Goal: Task Accomplishment & Management: Manage account settings

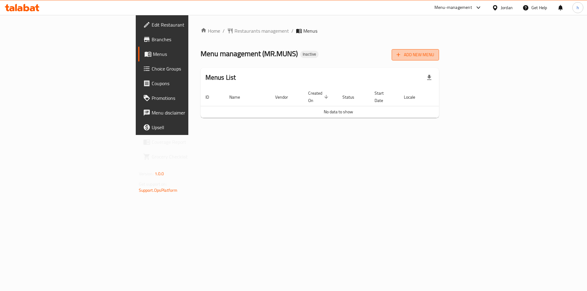
click at [401, 57] on icon "button" at bounding box center [398, 55] width 6 height 6
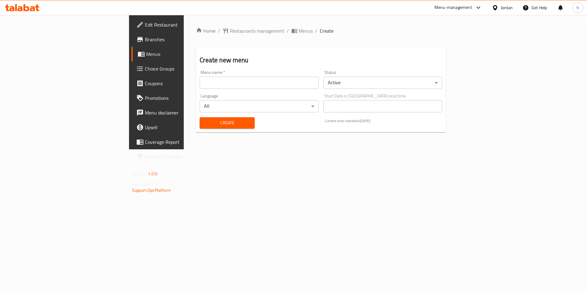
click at [211, 78] on input "text" at bounding box center [259, 83] width 119 height 12
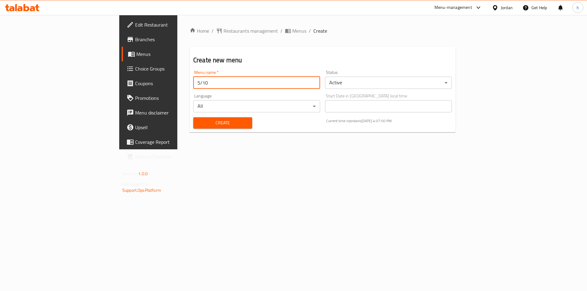
type input "5/10"
click at [211, 119] on span "Create" at bounding box center [222, 123] width 49 height 8
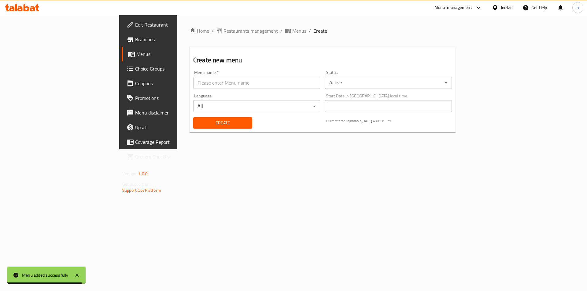
click at [292, 28] on span "Menus" at bounding box center [299, 30] width 14 height 7
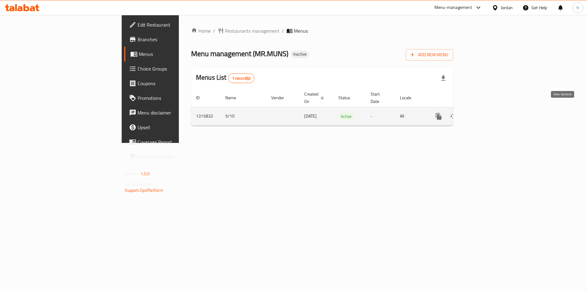
click at [490, 110] on link "enhanced table" at bounding box center [482, 116] width 15 height 15
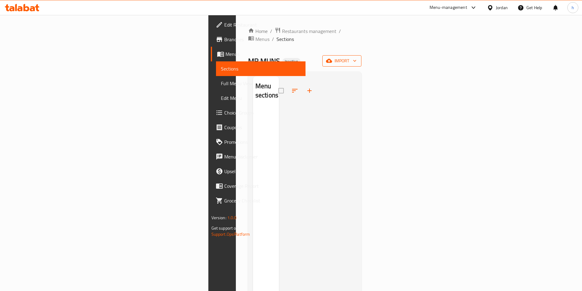
click at [332, 59] on icon "button" at bounding box center [329, 61] width 6 height 4
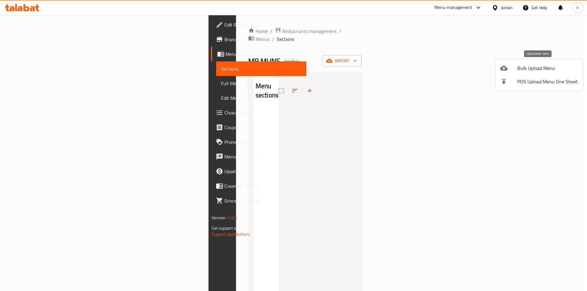
click at [533, 68] on span "Bulk Upload Menu" at bounding box center [547, 67] width 61 height 7
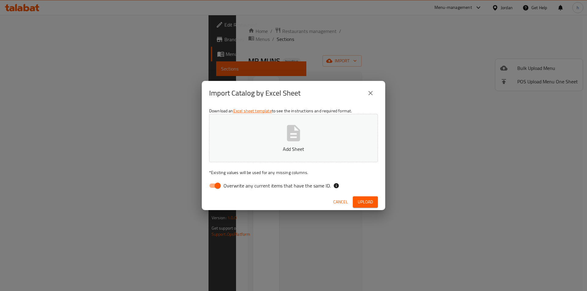
click at [211, 185] on input "Overwrite any current items that have the same ID." at bounding box center [217, 186] width 35 height 12
checkbox input "false"
click at [282, 154] on button "Add Sheet" at bounding box center [293, 138] width 169 height 48
click at [362, 197] on button "Upload" at bounding box center [365, 202] width 25 height 11
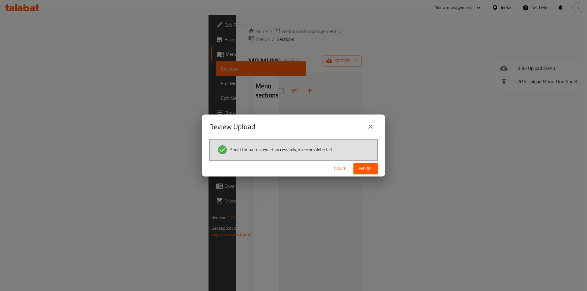
click at [367, 169] on span "Import" at bounding box center [365, 169] width 15 height 8
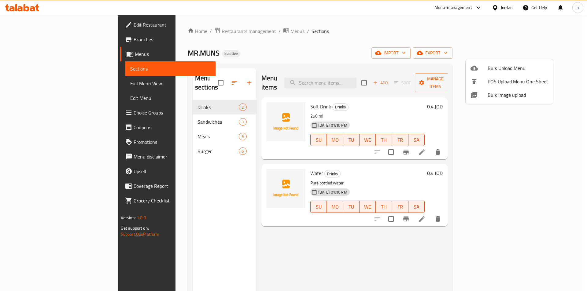
click at [53, 86] on div at bounding box center [293, 145] width 587 height 291
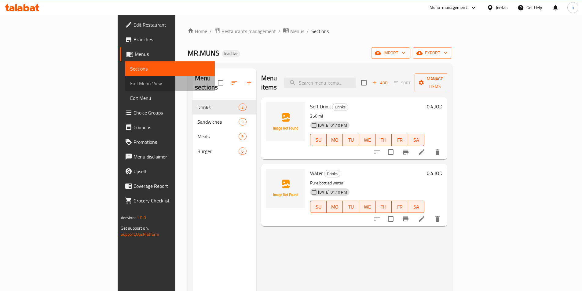
click at [125, 88] on link "Full Menu View" at bounding box center [170, 83] width 90 height 15
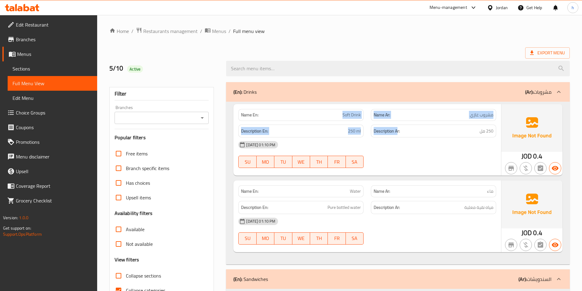
drag, startPoint x: 343, startPoint y: 116, endPoint x: 421, endPoint y: 127, distance: 78.7
click at [399, 122] on div "Name En: Soft Drink Name Ar: مشروب غازي Description En: 250 ml Description Ar: …" at bounding box center [367, 140] width 268 height 72
click at [501, 146] on div "Name En: Soft Drink Name Ar: مشروب غازي Description En: 250 ml Description Ar: …" at bounding box center [367, 140] width 268 height 72
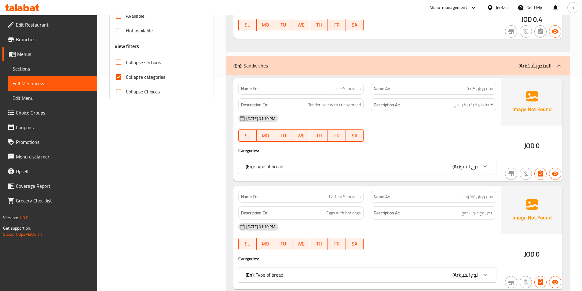
scroll to position [214, 0]
click at [116, 76] on input "Collapse categories" at bounding box center [118, 76] width 15 height 15
checkbox input "false"
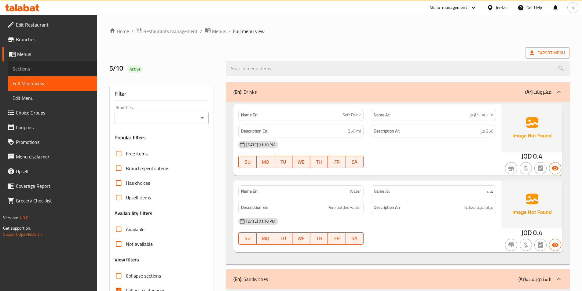
click at [59, 63] on link "Sections" at bounding box center [53, 68] width 90 height 15
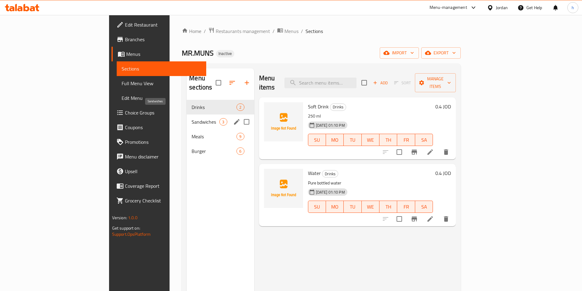
click at [192, 118] on span "Sandwiches" at bounding box center [206, 121] width 28 height 7
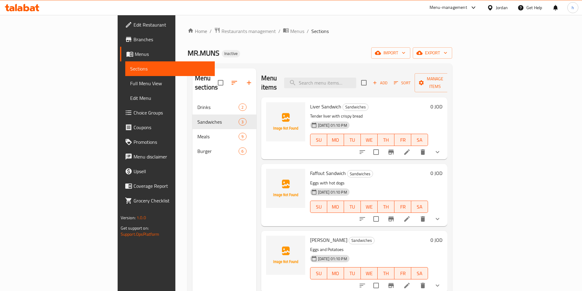
click at [411, 149] on icon at bounding box center [406, 152] width 7 height 7
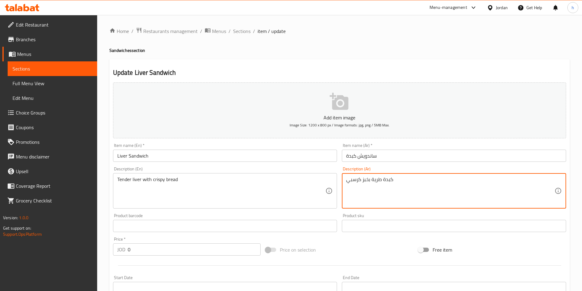
click at [350, 180] on textarea "كبدة طرية بخبز كرسبي" at bounding box center [450, 191] width 208 height 29
drag, startPoint x: 363, startPoint y: 179, endPoint x: 341, endPoint y: 178, distance: 22.6
click at [341, 178] on div "Description (Ar) كبدة طرية بخبز هش Description (Ar)" at bounding box center [454, 187] width 229 height 47
click at [354, 178] on textarea "كبدة طرية بخبز هش" at bounding box center [450, 191] width 208 height 29
click at [355, 178] on textarea "كبدة طرية بخبز هش" at bounding box center [450, 191] width 208 height 29
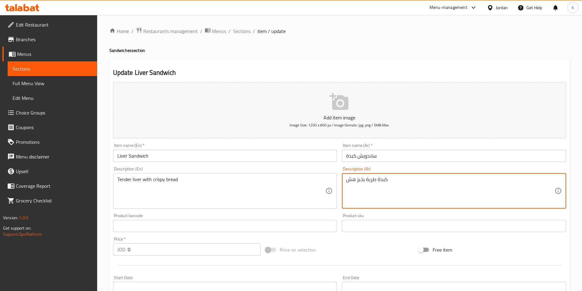
drag, startPoint x: 365, startPoint y: 179, endPoint x: 340, endPoint y: 176, distance: 25.9
click at [340, 176] on div "Description (Ar) كبدة طرية بخبز هش Description (Ar)" at bounding box center [454, 187] width 229 height 47
type textarea "كبدة طرية بخبز هش"
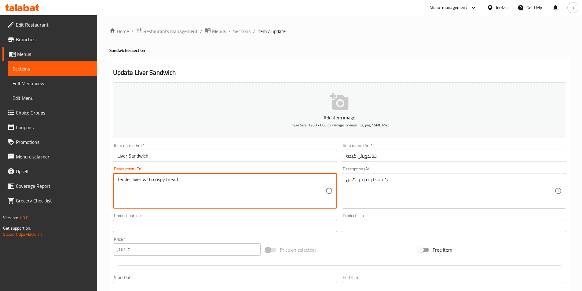
click at [159, 180] on textarea "Tender liver with crispy bread" at bounding box center [221, 191] width 208 height 29
paste textarea "Rahash"
drag, startPoint x: 156, startPoint y: 179, endPoint x: 153, endPoint y: 178, distance: 3.4
click at [153, 178] on textarea "Tender liver with Rahashbread" at bounding box center [221, 191] width 208 height 29
click at [156, 180] on textarea "Tender liver with Rahashbread" at bounding box center [221, 191] width 208 height 29
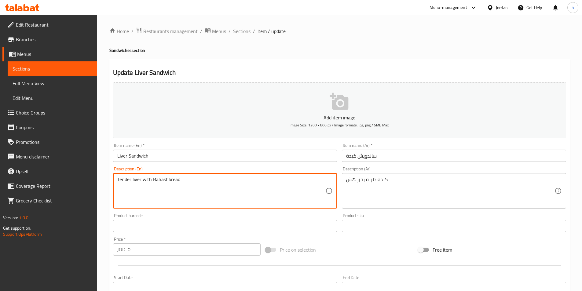
click at [157, 180] on textarea "Tender liver with Rahashbread" at bounding box center [221, 191] width 208 height 29
click at [163, 178] on textarea "Tender liver with hashbread" at bounding box center [221, 191] width 208 height 29
click at [174, 195] on textarea "Tender liver with hash bread" at bounding box center [221, 191] width 208 height 29
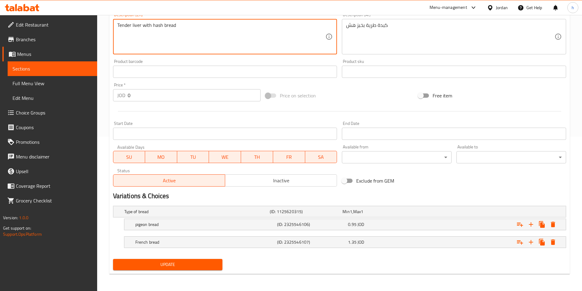
type textarea "Tender liver with hash bread"
click at [196, 254] on div "Type of bread (ID: 1125620315) Min 1 , Max 1 Name (En) Type of bread Name (En) …" at bounding box center [340, 230] width 458 height 53
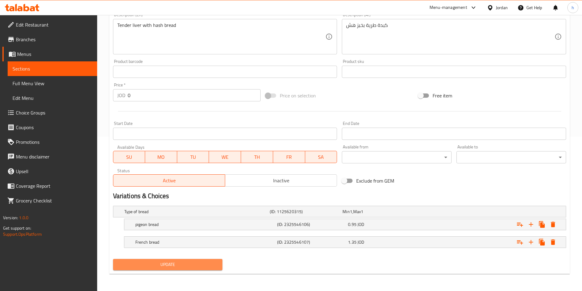
click at [198, 263] on span "Update" at bounding box center [168, 265] width 100 height 8
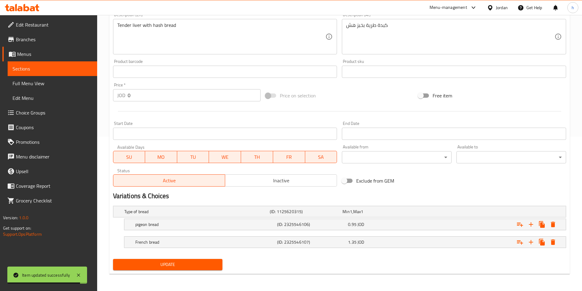
scroll to position [0, 0]
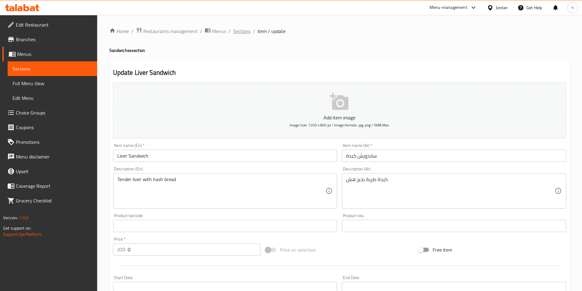
click at [244, 28] on span "Sections" at bounding box center [241, 31] width 17 height 7
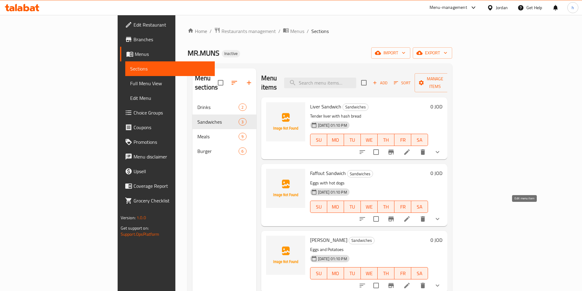
click at [411, 215] on icon at bounding box center [406, 218] width 7 height 7
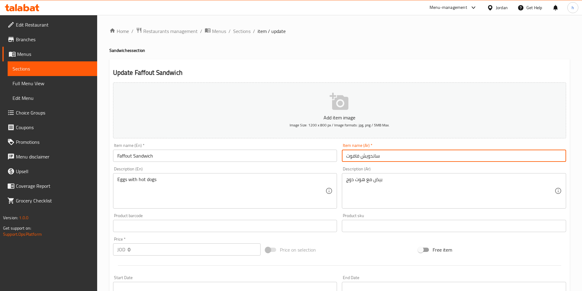
click at [356, 155] on input "ساندويش فافوت" at bounding box center [454, 156] width 224 height 12
click at [355, 156] on input "ساندويش فافوت" at bounding box center [454, 156] width 224 height 12
click at [355, 157] on input "ساندويش فافوت" at bounding box center [454, 156] width 224 height 12
click at [350, 160] on input "ساندويش فافوت" at bounding box center [454, 156] width 224 height 12
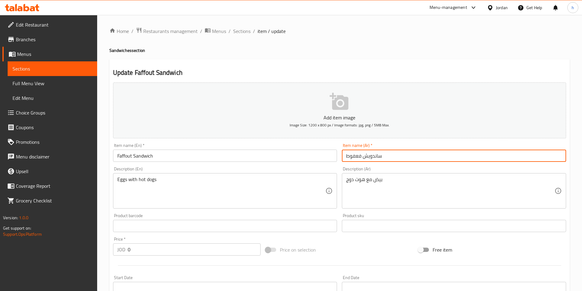
type input "ساندويش فعفوط"
click at [321, 167] on div "Description (En) Eggs with hot dogs Description (En)" at bounding box center [225, 188] width 224 height 42
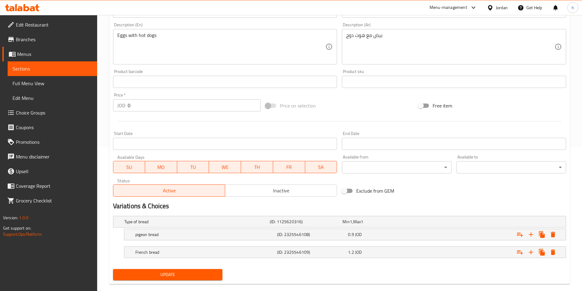
scroll to position [154, 0]
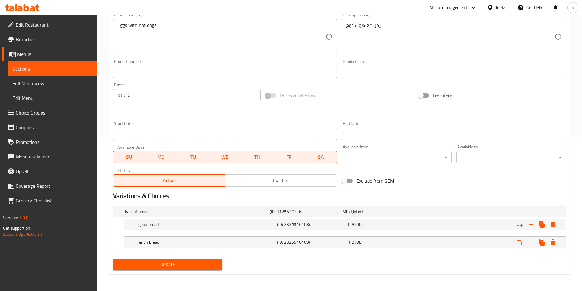
click at [204, 263] on span "Update" at bounding box center [168, 265] width 100 height 8
click at [46, 110] on span "Choice Groups" at bounding box center [54, 112] width 76 height 7
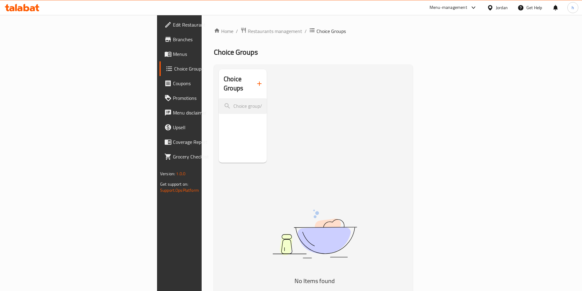
click at [256, 82] on icon "button" at bounding box center [259, 83] width 7 height 7
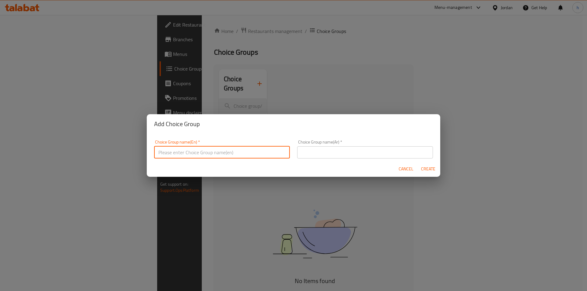
click at [262, 153] on input "text" at bounding box center [222, 152] width 136 height 12
type input "Your Choice OF :"
click at [349, 155] on input "text" at bounding box center [365, 152] width 136 height 12
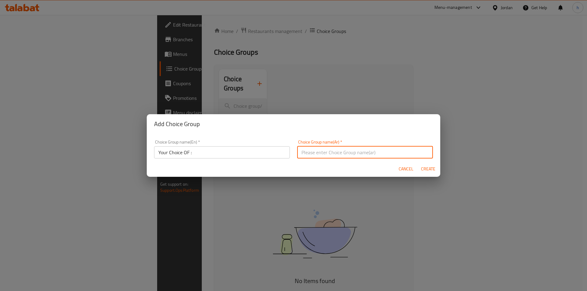
type input "اختيارك من"
click at [433, 169] on span "Create" at bounding box center [428, 169] width 15 height 8
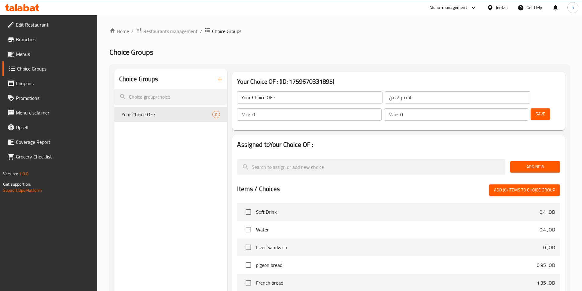
click at [381, 108] on input "0" at bounding box center [316, 114] width 129 height 12
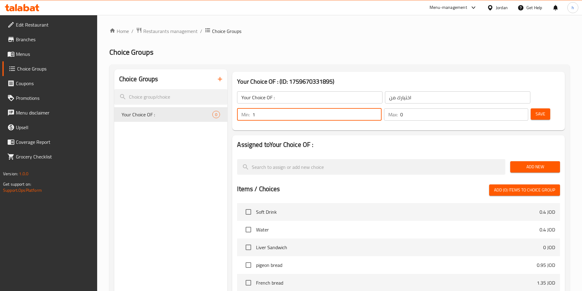
type input "1"
click at [381, 108] on input "1" at bounding box center [316, 114] width 129 height 12
type input "1"
click at [511, 108] on input "1" at bounding box center [464, 114] width 128 height 12
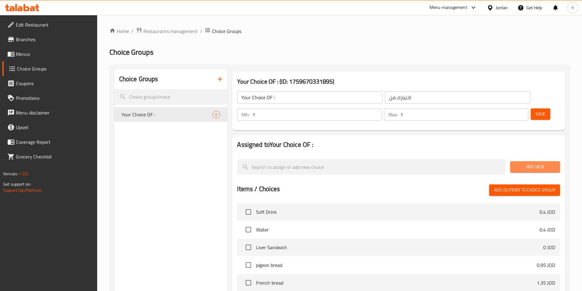
click at [542, 163] on span "Add New" at bounding box center [535, 167] width 40 height 8
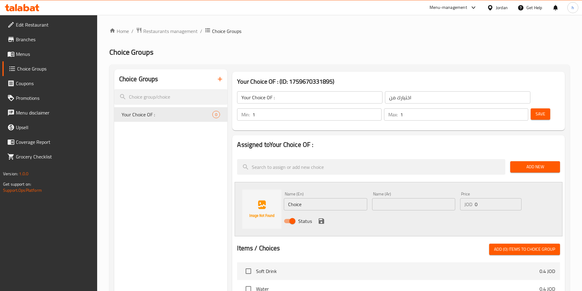
click at [323, 198] on input "Choice" at bounding box center [325, 204] width 83 height 12
paste input "Grilled"
type input "Grilled"
click at [404, 198] on input "text" at bounding box center [413, 204] width 83 height 12
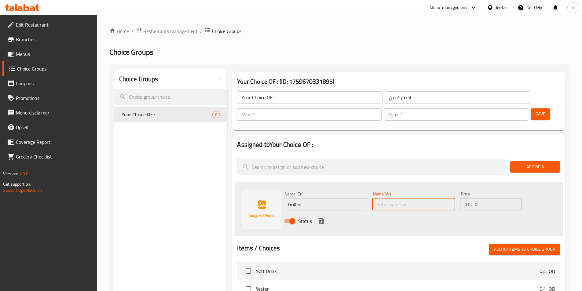
paste input "fried"
type input "fried"
click at [416, 198] on input "fried" at bounding box center [413, 204] width 83 height 12
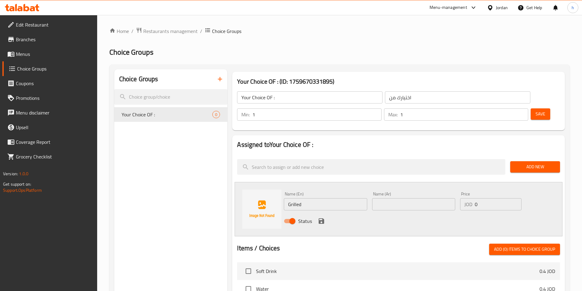
click at [392, 198] on input "text" at bounding box center [413, 204] width 83 height 12
type input "l"
type input "مشوي"
click at [344, 214] on div "Name (En) Grilled Name (En) Name (Ar) مشوي Name (Ar) Price JOD 0 Price Status" at bounding box center [399, 209] width 328 height 54
click at [325, 213] on div "Status" at bounding box center [413, 221] width 265 height 17
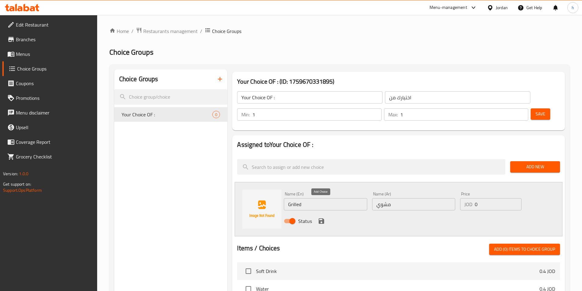
click at [322, 219] on icon "save" at bounding box center [322, 222] width 6 height 6
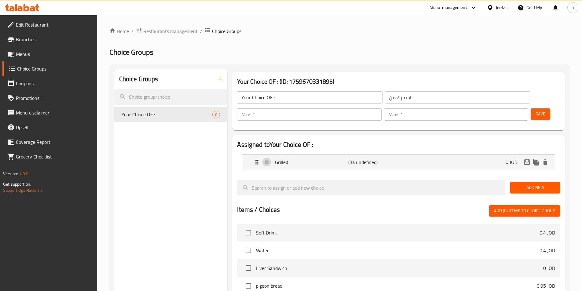
click at [534, 178] on div "Add New" at bounding box center [535, 188] width 55 height 20
click at [535, 184] on span "Add New" at bounding box center [535, 188] width 40 height 8
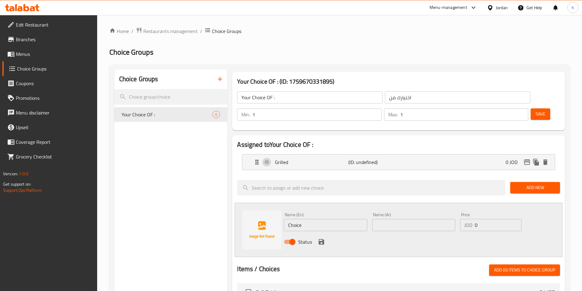
click at [345, 219] on input "Choice" at bounding box center [325, 225] width 83 height 12
click at [335, 219] on input "Choice" at bounding box center [325, 225] width 83 height 12
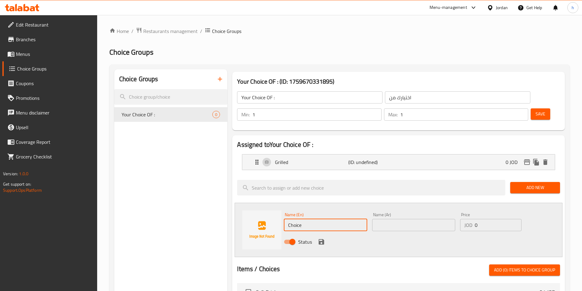
paste input "fried"
type input "fried"
click at [397, 219] on input "text" at bounding box center [413, 225] width 83 height 12
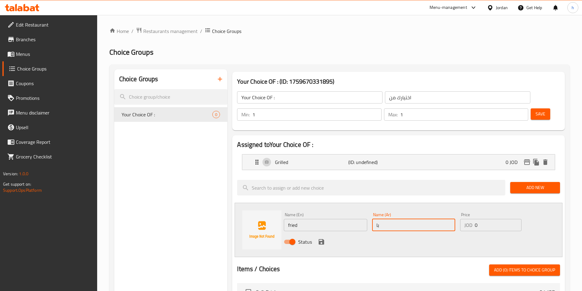
type input "ب"
type input "مقلي"
click at [324, 234] on div "Status" at bounding box center [413, 242] width 265 height 17
click at [321, 238] on icon "save" at bounding box center [321, 241] width 7 height 7
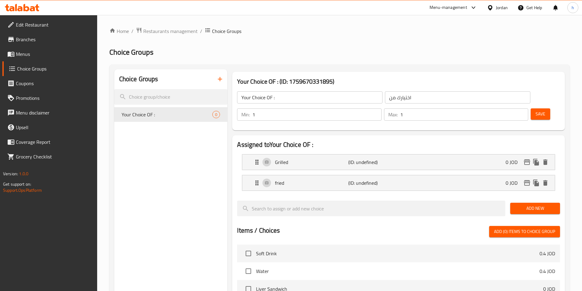
click at [536, 105] on div "Min: 1 ​ Max: 1 ​ Save" at bounding box center [397, 115] width 328 height 20
click at [536, 110] on span "Save" at bounding box center [541, 114] width 10 height 8
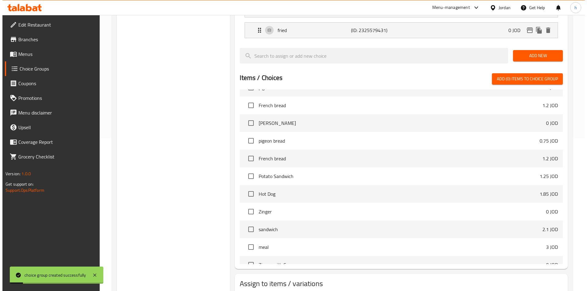
scroll to position [214, 0]
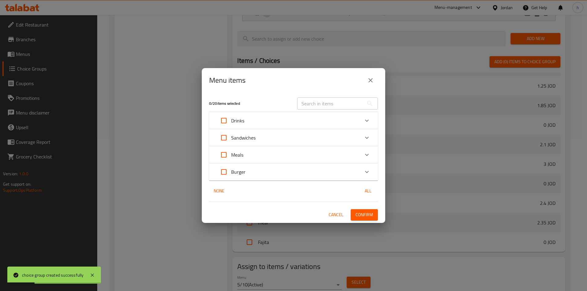
scroll to position [234, 0]
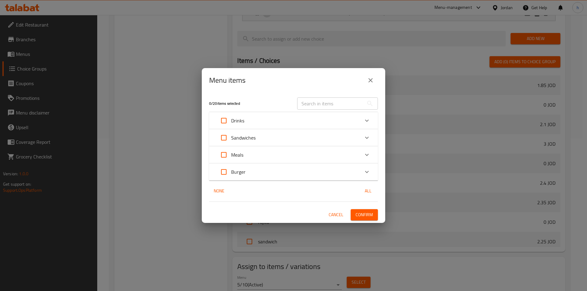
click at [266, 155] on div "Meals" at bounding box center [287, 155] width 143 height 15
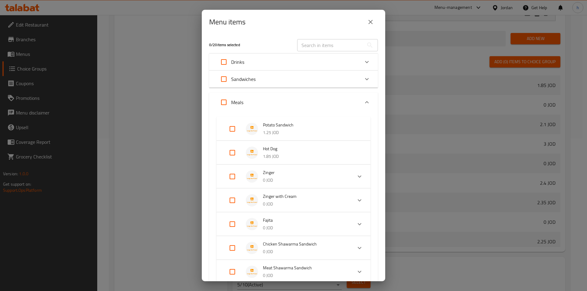
click at [229, 151] on input "Expand" at bounding box center [232, 152] width 15 height 15
checkbox input "true"
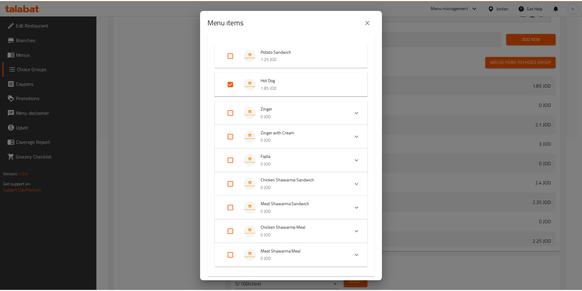
scroll to position [134, 0]
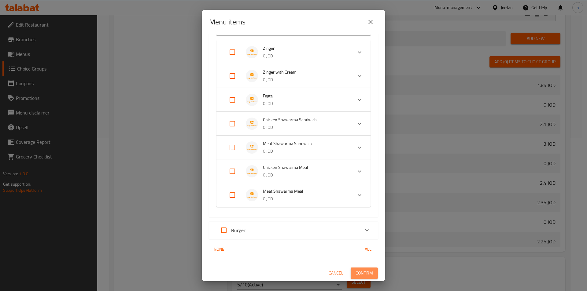
click at [362, 277] on span "Confirm" at bounding box center [363, 274] width 17 height 8
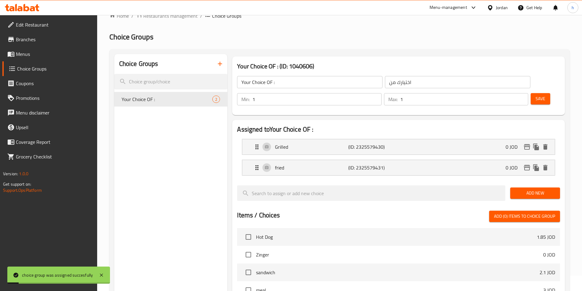
scroll to position [0, 0]
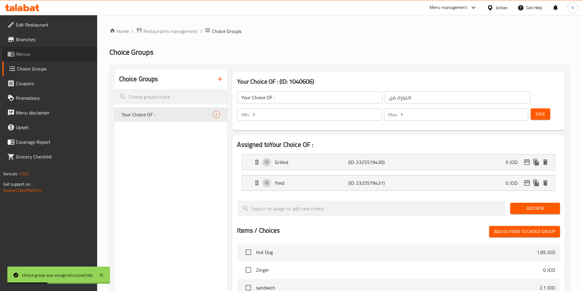
click at [41, 55] on span "Menus" at bounding box center [54, 53] width 76 height 7
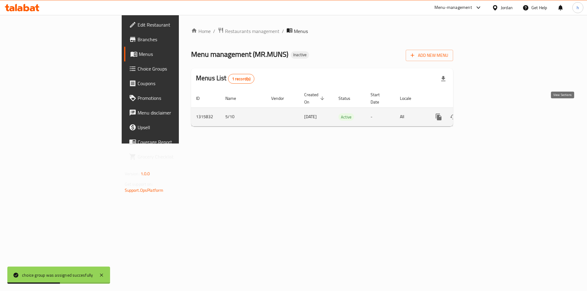
click at [486, 113] on icon "enhanced table" at bounding box center [482, 116] width 7 height 7
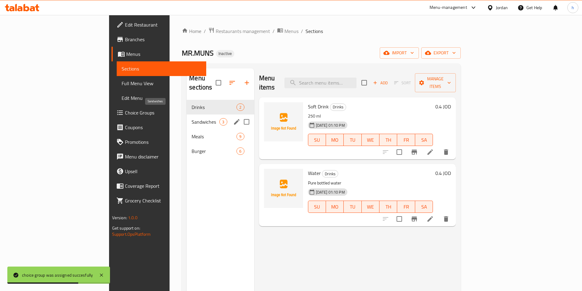
click at [192, 118] on span "Sandwiches" at bounding box center [206, 121] width 28 height 7
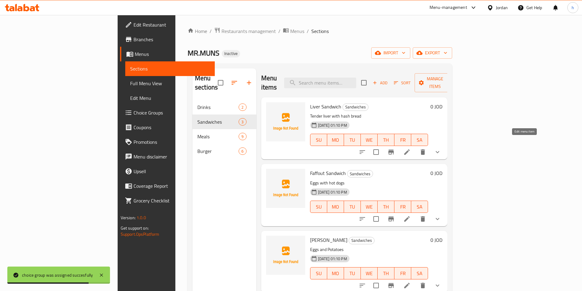
click at [411, 149] on icon at bounding box center [406, 152] width 7 height 7
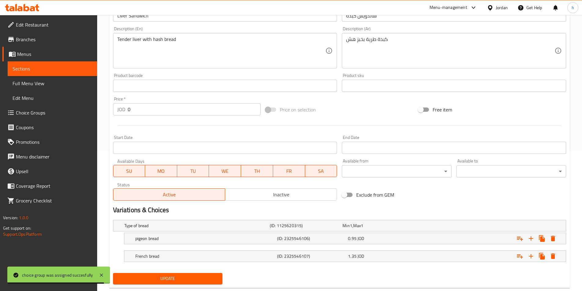
scroll to position [154, 0]
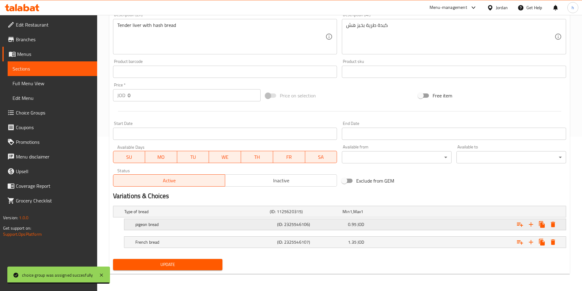
click at [210, 225] on h5 "pigeon bread" at bounding box center [204, 225] width 139 height 6
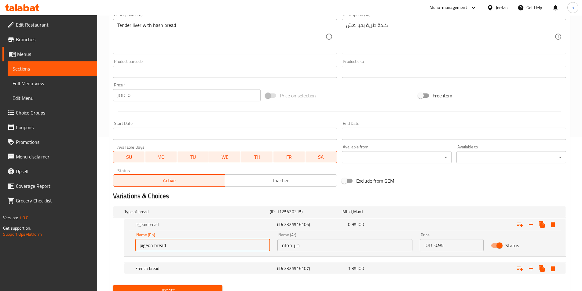
click at [149, 246] on input "pigeon bread" at bounding box center [202, 245] width 135 height 12
drag, startPoint x: 141, startPoint y: 244, endPoint x: 138, endPoint y: 243, distance: 3.2
click at [138, 243] on input "hamam bread" at bounding box center [202, 245] width 135 height 12
click at [176, 248] on input "Hamam bread" at bounding box center [202, 245] width 135 height 12
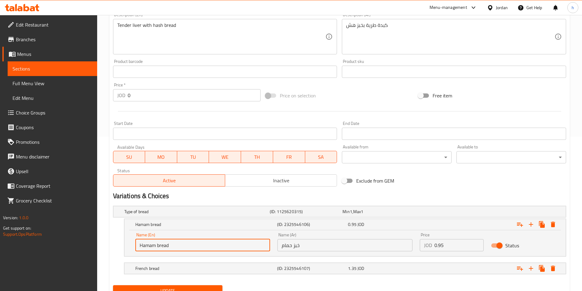
click at [176, 248] on input "Hamam bread" at bounding box center [202, 245] width 135 height 12
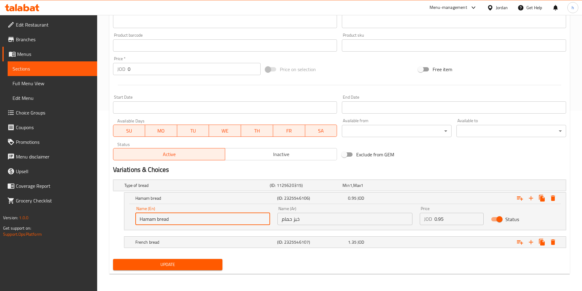
type input "Hamam bread"
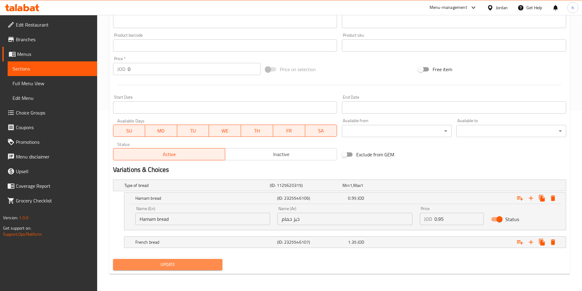
click at [194, 264] on span "Update" at bounding box center [168, 265] width 100 height 8
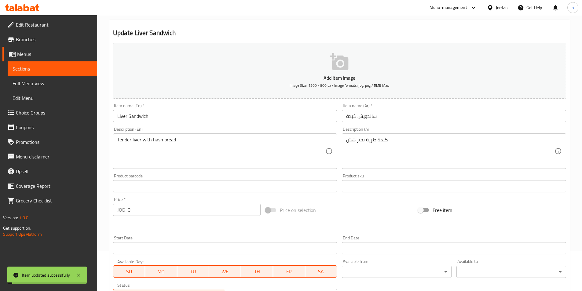
scroll to position [0, 0]
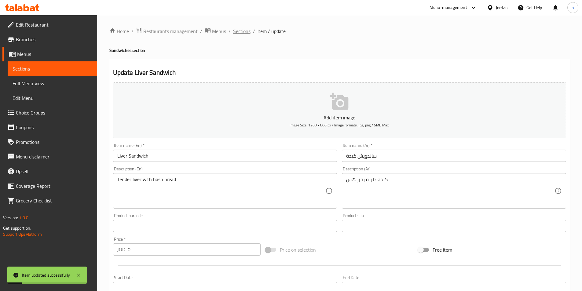
click at [248, 31] on span "Sections" at bounding box center [241, 31] width 17 height 7
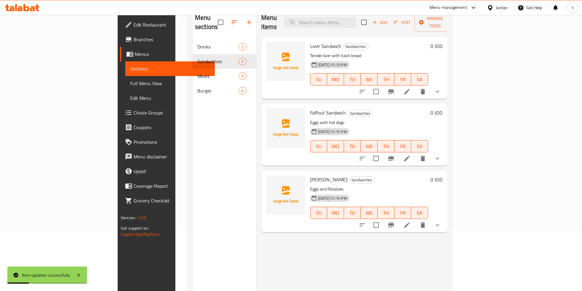
scroll to position [61, 0]
click at [416, 154] on li at bounding box center [407, 158] width 17 height 11
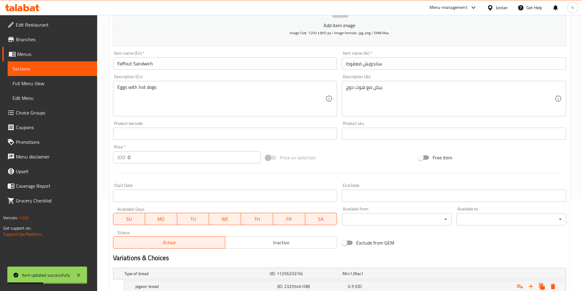
scroll to position [154, 0]
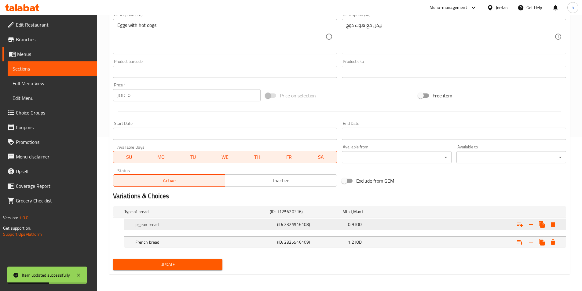
click at [165, 227] on h5 "pigeon bread" at bounding box center [204, 225] width 139 height 6
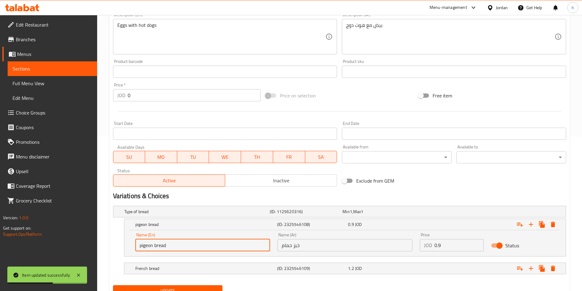
click at [160, 240] on input "pigeon bread" at bounding box center [202, 245] width 135 height 12
click at [160, 243] on input "pigeon bread" at bounding box center [202, 245] width 135 height 12
paste input "Hamam"
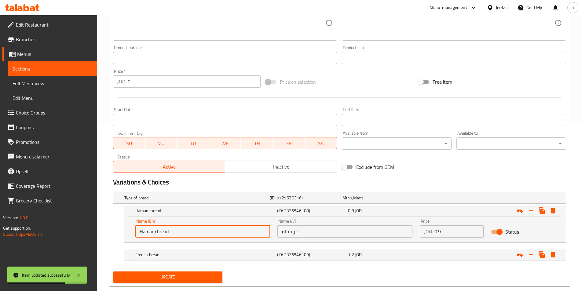
scroll to position [181, 0]
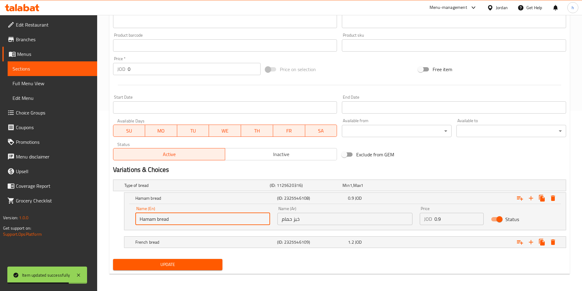
type input "Hamam bread"
click at [190, 259] on button "Update" at bounding box center [168, 264] width 110 height 11
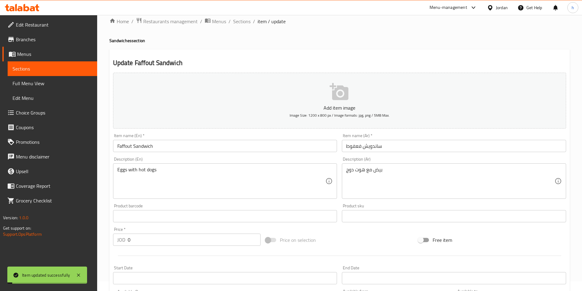
scroll to position [0, 0]
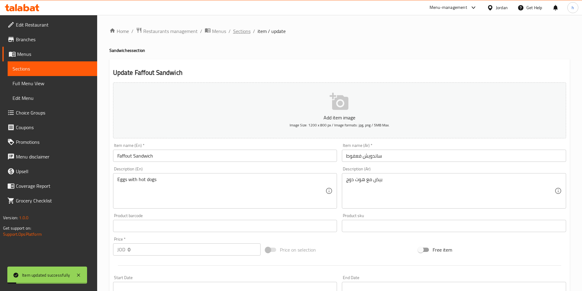
click at [249, 33] on span "Sections" at bounding box center [241, 31] width 17 height 7
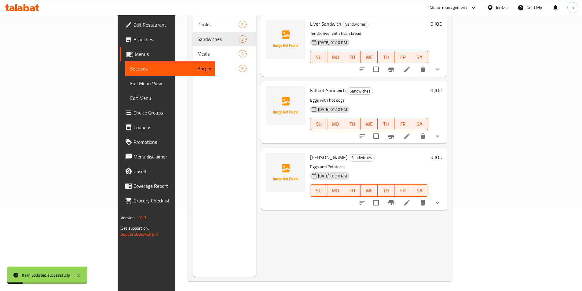
scroll to position [86, 0]
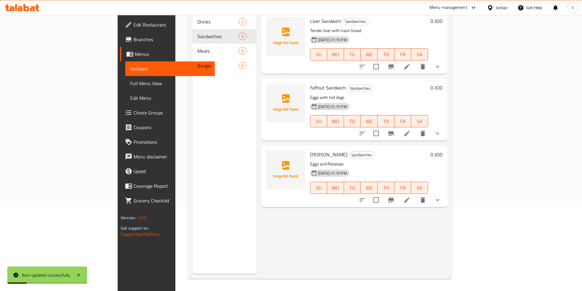
click at [416, 195] on li at bounding box center [407, 200] width 17 height 11
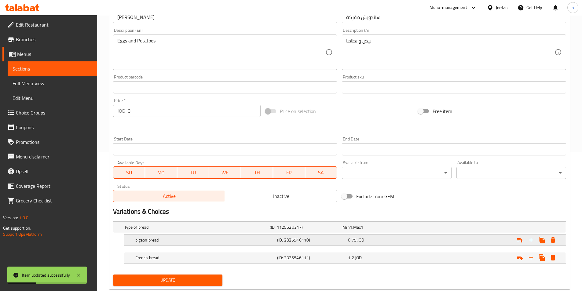
scroll to position [154, 0]
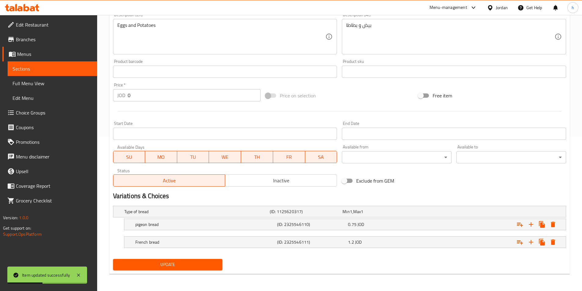
drag, startPoint x: 168, startPoint y: 227, endPoint x: 171, endPoint y: 248, distance: 20.7
click at [168, 227] on h5 "pigeon bread" at bounding box center [204, 225] width 139 height 6
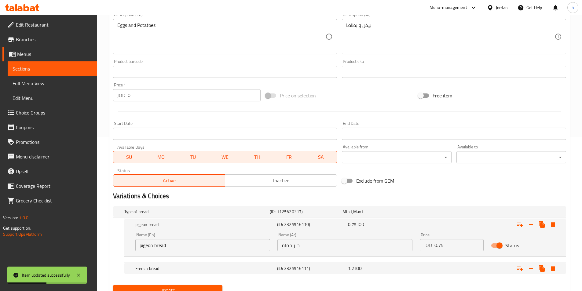
click at [170, 244] on input "pigeon bread" at bounding box center [202, 245] width 135 height 12
paste input "Hamam"
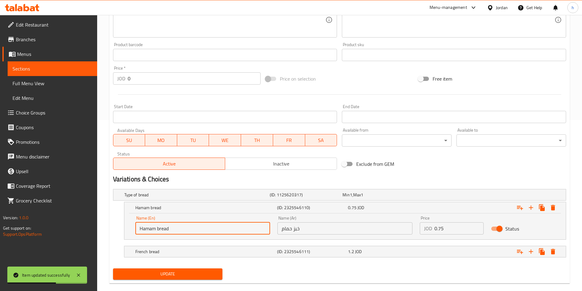
scroll to position [181, 0]
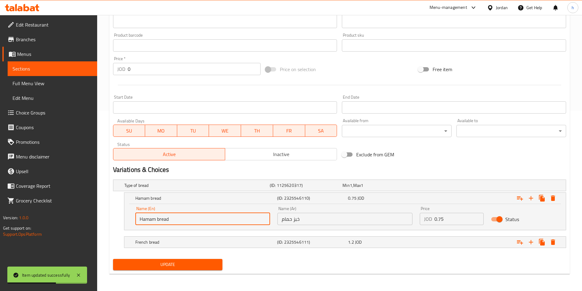
type input "Hamam bread"
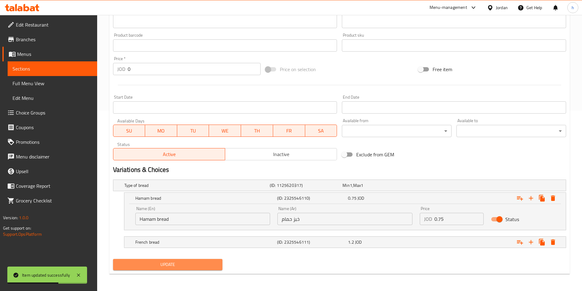
click at [197, 262] on span "Update" at bounding box center [168, 265] width 100 height 8
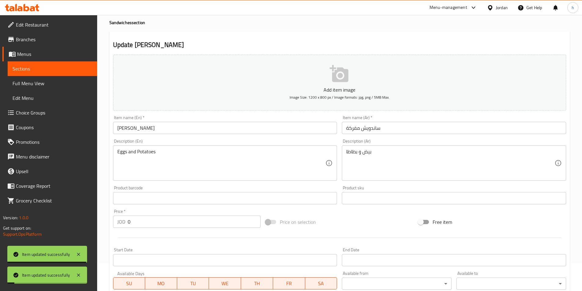
scroll to position [0, 0]
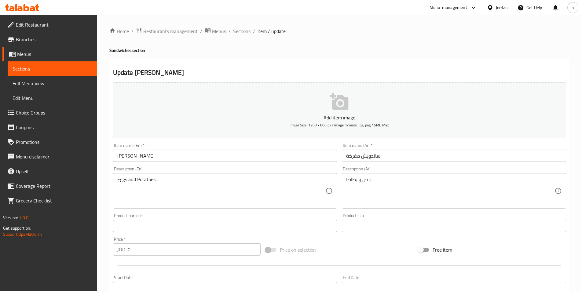
click at [52, 109] on span "Choice Groups" at bounding box center [54, 112] width 76 height 7
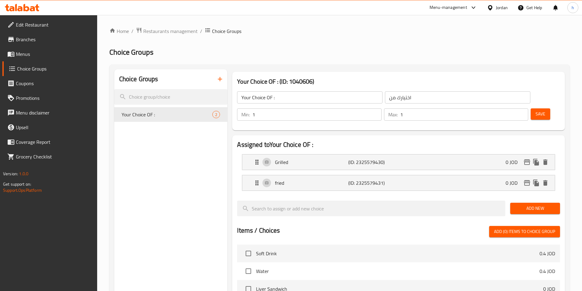
click at [219, 78] on icon "button" at bounding box center [219, 78] width 7 height 7
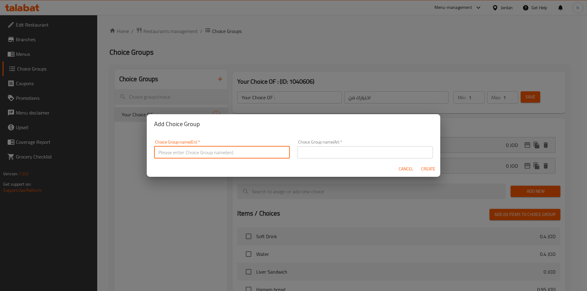
click at [233, 150] on input "text" at bounding box center [222, 152] width 136 height 12
click at [187, 152] on input "Your Choice OF :" at bounding box center [222, 152] width 136 height 12
type input "Your Choice of :"
click at [313, 151] on input "text" at bounding box center [365, 152] width 136 height 12
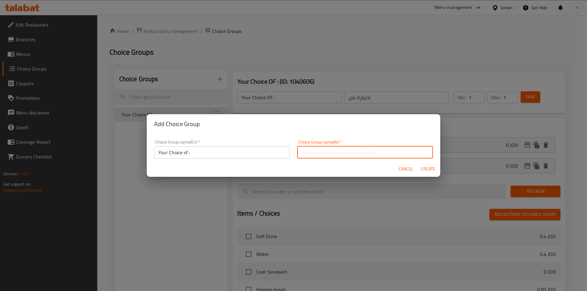
type input "اختيارك من"
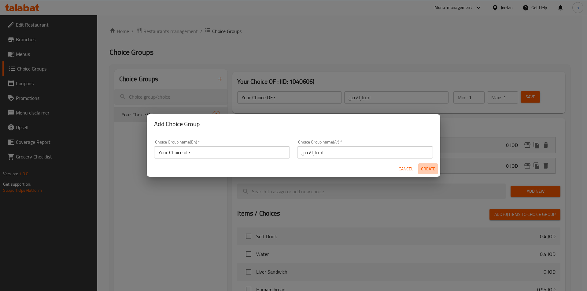
click at [428, 167] on span "Create" at bounding box center [428, 169] width 15 height 8
type input "Your Choice of :"
type input "0"
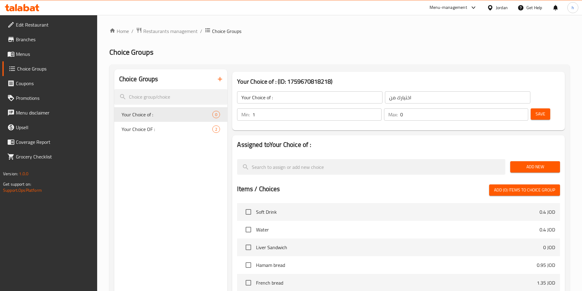
type input "1"
click at [381, 108] on input "1" at bounding box center [316, 114] width 129 height 12
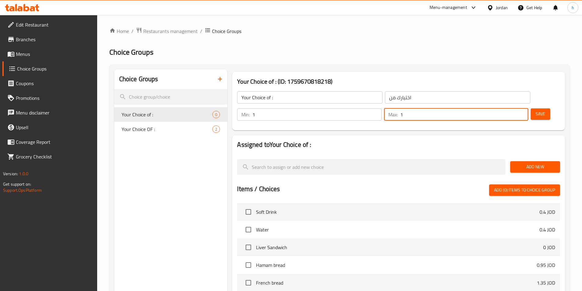
type input "1"
click at [512, 108] on input "1" at bounding box center [464, 114] width 128 height 12
click at [540, 163] on span "Add New" at bounding box center [535, 167] width 40 height 8
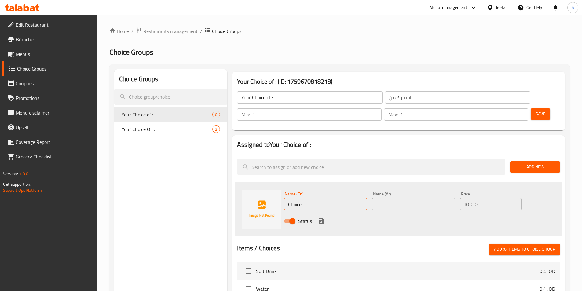
click at [344, 198] on input "Choice" at bounding box center [325, 204] width 83 height 12
paste input "chicken"
type input "chicken"
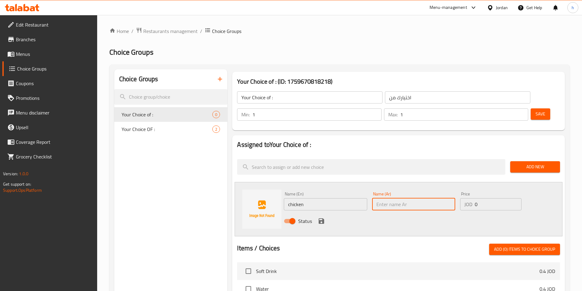
click at [394, 198] on input "text" at bounding box center [413, 204] width 83 height 12
type input "]"
type input "دجاج"
drag, startPoint x: 369, startPoint y: 213, endPoint x: 350, endPoint y: 211, distance: 18.7
click at [369, 213] on div "Name (En) chicken Name (En) Name (Ar) دجاج Name (Ar) Price JOD 0 Price Status" at bounding box center [399, 209] width 328 height 54
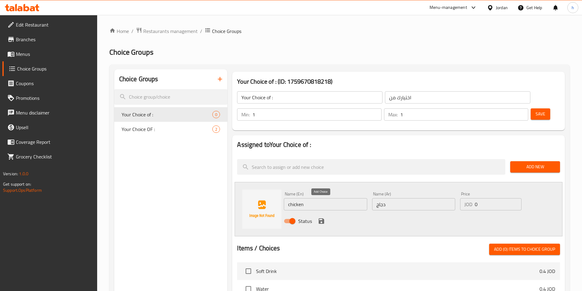
click at [324, 219] on icon "save" at bounding box center [322, 222] width 6 height 6
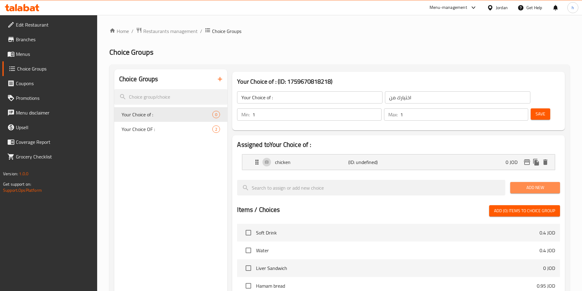
click at [529, 184] on span "Add New" at bounding box center [535, 188] width 40 height 8
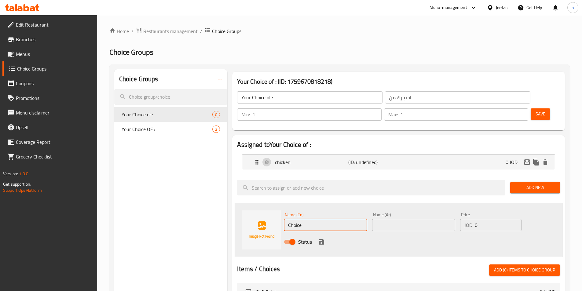
click at [323, 219] on input "Choice" at bounding box center [325, 225] width 83 height 12
paste input "meat"
type input "meat"
click at [404, 219] on input "text" at bounding box center [413, 225] width 83 height 12
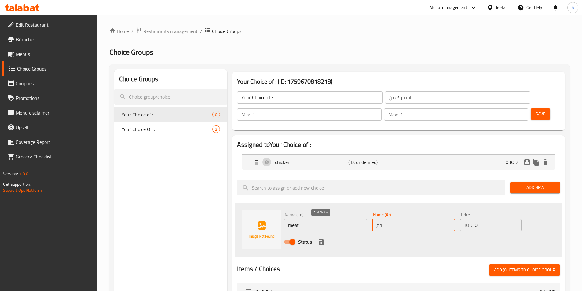
type input "لحم"
click at [324, 239] on icon "save" at bounding box center [322, 242] width 6 height 6
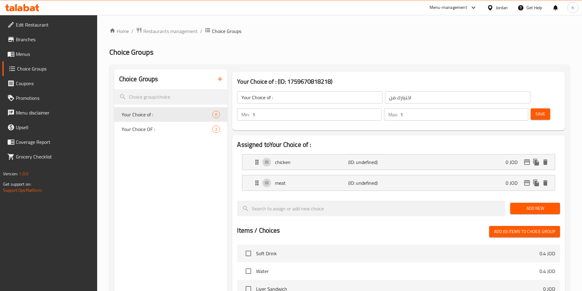
click at [539, 108] on button "Save" at bounding box center [541, 113] width 20 height 11
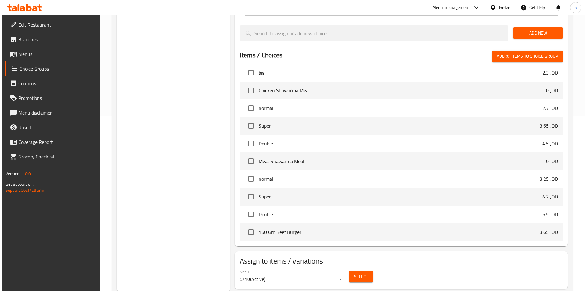
scroll to position [176, 0]
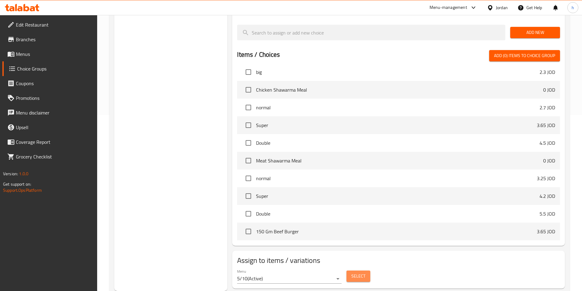
click at [358, 273] on span "Select" at bounding box center [358, 277] width 14 height 8
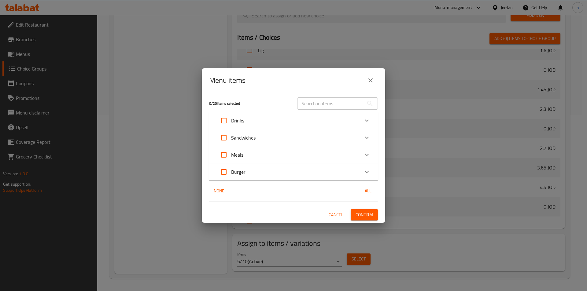
click at [290, 154] on div "Meals" at bounding box center [287, 155] width 143 height 15
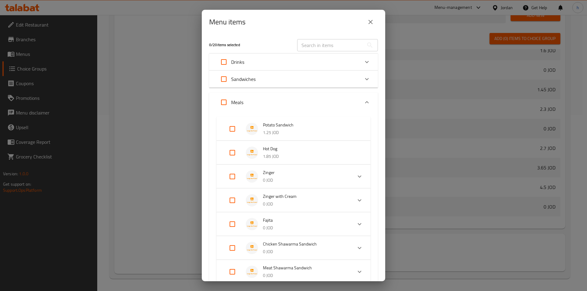
scroll to position [31, 0]
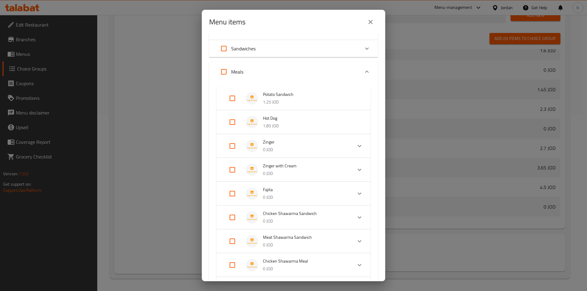
click at [226, 195] on input "Expand" at bounding box center [232, 193] width 15 height 15
checkbox input "true"
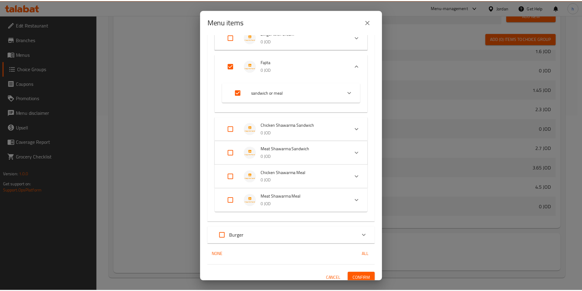
scroll to position [168, 0]
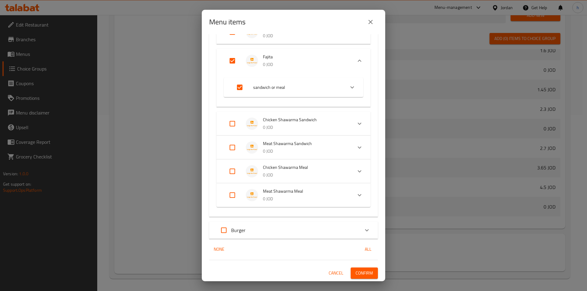
click at [365, 275] on span "Confirm" at bounding box center [363, 274] width 17 height 8
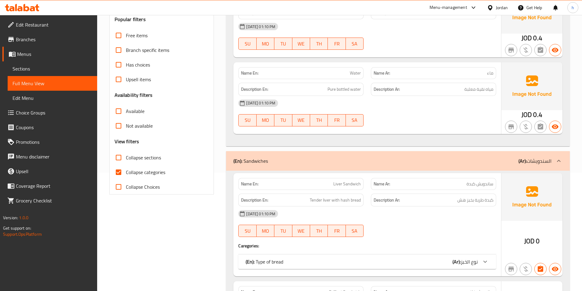
scroll to position [122, 0]
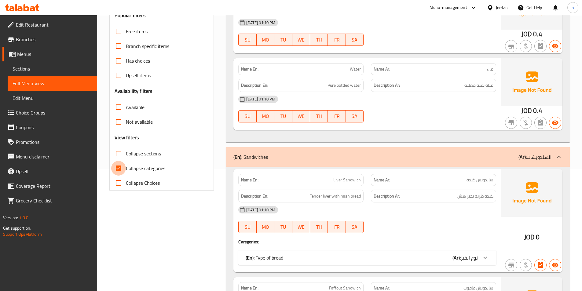
click at [119, 167] on input "Collapse categories" at bounding box center [118, 168] width 15 height 15
checkbox input "false"
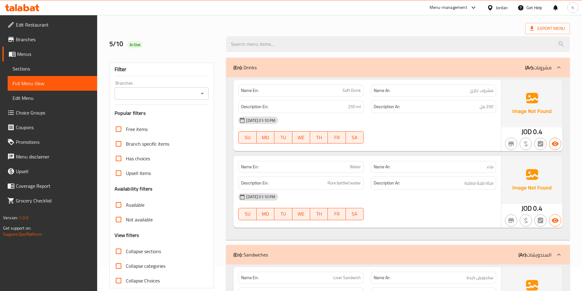
scroll to position [0, 0]
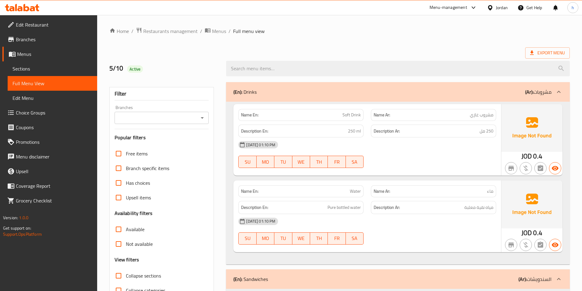
click at [529, 94] on b "(Ar):" at bounding box center [529, 91] width 8 height 9
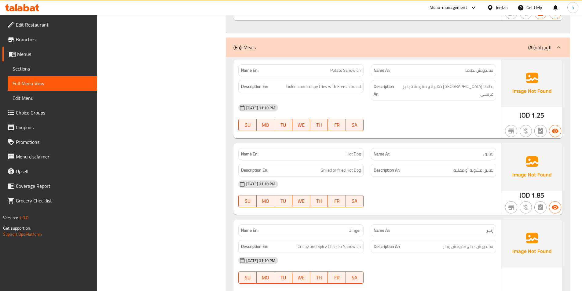
scroll to position [642, 0]
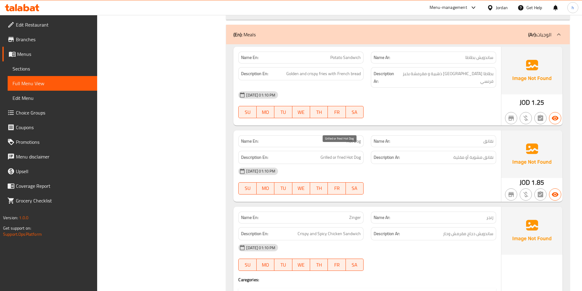
click at [328, 154] on span "Grilled or fried Hot Dog" at bounding box center [341, 158] width 40 height 8
copy span "Grilled"
click at [344, 154] on span "Grilled or fried Hot Dog" at bounding box center [341, 158] width 40 height 8
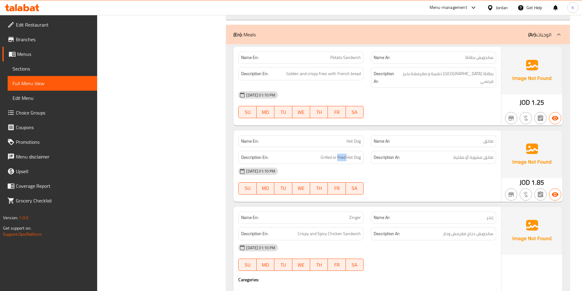
copy span "fried"
click at [341, 154] on span "Grilled or fried Hot Dog" at bounding box center [341, 158] width 40 height 8
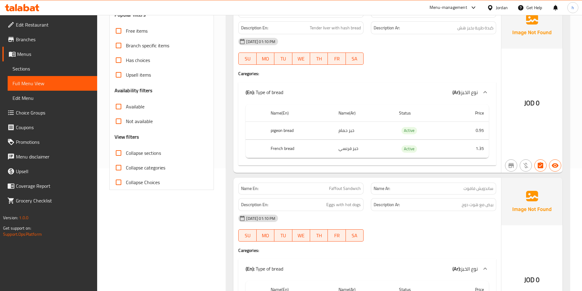
scroll to position [61, 0]
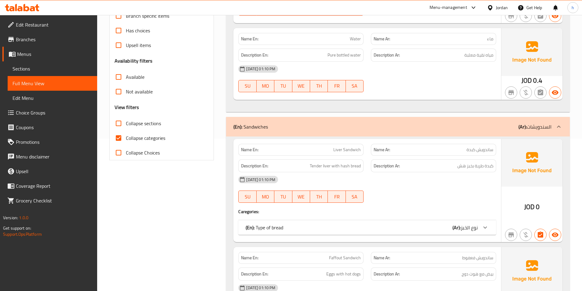
scroll to position [153, 0]
click at [118, 140] on input "Collapse categories" at bounding box center [118, 137] width 15 height 15
checkbox input "false"
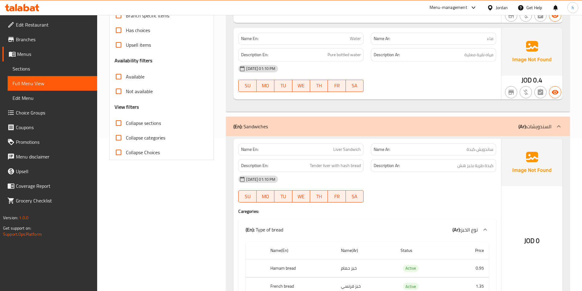
scroll to position [0, 0]
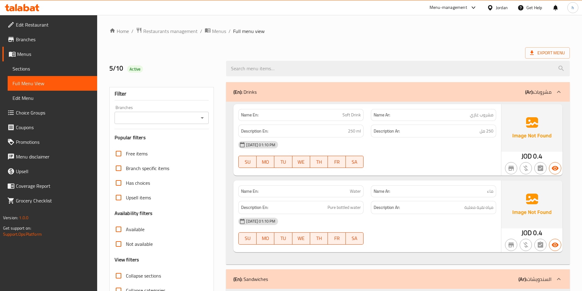
click at [457, 97] on div "(En): Drinks (Ar): مشروبات" at bounding box center [398, 92] width 344 height 20
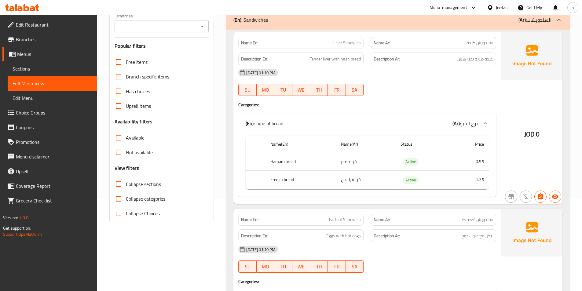
scroll to position [61, 0]
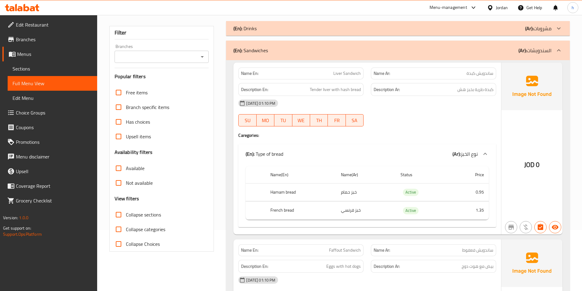
click at [551, 51] on p "(Ar): السندويشات" at bounding box center [535, 50] width 33 height 7
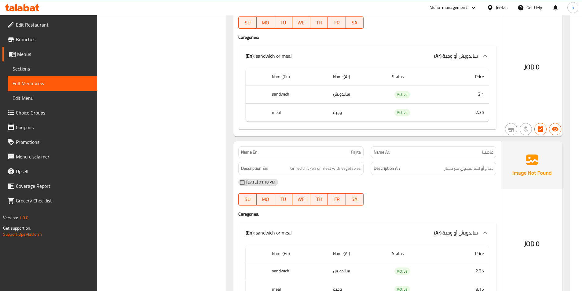
scroll to position [703, 0]
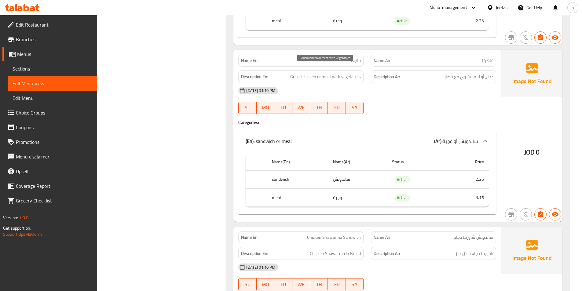
click at [314, 73] on span "Grilled chicken or meat with vegetables" at bounding box center [325, 77] width 71 height 8
click at [323, 73] on span "Grilled chicken or meat with vegetables" at bounding box center [325, 77] width 71 height 8
click at [311, 73] on span "Grilled chicken or meat with vegetables" at bounding box center [325, 77] width 71 height 8
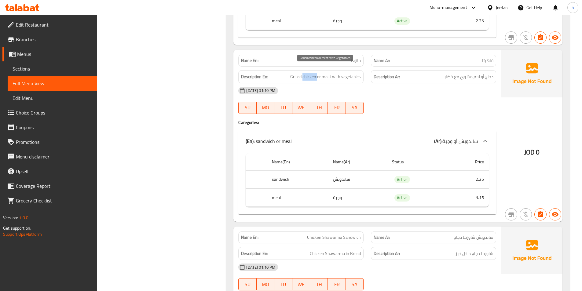
click at [311, 73] on span "Grilled chicken or meat with vegetables" at bounding box center [325, 77] width 71 height 8
copy span "chicken"
click at [280, 191] on th "meal" at bounding box center [297, 198] width 61 height 18
click at [329, 73] on span "Grilled chicken or meat with vegetables" at bounding box center [325, 77] width 71 height 8
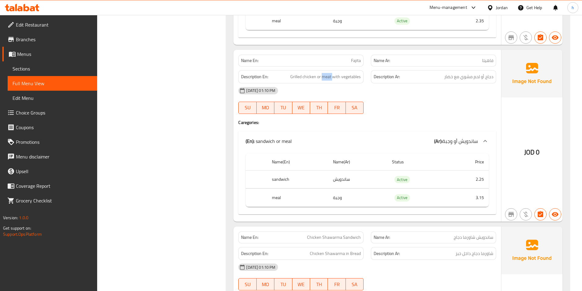
copy span "meat"
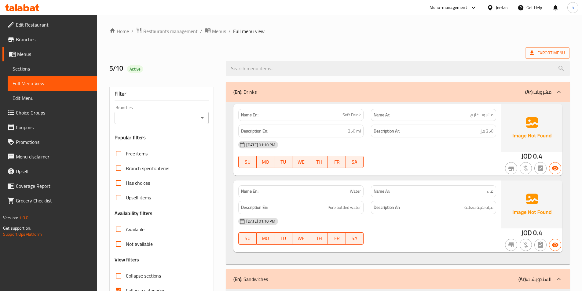
click at [550, 90] on p "(Ar): مشروبات" at bounding box center [538, 91] width 26 height 7
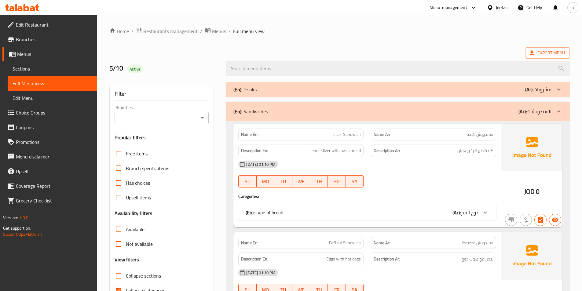
click at [551, 114] on p "(Ar): السندويشات" at bounding box center [535, 111] width 33 height 7
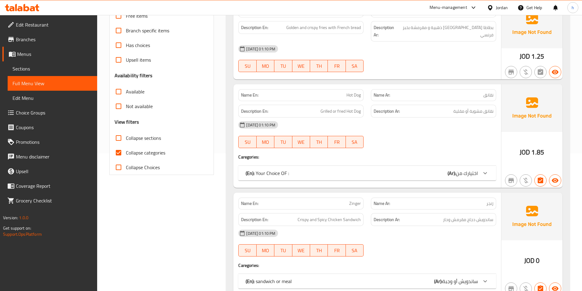
scroll to position [153, 0]
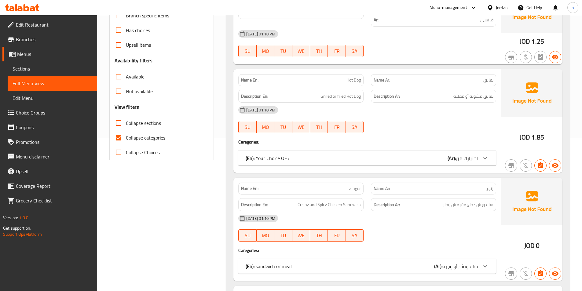
click at [120, 134] on input "Collapse categories" at bounding box center [118, 137] width 15 height 15
checkbox input "false"
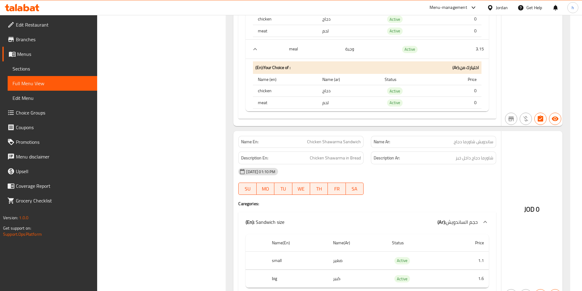
scroll to position [917, 0]
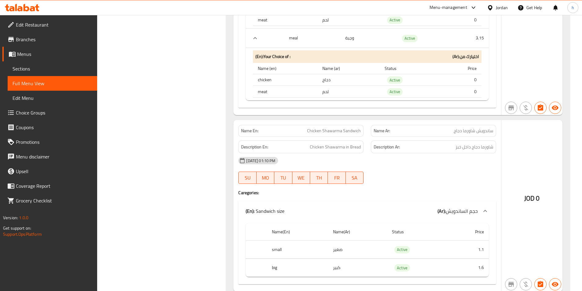
click at [351, 128] on span "Chicken Shawarma Sandwich" at bounding box center [334, 131] width 54 height 6
click at [340, 128] on span "Chicken Shawarma Sandwich" at bounding box center [334, 131] width 54 height 6
click at [316, 128] on span "Chicken Shawarma Sandwich" at bounding box center [334, 131] width 54 height 6
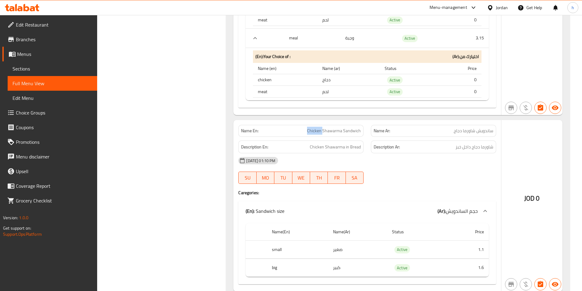
click at [316, 128] on span "Chicken Shawarma Sandwich" at bounding box center [334, 131] width 54 height 6
click at [336, 143] on span "Chicken Shawarma in Bread" at bounding box center [335, 147] width 51 height 8
click at [357, 143] on span "Chicken Shawarma in Bread" at bounding box center [335, 147] width 51 height 8
drag, startPoint x: 346, startPoint y: 138, endPoint x: 377, endPoint y: 148, distance: 32.6
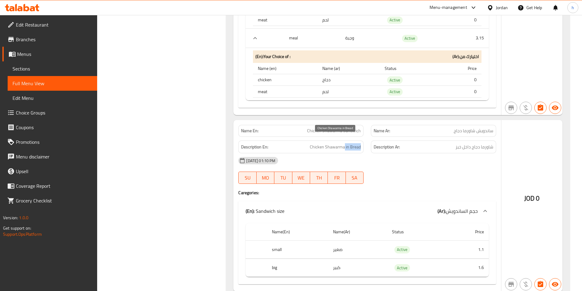
click at [374, 141] on div "Description En: Chicken Shawarma in Bread Description Ar: شاورما دجاج داخل خبز" at bounding box center [367, 147] width 265 height 20
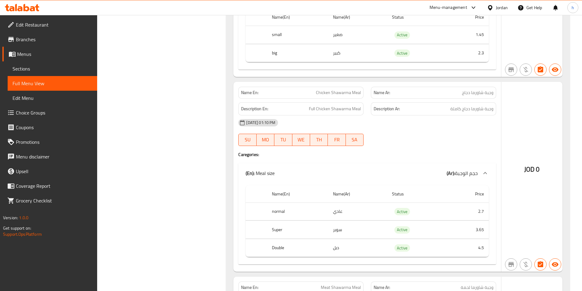
scroll to position [1314, 0]
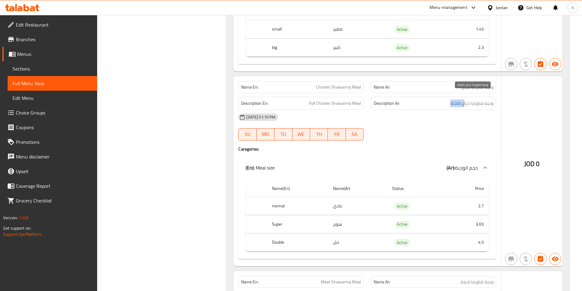
drag, startPoint x: 464, startPoint y: 97, endPoint x: 426, endPoint y: 105, distance: 39.4
click at [444, 100] on h6 "Description Ar: وجبة شاورما دجاج كاملة" at bounding box center [434, 104] width 120 height 8
click at [445, 100] on h6 "Description Ar: وجبة شاورما دجاج كاملة" at bounding box center [434, 104] width 120 height 8
click at [452, 100] on span "وجبة شاورما دجاج كاملة" at bounding box center [471, 104] width 43 height 8
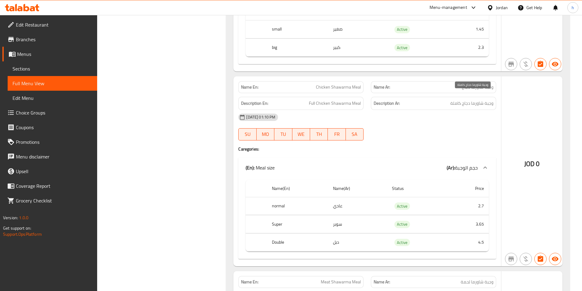
click at [452, 100] on span "وجبة شاورما دجاج كاملة" at bounding box center [471, 104] width 43 height 8
click at [457, 100] on span "وجبة شاورما دجاج كاملة" at bounding box center [471, 104] width 43 height 8
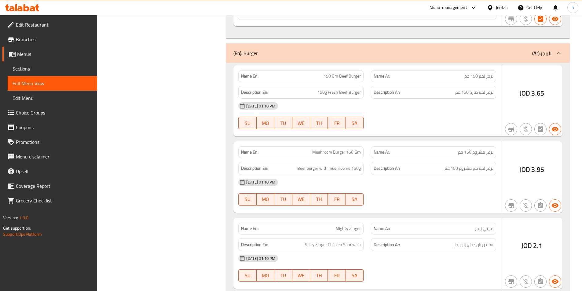
scroll to position [1749, 0]
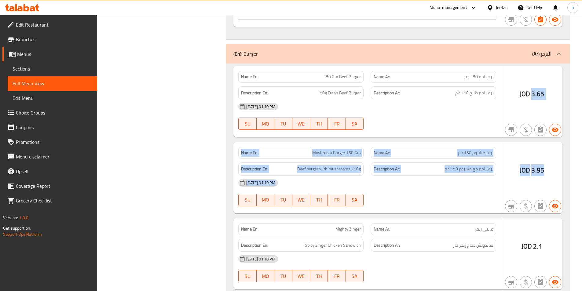
drag, startPoint x: 531, startPoint y: 88, endPoint x: 546, endPoint y: 135, distance: 49.9
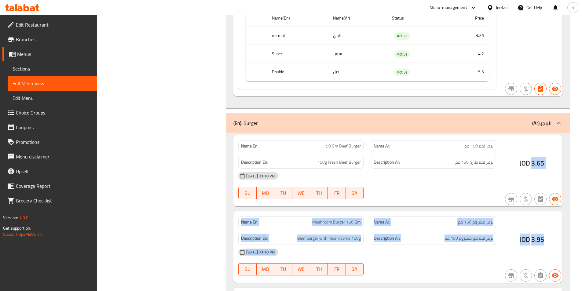
scroll to position [1718, 0]
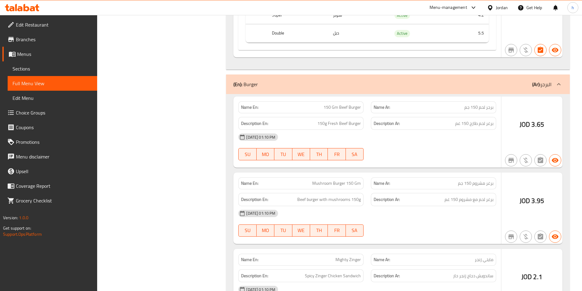
click at [495, 130] on div "[DATE] 01:10 PM" at bounding box center [367, 137] width 265 height 15
drag, startPoint x: 528, startPoint y: 119, endPoint x: 580, endPoint y: 117, distance: 51.4
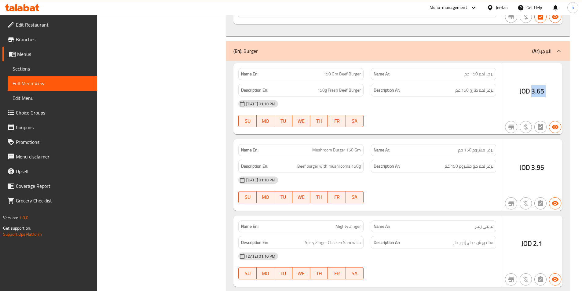
scroll to position [1627, 0]
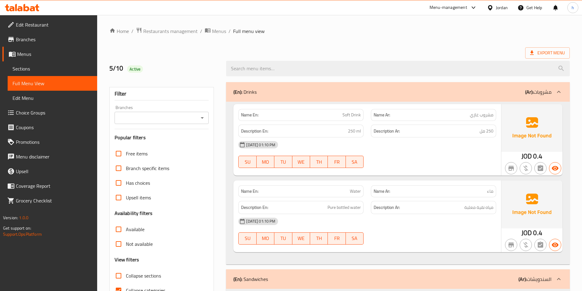
click at [39, 69] on span "Sections" at bounding box center [53, 68] width 80 height 7
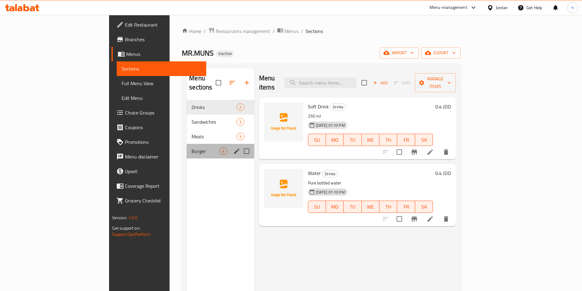
click at [187, 146] on div "Burger 6" at bounding box center [220, 151] width 67 height 15
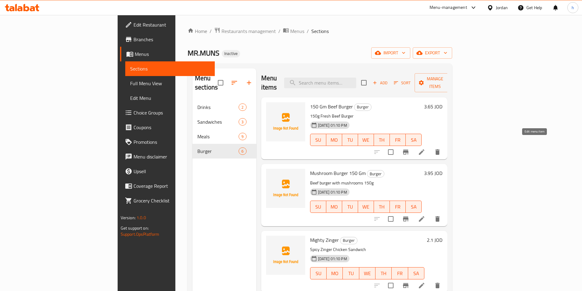
click at [425, 149] on icon at bounding box center [421, 152] width 7 height 7
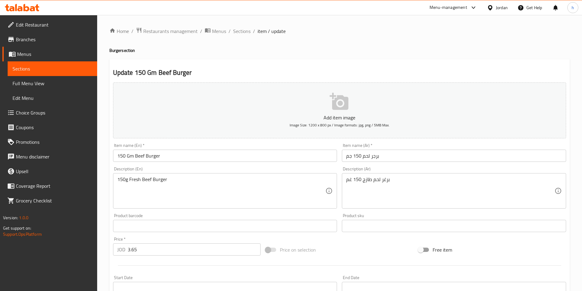
scroll to position [141, 0]
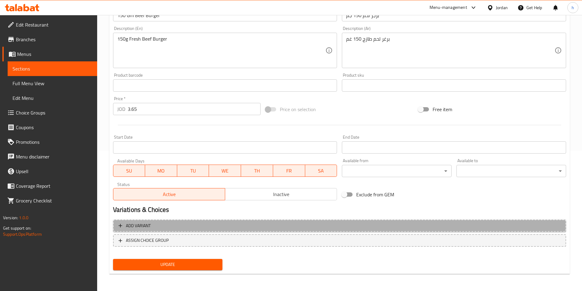
click at [186, 228] on span "Add variant" at bounding box center [340, 226] width 442 height 8
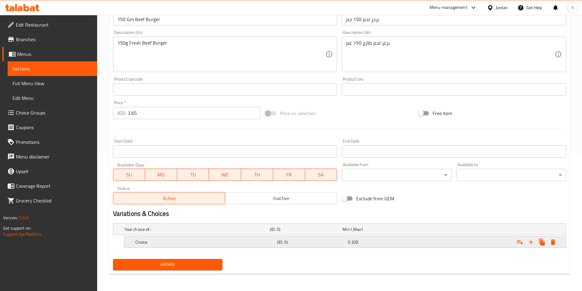
click at [199, 244] on h5 "Choice" at bounding box center [204, 242] width 139 height 6
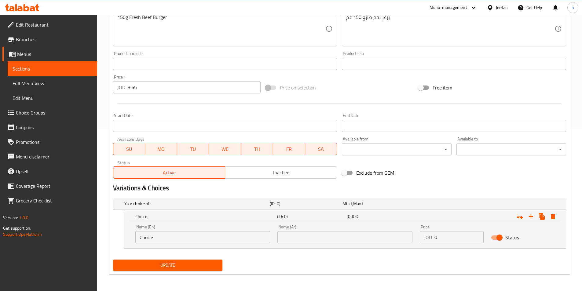
scroll to position [163, 0]
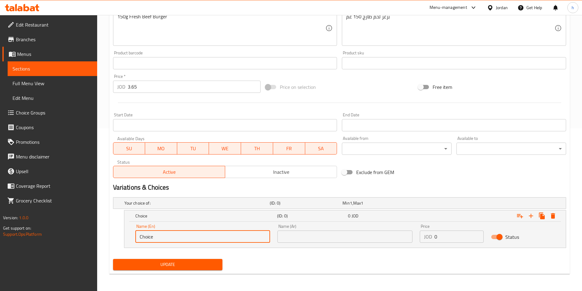
click at [207, 236] on input "Choice" at bounding box center [202, 237] width 135 height 12
type input "س"
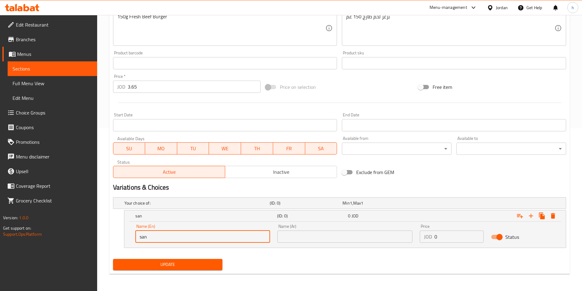
click at [206, 237] on input "san" at bounding box center [202, 237] width 135 height 12
paste input "Sandwich with falafel in poratta"
click at [152, 236] on input "Sandwich" at bounding box center [202, 237] width 135 height 12
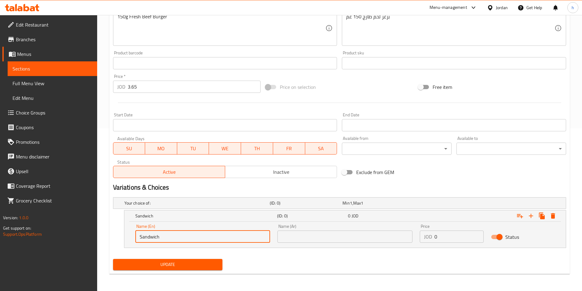
type input "Sandwich"
click at [333, 239] on input "text" at bounding box center [344, 237] width 135 height 12
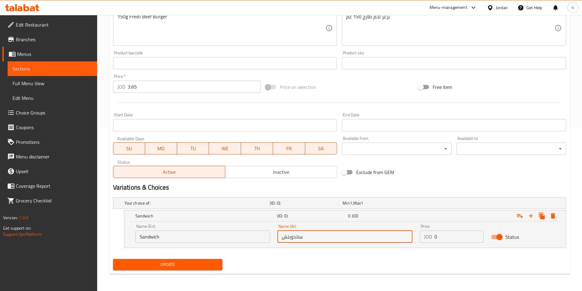
click at [291, 236] on input "ساندويتش" at bounding box center [344, 237] width 135 height 12
type input "ساندوتش"
drag, startPoint x: 442, startPoint y: 236, endPoint x: 426, endPoint y: 237, distance: 16.2
click at [426, 237] on div "JOD 0 Price" at bounding box center [452, 237] width 64 height 12
click at [494, 266] on div "Update" at bounding box center [340, 265] width 458 height 16
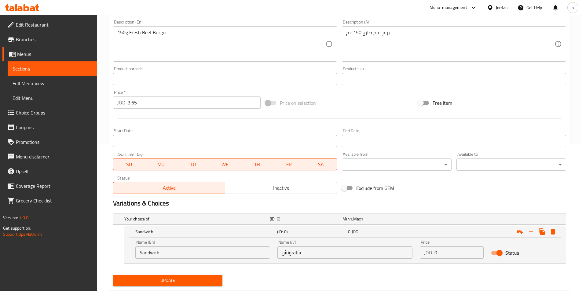
scroll to position [132, 0]
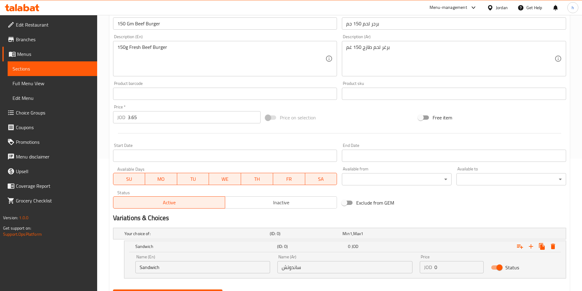
click at [138, 114] on input "3.65" at bounding box center [194, 117] width 133 height 12
type input "0"
click at [434, 208] on div "Exclude from GEM" at bounding box center [416, 203] width 153 height 17
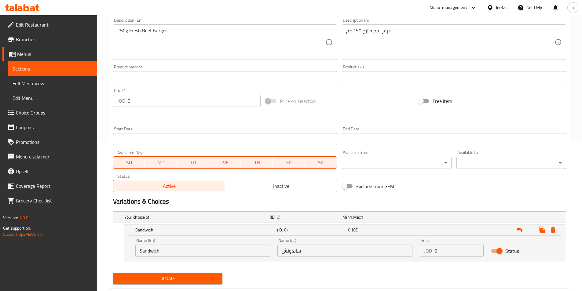
scroll to position [163, 0]
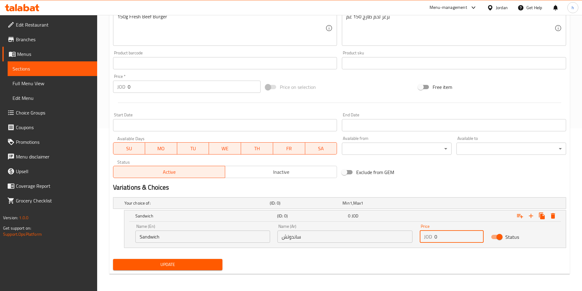
drag, startPoint x: 444, startPoint y: 235, endPoint x: 432, endPoint y: 235, distance: 11.6
click at [432, 235] on div "JOD 0 Price" at bounding box center [452, 237] width 64 height 12
click at [433, 233] on div "JOD 0 Price" at bounding box center [452, 237] width 64 height 12
type input "3.65"
click at [533, 215] on icon "Expand" at bounding box center [530, 215] width 7 height 7
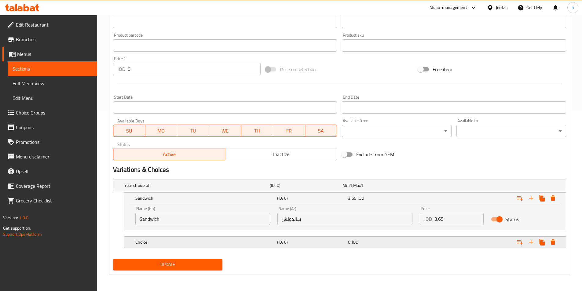
click at [216, 245] on h5 "Choice" at bounding box center [204, 242] width 139 height 6
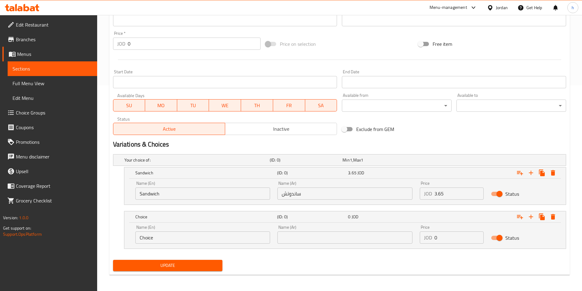
scroll to position [207, 0]
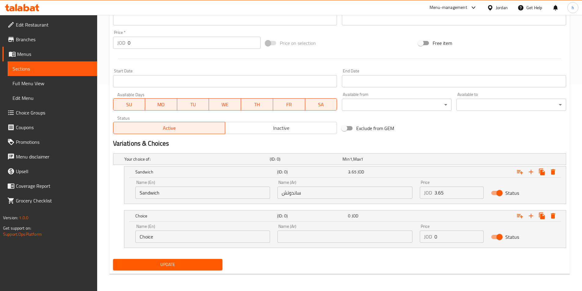
click at [189, 237] on input "Choice" at bounding box center [202, 237] width 135 height 12
type input "ة"
type input "meal"
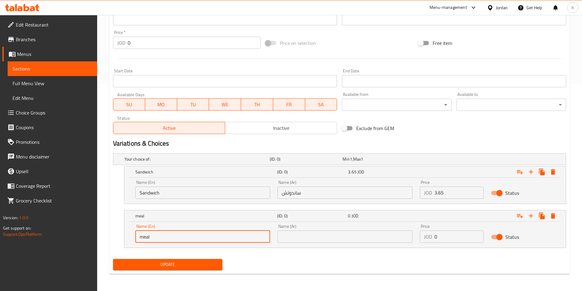
click at [321, 237] on input "text" at bounding box center [344, 237] width 135 height 12
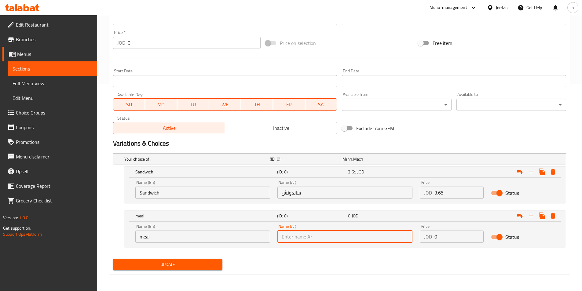
type input ","
type input "وجبه"
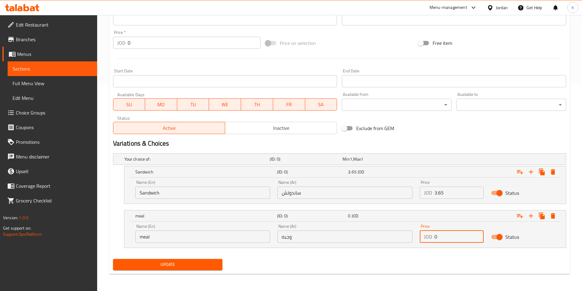
drag, startPoint x: 445, startPoint y: 239, endPoint x: 434, endPoint y: 237, distance: 11.1
click at [435, 237] on input "0" at bounding box center [459, 237] width 49 height 12
type input "4.5"
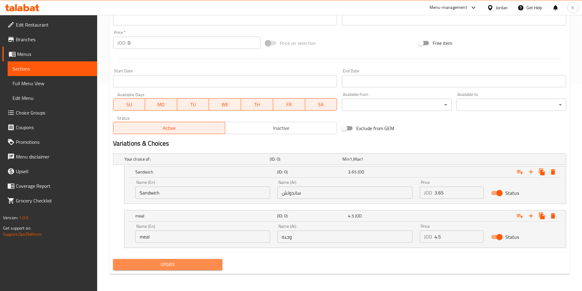
click at [198, 264] on span "Update" at bounding box center [168, 265] width 100 height 8
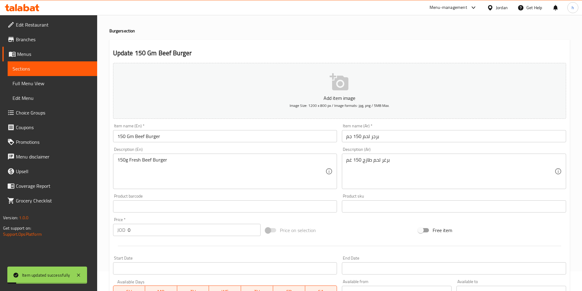
scroll to position [0, 0]
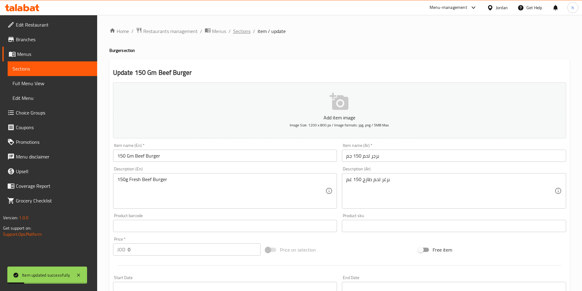
click at [243, 32] on span "Sections" at bounding box center [241, 31] width 17 height 7
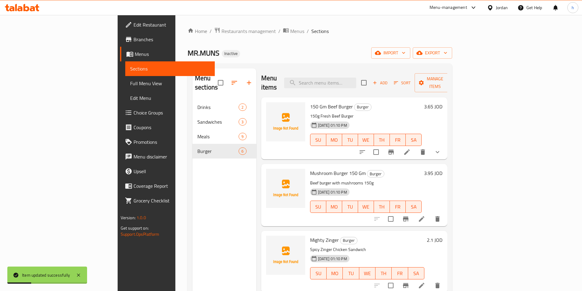
click at [425, 215] on icon at bounding box center [421, 218] width 7 height 7
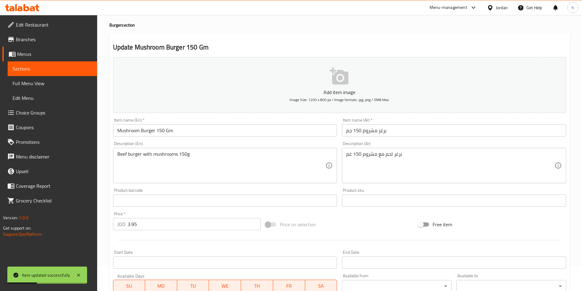
scroll to position [141, 0]
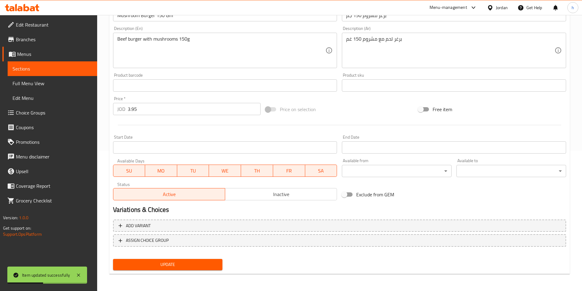
click at [140, 100] on div "Price   * JOD 3.95 Price *" at bounding box center [187, 106] width 148 height 19
click at [139, 106] on input "3.95" at bounding box center [194, 109] width 133 height 12
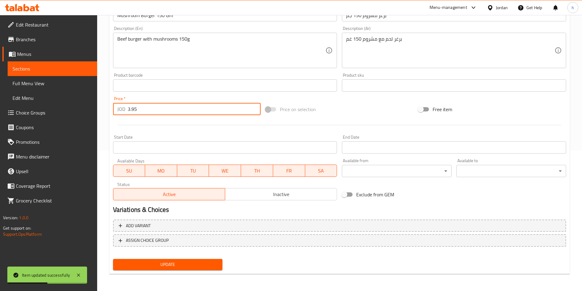
click at [134, 108] on input "3.95" at bounding box center [194, 109] width 133 height 12
type input "0"
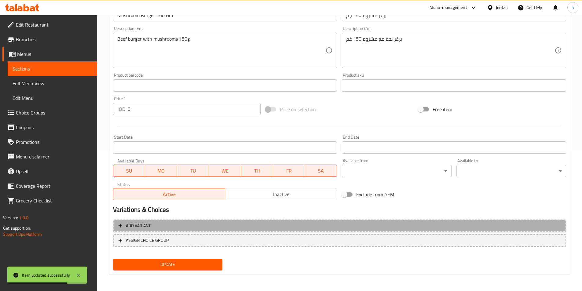
click at [215, 227] on span "Add variant" at bounding box center [340, 226] width 442 height 8
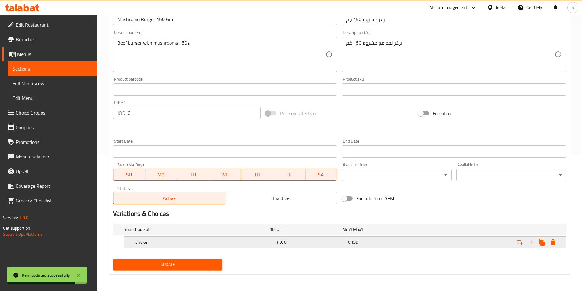
click at [218, 245] on h5 "Choice" at bounding box center [204, 242] width 139 height 6
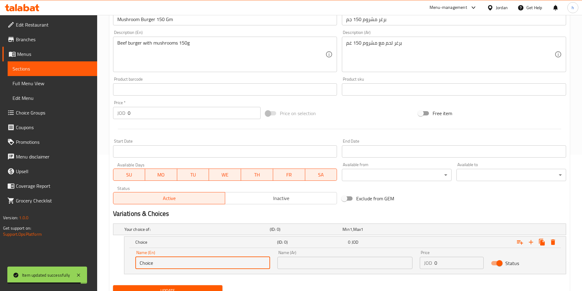
click at [174, 260] on input "Choice" at bounding box center [202, 263] width 135 height 12
click at [173, 260] on input "Choice" at bounding box center [202, 263] width 135 height 12
paste input "Sandwich"
type input "Sandwich"
click at [330, 266] on input "text" at bounding box center [344, 263] width 135 height 12
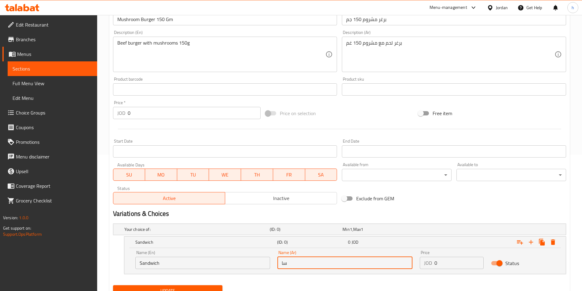
type input "ساندوتش"
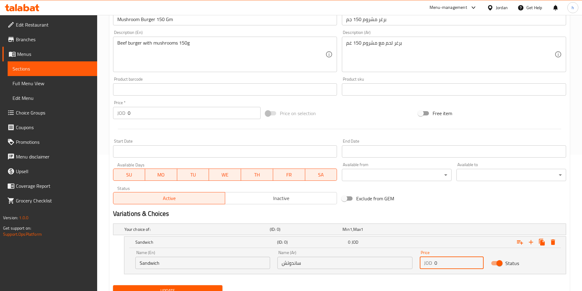
drag, startPoint x: 437, startPoint y: 263, endPoint x: 432, endPoint y: 264, distance: 5.0
click at [432, 264] on div "JOD 0 Price" at bounding box center [452, 263] width 64 height 12
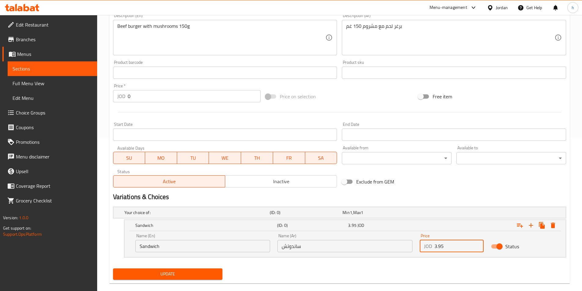
scroll to position [163, 0]
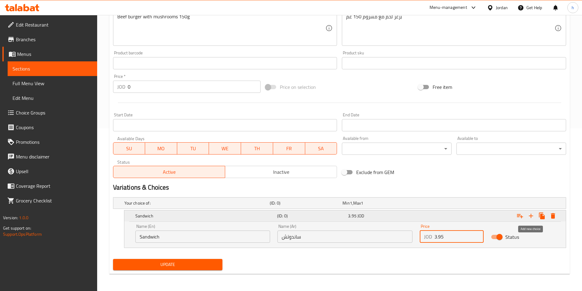
type input "3.95"
click at [532, 215] on icon "Expand" at bounding box center [530, 215] width 7 height 7
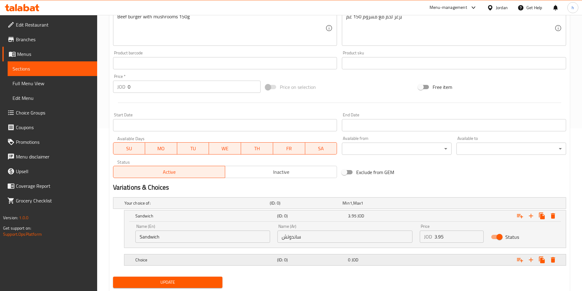
click at [219, 256] on div "Choice" at bounding box center [205, 260] width 142 height 9
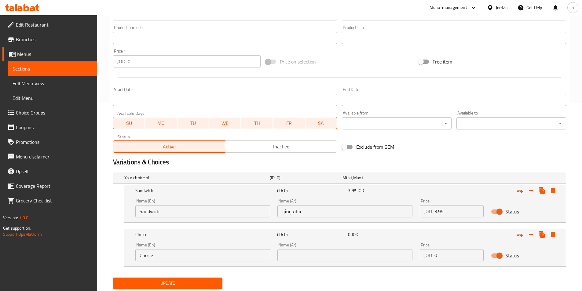
scroll to position [207, 0]
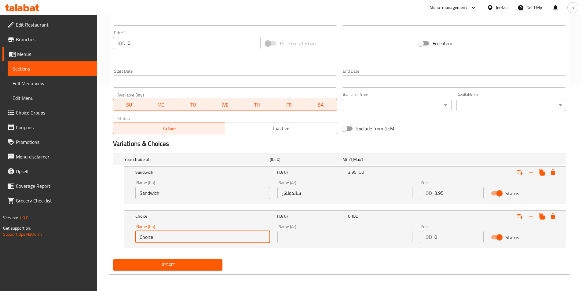
click at [170, 242] on input "Choice" at bounding box center [202, 237] width 135 height 12
click at [169, 241] on input "Choice" at bounding box center [202, 237] width 135 height 12
type input "ة"
type input "meal"
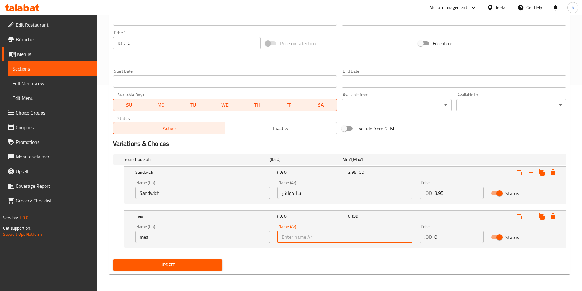
click at [324, 234] on input "text" at bounding box center [344, 237] width 135 height 12
type input ","
type input "وجبه"
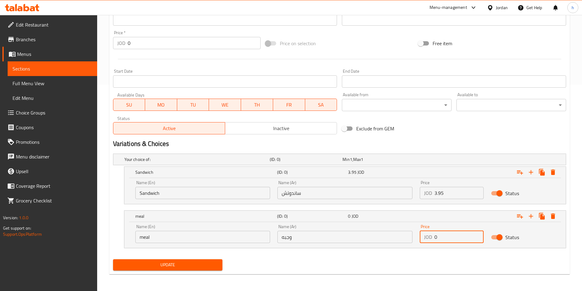
drag, startPoint x: 450, startPoint y: 233, endPoint x: 427, endPoint y: 237, distance: 23.5
click at [427, 237] on div "JOD 0 Price" at bounding box center [452, 237] width 64 height 12
type input "4.85"
click at [208, 267] on span "Update" at bounding box center [168, 265] width 100 height 8
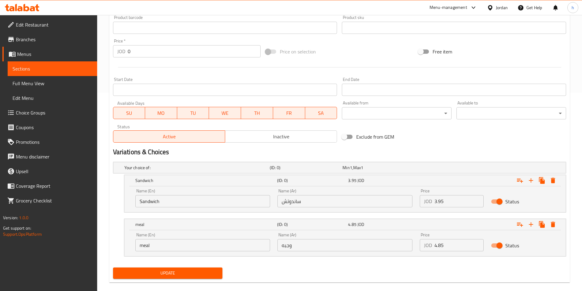
scroll to position [207, 0]
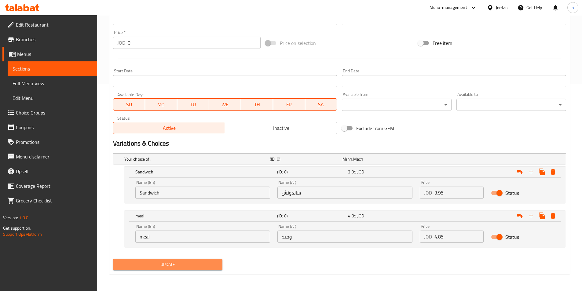
click at [205, 264] on span "Update" at bounding box center [168, 265] width 100 height 8
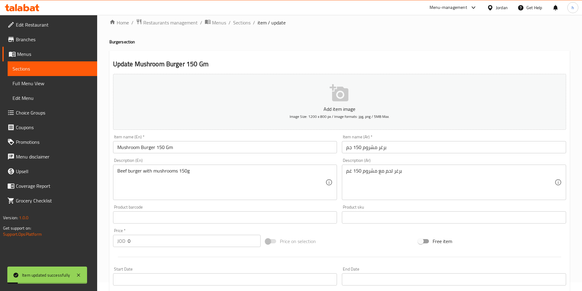
scroll to position [0, 0]
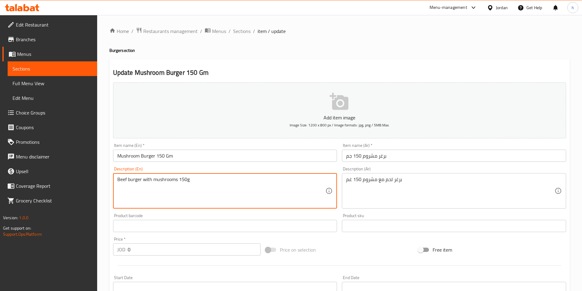
drag, startPoint x: 141, startPoint y: 179, endPoint x: 112, endPoint y: 180, distance: 28.7
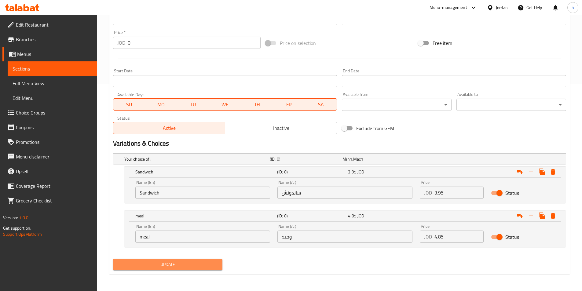
click at [198, 263] on span "Update" at bounding box center [168, 265] width 100 height 8
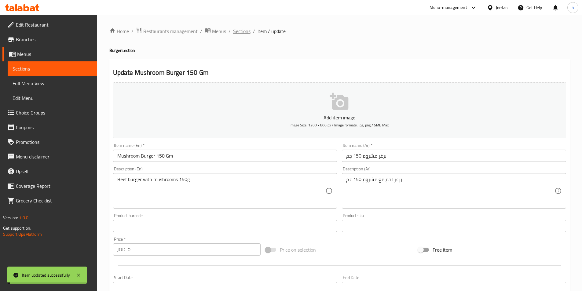
click at [241, 32] on span "Sections" at bounding box center [241, 31] width 17 height 7
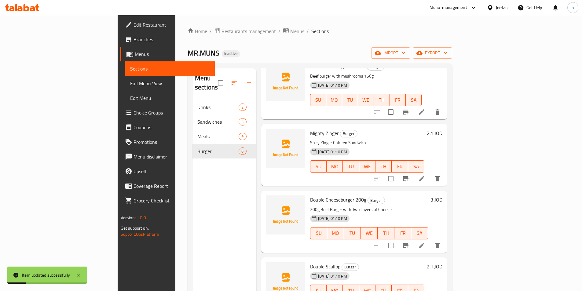
scroll to position [116, 0]
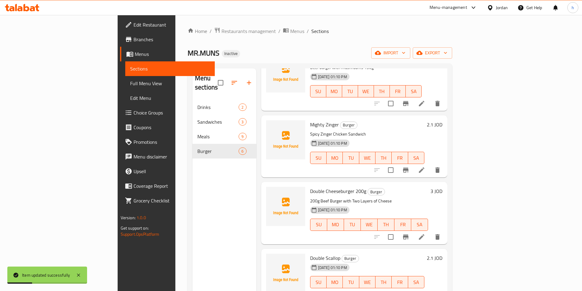
click at [424, 167] on icon at bounding box center [422, 170] width 6 height 6
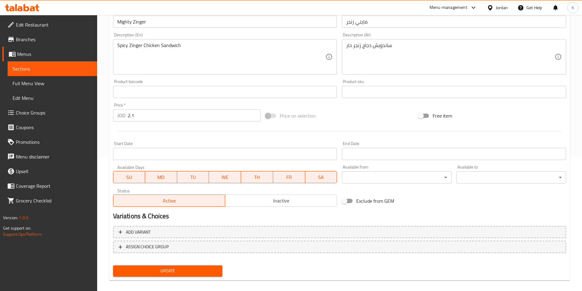
scroll to position [141, 0]
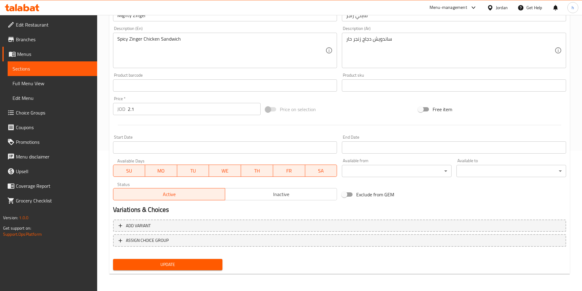
click at [138, 104] on input "2.1" at bounding box center [194, 109] width 133 height 12
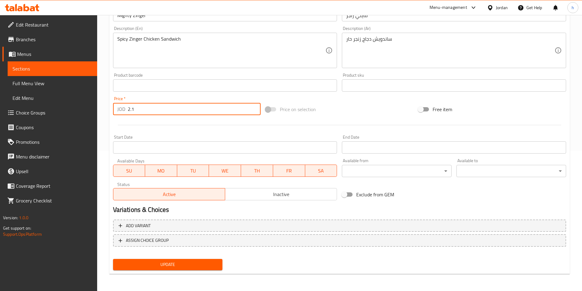
click at [138, 104] on input "2.1" at bounding box center [194, 109] width 133 height 12
type input "0"
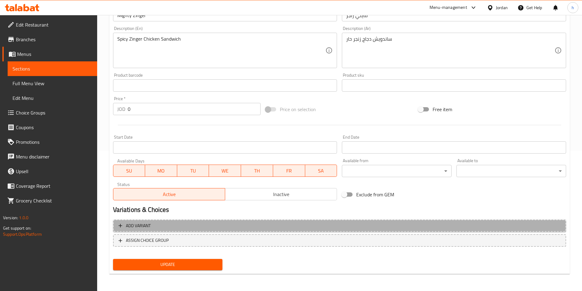
click at [233, 226] on span "Add variant" at bounding box center [340, 226] width 442 height 8
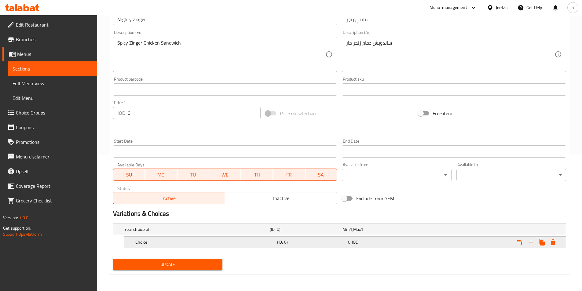
click at [204, 244] on h5 "Choice" at bounding box center [204, 242] width 139 height 6
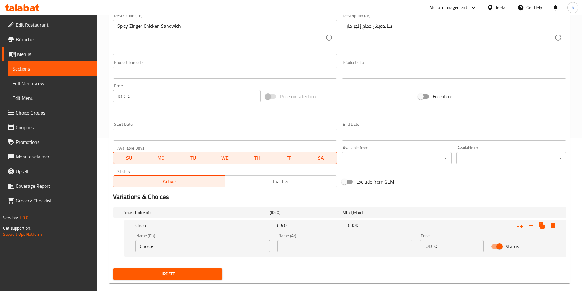
scroll to position [163, 0]
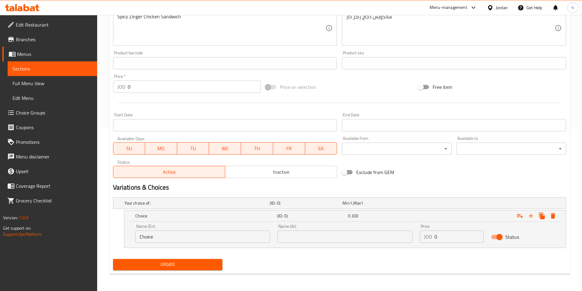
click at [197, 239] on input "Choice" at bounding box center [202, 237] width 135 height 12
click at [192, 239] on input "Choice" at bounding box center [202, 237] width 135 height 12
click at [322, 251] on nav at bounding box center [339, 251] width 453 height 5
click at [226, 240] on input "Choice" at bounding box center [202, 237] width 135 height 12
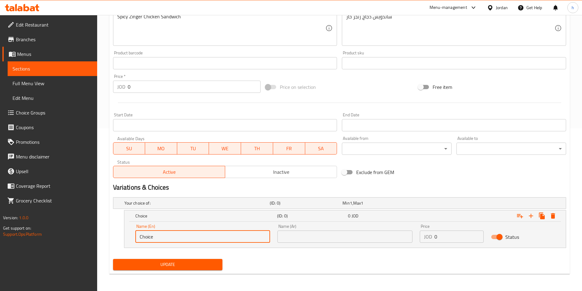
click at [226, 240] on input "Choice" at bounding box center [202, 237] width 135 height 12
paste input "Beef burger"
type input "Beef burger"
click at [309, 237] on input "text" at bounding box center [344, 237] width 135 height 12
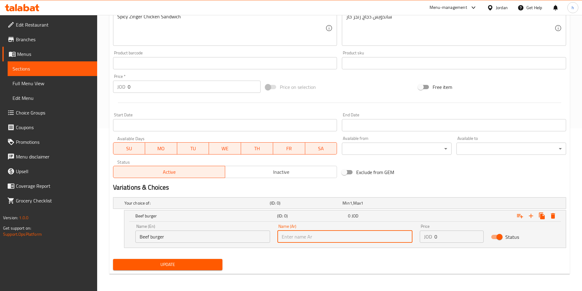
click at [209, 241] on input "Beef burger" at bounding box center [202, 237] width 135 height 12
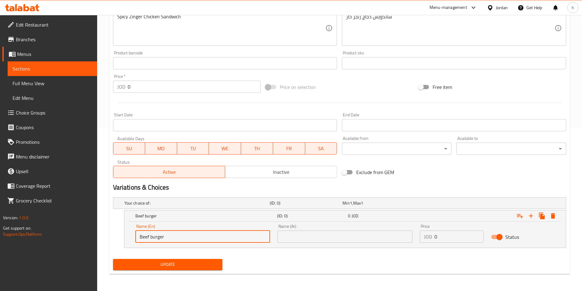
click at [209, 241] on input "Beef burger" at bounding box center [202, 237] width 135 height 12
click at [162, 235] on input "سش" at bounding box center [202, 237] width 135 height 12
click at [167, 236] on input "سش" at bounding box center [202, 237] width 135 height 12
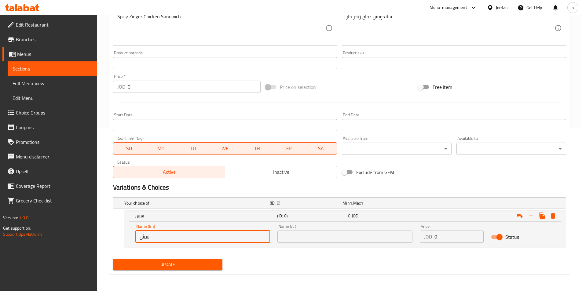
click at [167, 236] on input "سش" at bounding box center [202, 237] width 135 height 12
paste input "Sandwich with falafel in poratta"
type input "Sandwich"
click at [337, 236] on input "text" at bounding box center [344, 237] width 135 height 12
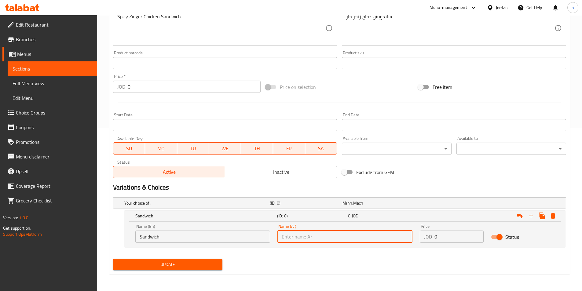
type input "د"
type input "ساندوتش"
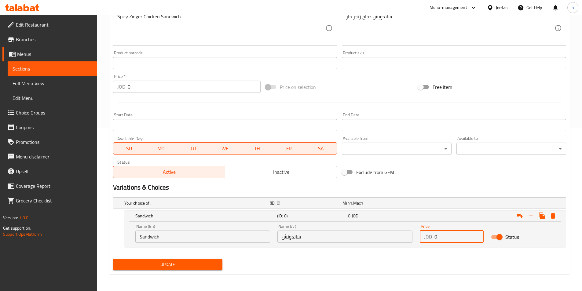
drag, startPoint x: 435, startPoint y: 236, endPoint x: 439, endPoint y: 236, distance: 4.0
click at [439, 236] on input "0" at bounding box center [459, 237] width 49 height 12
type input "2.1"
click at [532, 216] on icon "Expand" at bounding box center [531, 216] width 4 height 4
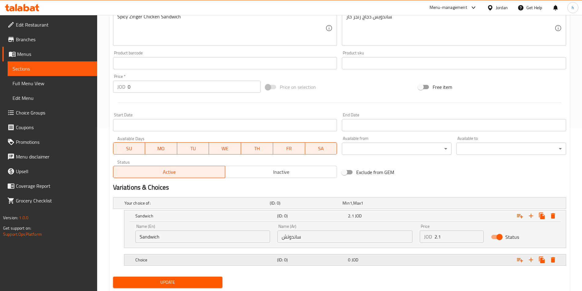
click at [248, 260] on h5 "Choice" at bounding box center [204, 260] width 139 height 6
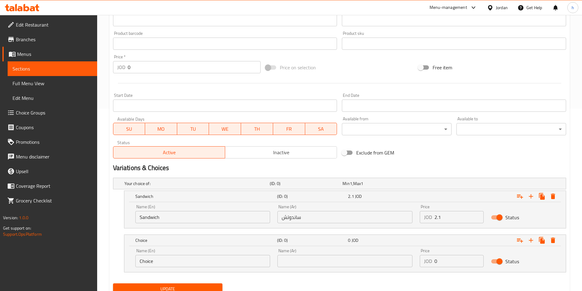
scroll to position [193, 0]
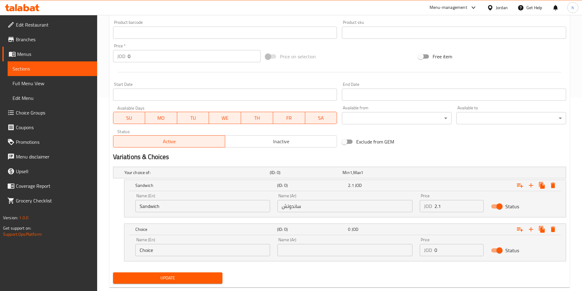
click at [161, 251] on input "Choice" at bounding box center [202, 250] width 135 height 12
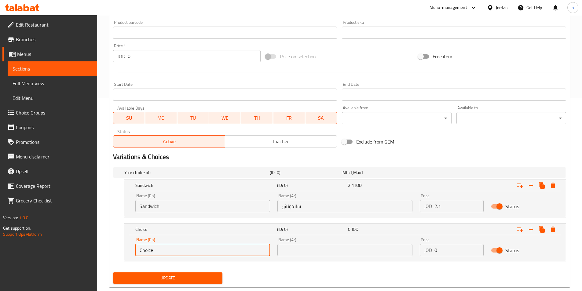
click at [161, 251] on input "Choice" at bounding box center [202, 250] width 135 height 12
type input "ة"
type input "meal"
click at [325, 249] on input "text" at bounding box center [344, 250] width 135 height 12
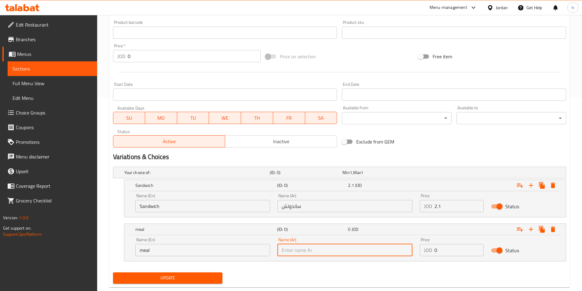
type input ","
type input "وجبه"
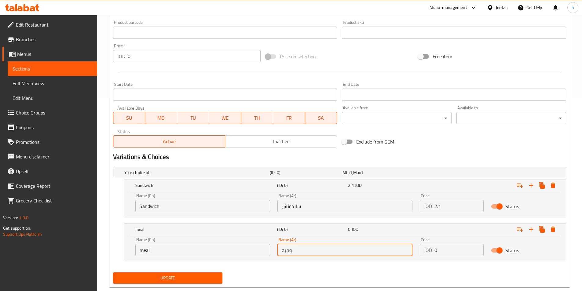
drag, startPoint x: 439, startPoint y: 248, endPoint x: 430, endPoint y: 249, distance: 9.6
click at [430, 249] on div "JOD 0 Price" at bounding box center [452, 250] width 64 height 12
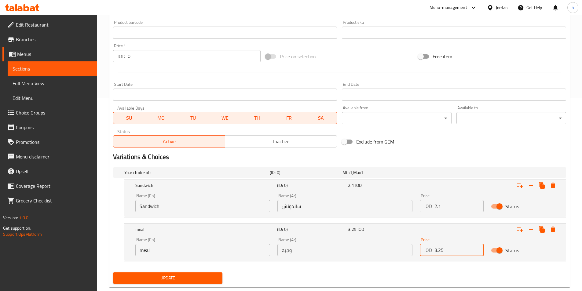
type input "3.25"
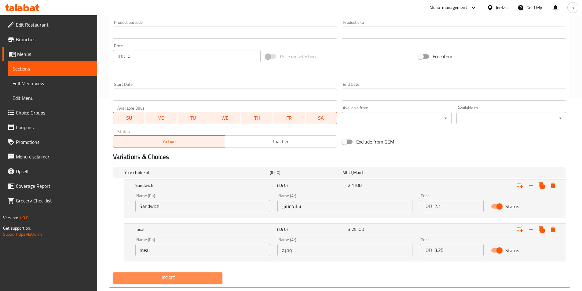
click at [199, 274] on span "Update" at bounding box center [168, 278] width 100 height 8
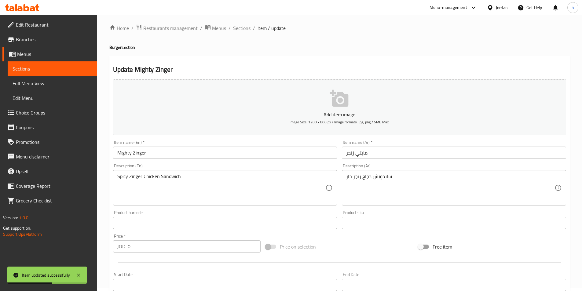
scroll to position [0, 0]
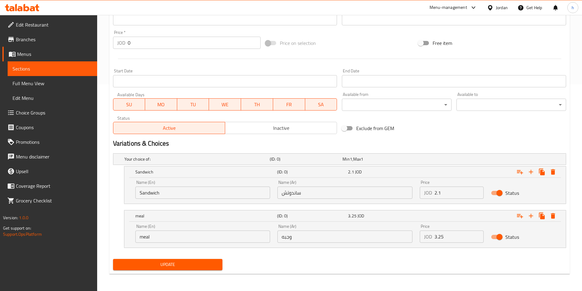
drag, startPoint x: 190, startPoint y: 262, endPoint x: 219, endPoint y: 253, distance: 30.2
click at [190, 262] on span "Update" at bounding box center [168, 265] width 100 height 8
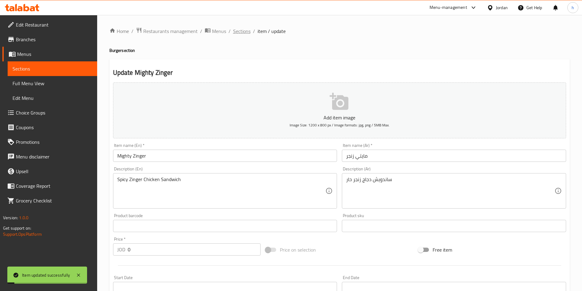
click at [243, 30] on span "Sections" at bounding box center [241, 31] width 17 height 7
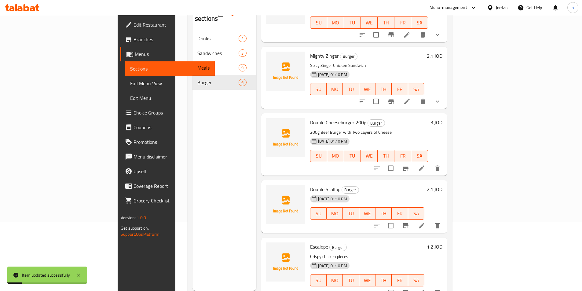
scroll to position [86, 0]
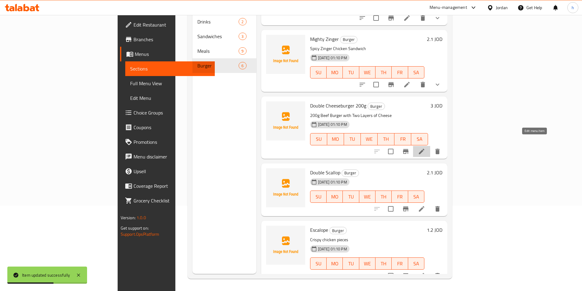
click at [425, 148] on icon at bounding box center [421, 151] width 7 height 7
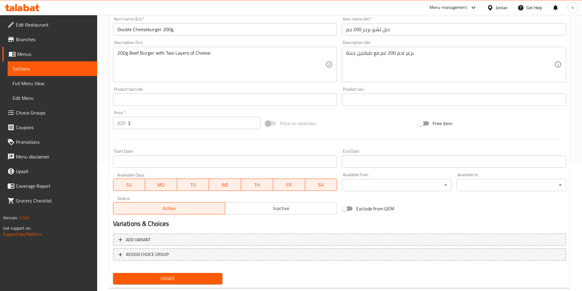
scroll to position [141, 0]
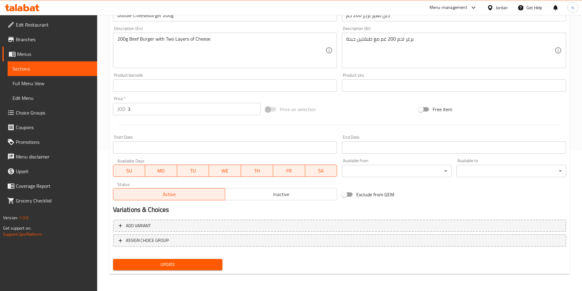
click at [137, 111] on input "3" at bounding box center [194, 109] width 133 height 12
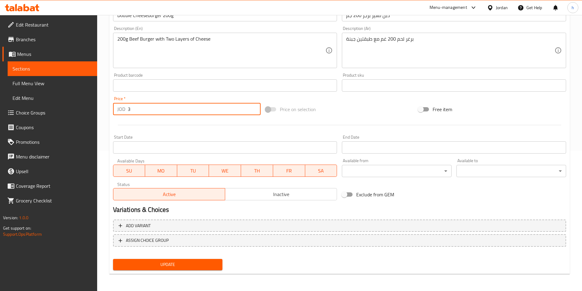
click at [136, 111] on input "3" at bounding box center [194, 109] width 133 height 12
drag, startPoint x: 136, startPoint y: 111, endPoint x: 123, endPoint y: 110, distance: 13.2
click at [123, 110] on div "JOD 3 Price *" at bounding box center [187, 109] width 148 height 12
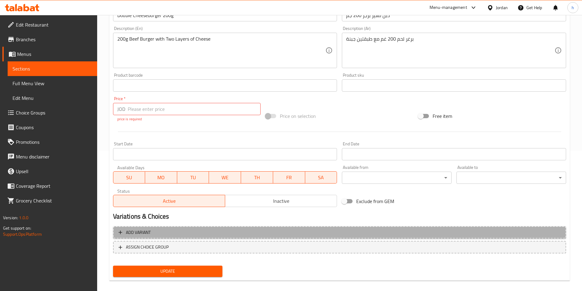
click at [173, 229] on span "Add variant" at bounding box center [340, 233] width 442 height 8
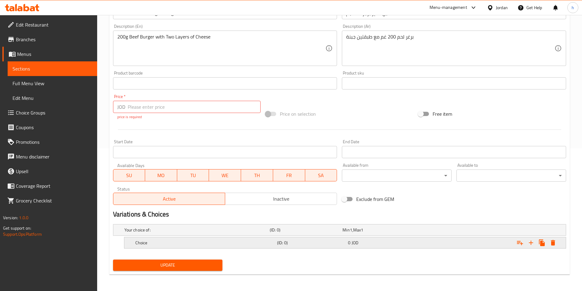
scroll to position [143, 0]
click at [188, 243] on h5 "Choice" at bounding box center [204, 242] width 139 height 6
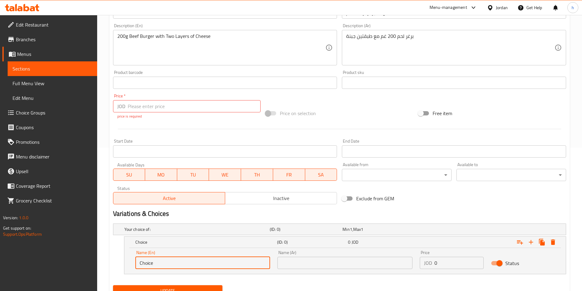
drag, startPoint x: 157, startPoint y: 259, endPoint x: 136, endPoint y: 260, distance: 20.5
click at [136, 260] on input "Choice" at bounding box center [202, 263] width 135 height 12
type input "س"
type input "\"
type input "Sandwich"
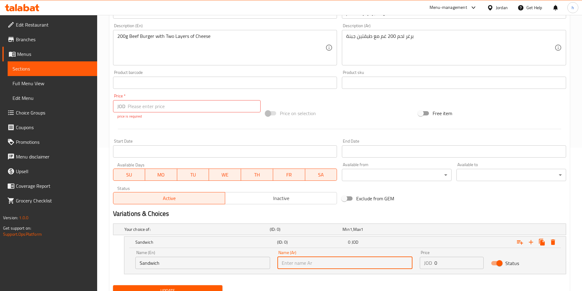
click at [317, 267] on input "text" at bounding box center [344, 263] width 135 height 12
type input "ساندوتش"
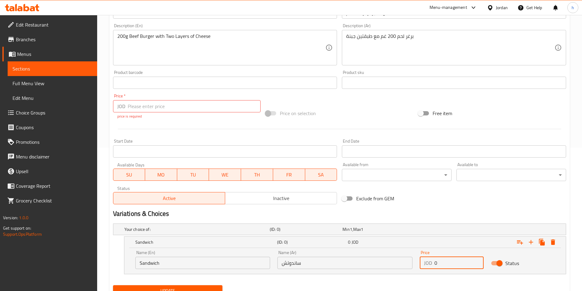
drag, startPoint x: 445, startPoint y: 260, endPoint x: 428, endPoint y: 260, distance: 17.1
click at [428, 260] on div "JOD 0 Price" at bounding box center [452, 263] width 64 height 12
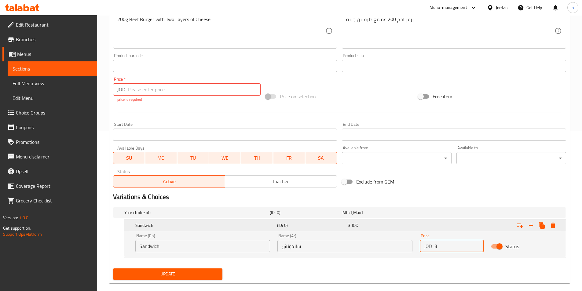
scroll to position [170, 0]
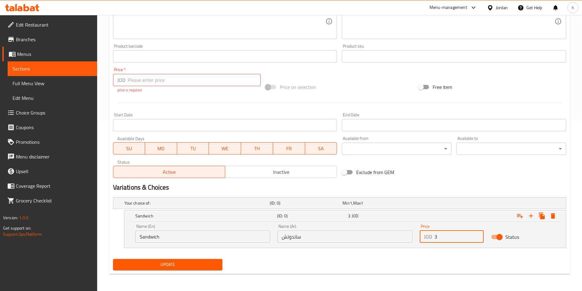
type input "3"
click at [159, 84] on input "number" at bounding box center [194, 80] width 133 height 12
type input "0"
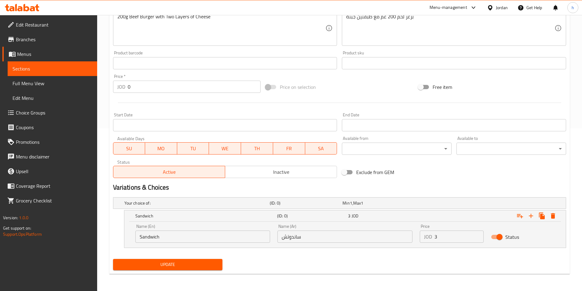
drag, startPoint x: 322, startPoint y: 263, endPoint x: 410, endPoint y: 260, distance: 88.1
click at [325, 263] on div "Update" at bounding box center [340, 265] width 458 height 16
click at [531, 214] on icon "Expand" at bounding box center [531, 216] width 4 height 4
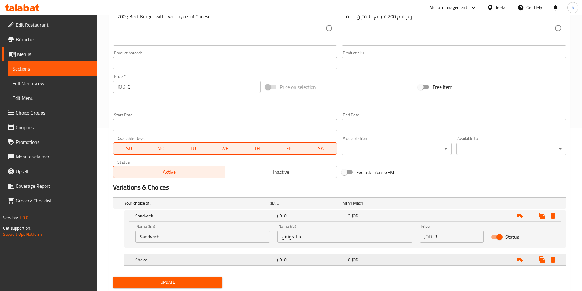
click at [217, 263] on h5 "Choice" at bounding box center [204, 260] width 139 height 6
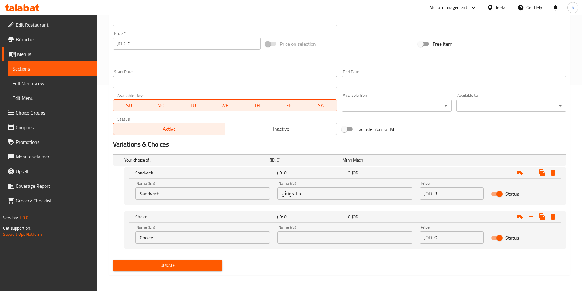
scroll to position [207, 0]
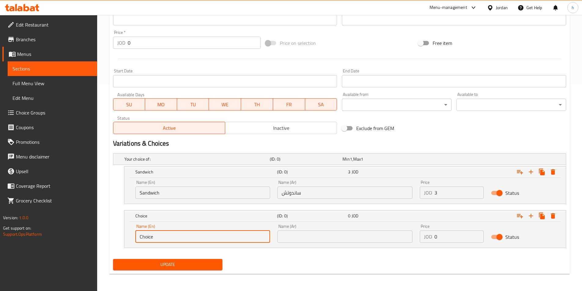
drag, startPoint x: 165, startPoint y: 239, endPoint x: 121, endPoint y: 239, distance: 44.3
click at [125, 241] on div "Name (En) Choice Name (En) Name (Ar) Name (Ar) Price JOD 0 Price Status" at bounding box center [345, 235] width 442 height 26
type input "ة"
type input "meal"
drag, startPoint x: 316, startPoint y: 230, endPoint x: 313, endPoint y: 231, distance: 3.8
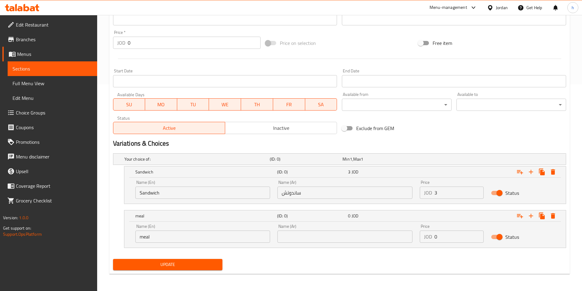
click at [313, 231] on div "Name (Ar) Name (Ar)" at bounding box center [344, 233] width 135 height 19
click at [314, 236] on input "text" at bounding box center [344, 237] width 135 height 12
click at [314, 245] on div "Name (Ar) Name (Ar)" at bounding box center [345, 234] width 142 height 26
click at [316, 241] on input "text" at bounding box center [344, 237] width 135 height 12
type input "وجبه"
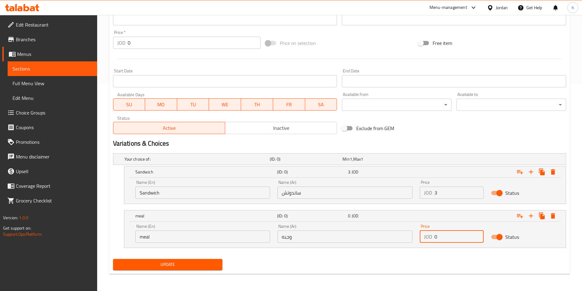
drag, startPoint x: 435, startPoint y: 241, endPoint x: 442, endPoint y: 238, distance: 7.9
click at [441, 238] on input "0" at bounding box center [459, 237] width 49 height 12
type input "3.95"
click at [195, 262] on span "Update" at bounding box center [168, 265] width 100 height 8
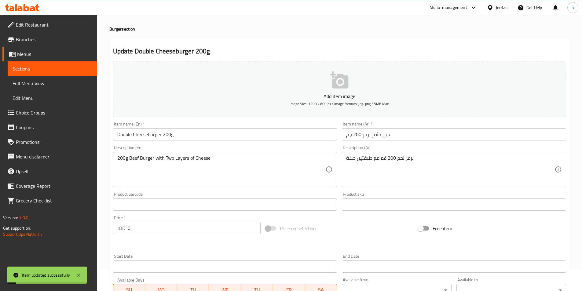
scroll to position [0, 0]
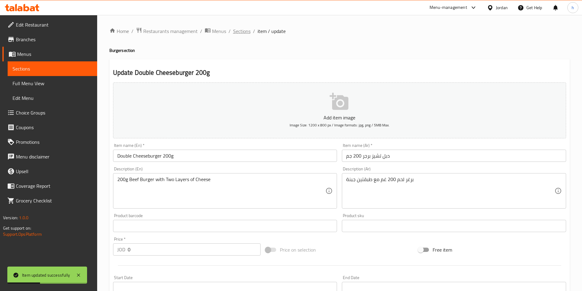
click at [245, 35] on span "Sections" at bounding box center [241, 31] width 17 height 7
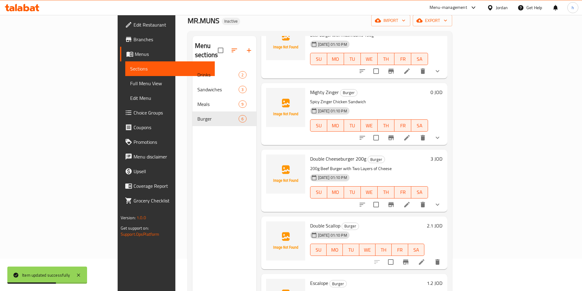
scroll to position [86, 0]
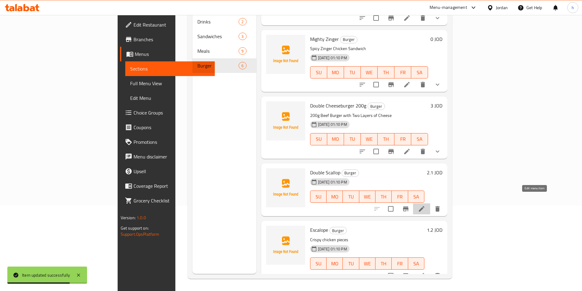
click at [425, 205] on icon at bounding box center [421, 208] width 7 height 7
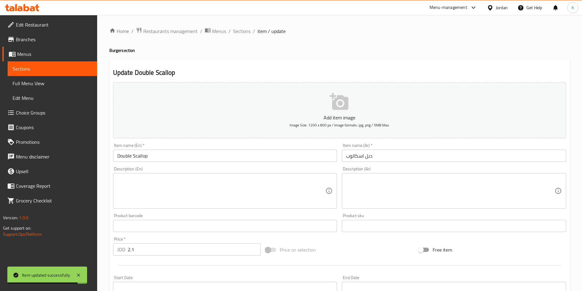
click at [138, 160] on input "Double Scallop" at bounding box center [225, 156] width 224 height 12
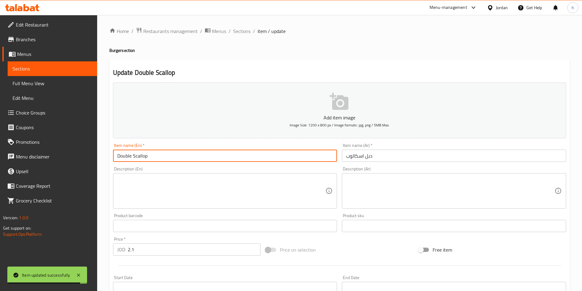
click at [138, 160] on input "Double Scallop" at bounding box center [225, 156] width 224 height 12
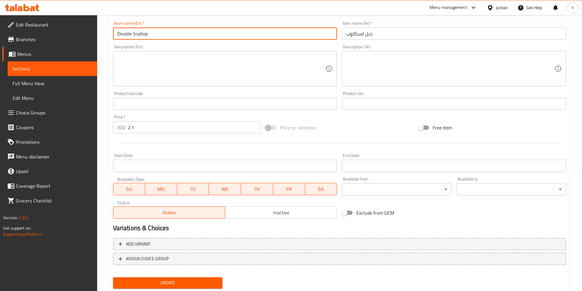
scroll to position [141, 0]
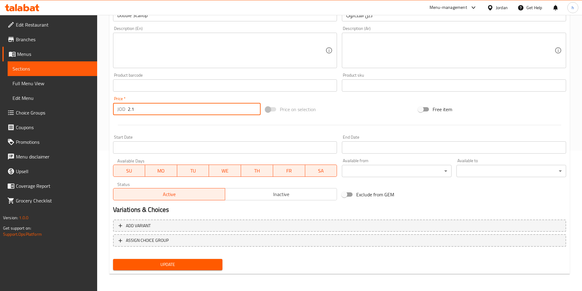
drag, startPoint x: 131, startPoint y: 112, endPoint x: 121, endPoint y: 112, distance: 9.5
click at [121, 112] on div "JOD 2.1 Price *" at bounding box center [187, 109] width 148 height 12
click at [140, 111] on input "2.1" at bounding box center [194, 109] width 133 height 12
drag, startPoint x: 140, startPoint y: 111, endPoint x: 123, endPoint y: 110, distance: 17.7
click at [123, 110] on div "JOD 2.1 Price *" at bounding box center [187, 109] width 148 height 12
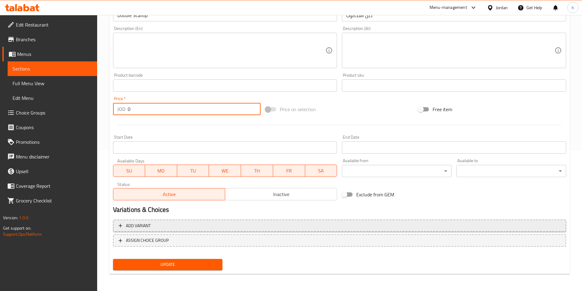
type input "0"
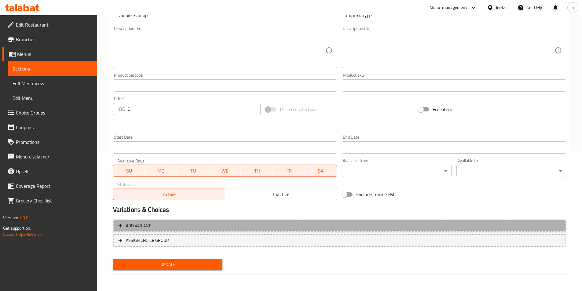
click at [207, 227] on span "Add variant" at bounding box center [340, 226] width 442 height 8
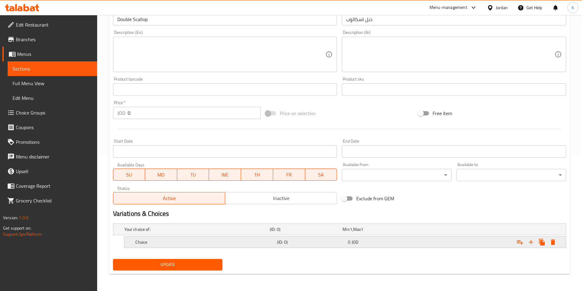
click at [202, 238] on div "Choice" at bounding box center [205, 242] width 142 height 9
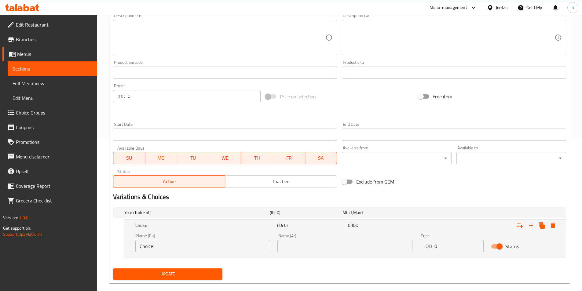
scroll to position [163, 0]
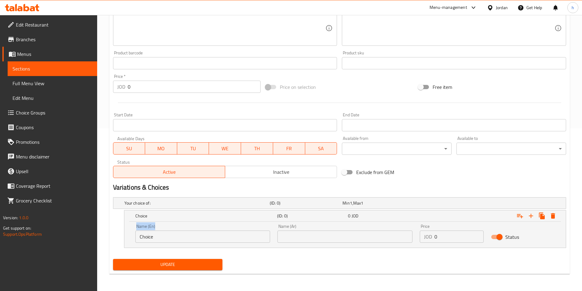
drag, startPoint x: 176, startPoint y: 244, endPoint x: 127, endPoint y: 242, distance: 49.6
click at [127, 242] on div "Name (En) Choice Name (En) Name (Ar) Name (Ar) Price JOD 0 Price Status" at bounding box center [345, 235] width 442 height 26
click at [172, 236] on input "Choice" at bounding box center [202, 237] width 135 height 12
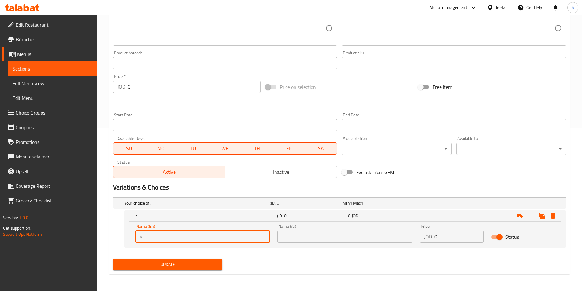
type input "Sandwich"
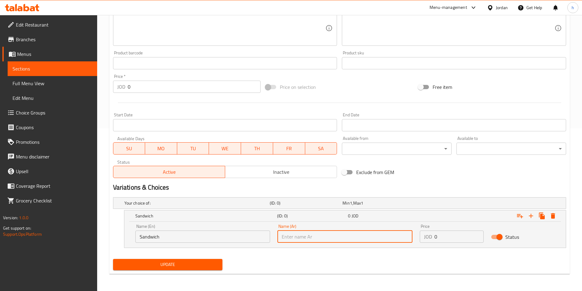
click at [319, 240] on input "text" at bounding box center [344, 237] width 135 height 12
type input "ساندوتش"
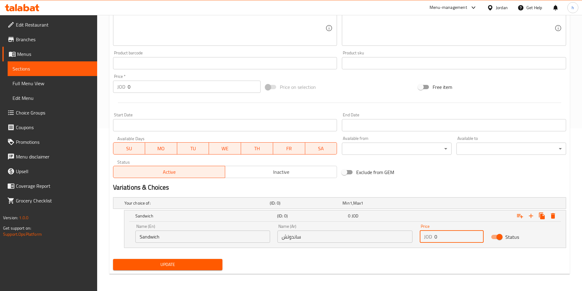
drag, startPoint x: 440, startPoint y: 238, endPoint x: 429, endPoint y: 238, distance: 11.3
click at [429, 238] on div "JOD 0 Price" at bounding box center [452, 237] width 64 height 12
type input "2.1"
click at [533, 216] on icon "Expand" at bounding box center [531, 216] width 4 height 4
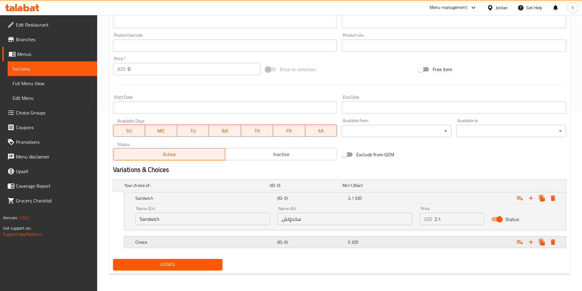
click at [204, 238] on div "Choice" at bounding box center [205, 242] width 142 height 9
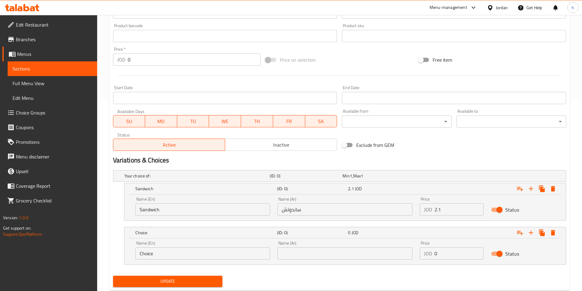
scroll to position [207, 0]
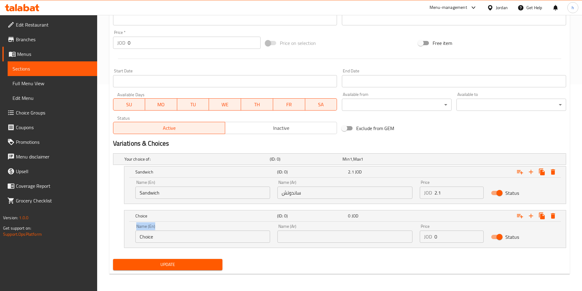
drag, startPoint x: 178, startPoint y: 243, endPoint x: 118, endPoint y: 235, distance: 60.1
click at [119, 235] on div "Choice (ID: 0) 0 JOD Name (En) Choice Name (En) Name (Ar) Name (Ar) Price JOD 0…" at bounding box center [339, 229] width 453 height 38
click at [166, 238] on input "Choice" at bounding box center [202, 237] width 135 height 12
type input "meal"
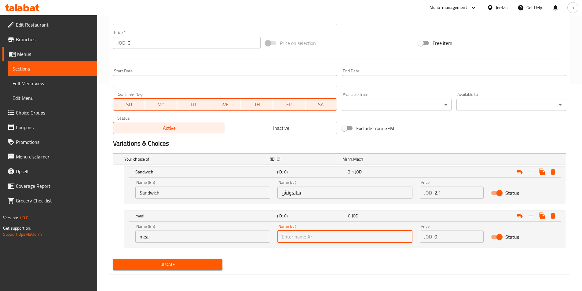
click at [293, 236] on input "text" at bounding box center [344, 237] width 135 height 12
type input "وجبه"
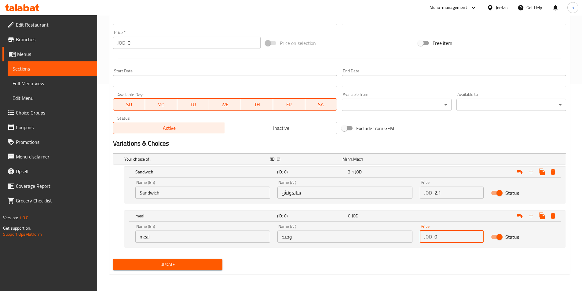
drag, startPoint x: 437, startPoint y: 237, endPoint x: 429, endPoint y: 237, distance: 7.9
click at [429, 237] on div "JOD 0 Price" at bounding box center [452, 237] width 64 height 12
type input "3"
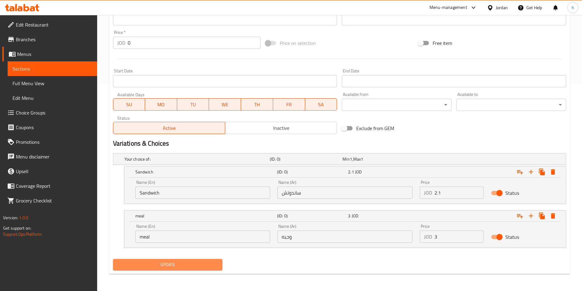
click at [192, 261] on span "Update" at bounding box center [168, 265] width 100 height 8
click at [164, 269] on button "Update" at bounding box center [168, 264] width 110 height 11
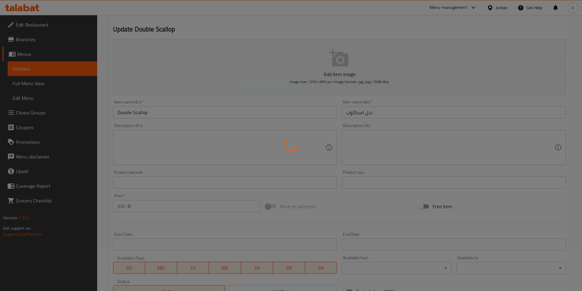
scroll to position [0, 0]
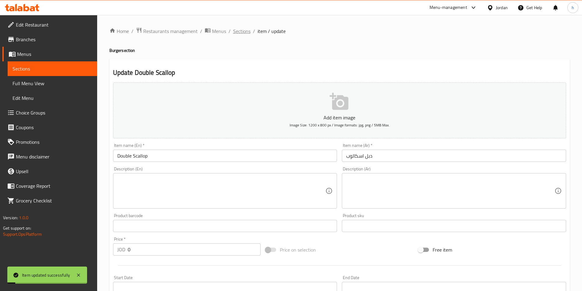
click at [241, 33] on span "Sections" at bounding box center [241, 31] width 17 height 7
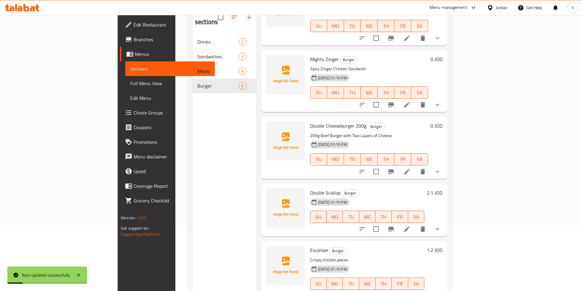
scroll to position [86, 0]
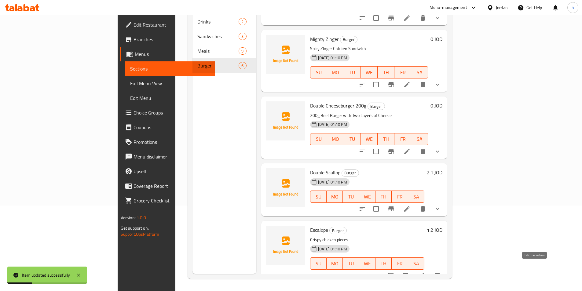
click at [424, 273] on icon at bounding box center [422, 276] width 6 height 6
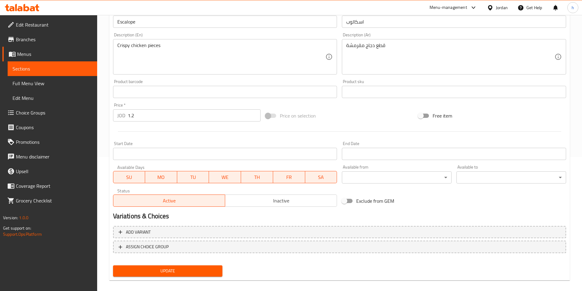
scroll to position [141, 0]
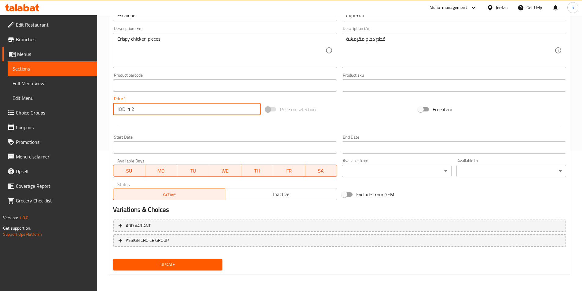
drag, startPoint x: 135, startPoint y: 112, endPoint x: 126, endPoint y: 109, distance: 8.9
click at [126, 109] on div "JOD 1.2 Price *" at bounding box center [187, 109] width 148 height 12
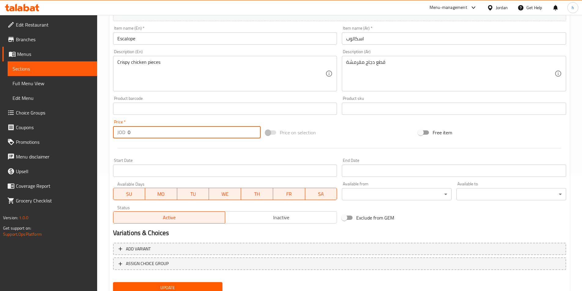
scroll to position [79, 0]
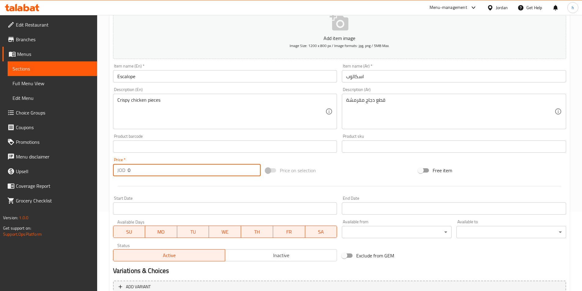
type input "1.2"
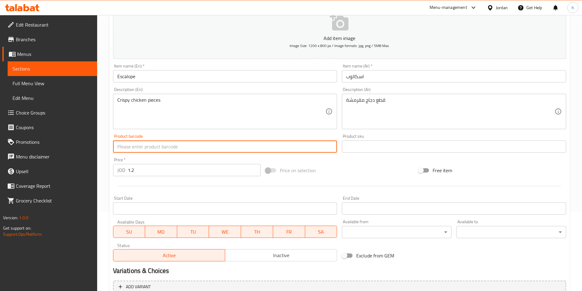
click at [183, 150] on input "text" at bounding box center [225, 147] width 224 height 12
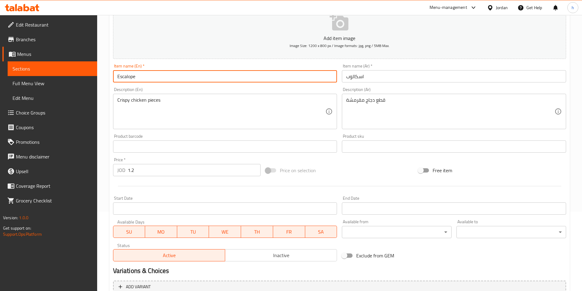
click at [180, 72] on input "Escalope" at bounding box center [225, 76] width 224 height 12
paste input "Double Scallop"
drag, startPoint x: 137, startPoint y: 77, endPoint x: 184, endPoint y: 83, distance: 48.0
click at [184, 83] on input "Escalope Double Scallop" at bounding box center [225, 76] width 224 height 12
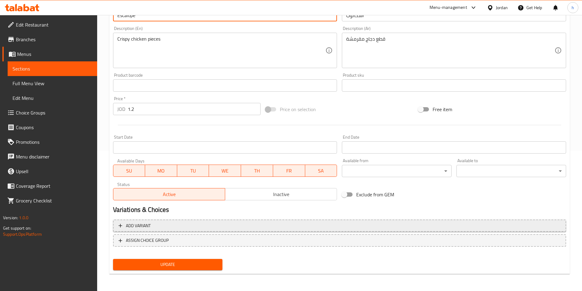
type input "Escalope"
click at [195, 227] on span "Add variant" at bounding box center [340, 226] width 442 height 8
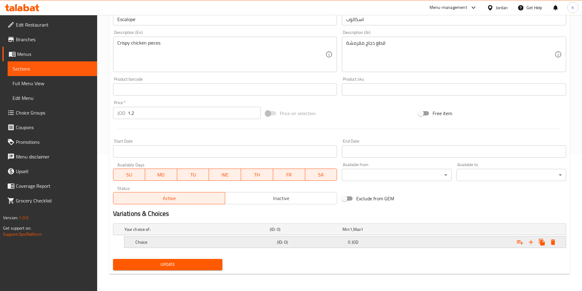
scroll to position [137, 0]
click at [180, 248] on div "Choice (ID: 0) 0 JOD" at bounding box center [347, 242] width 426 height 13
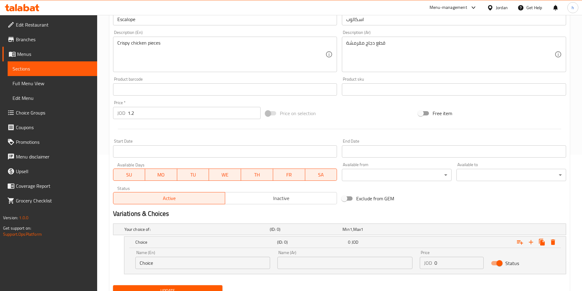
click at [164, 261] on input "Choice" at bounding box center [202, 263] width 135 height 12
type input "Sandwich"
click at [155, 262] on input "Sandwich" at bounding box center [202, 263] width 135 height 12
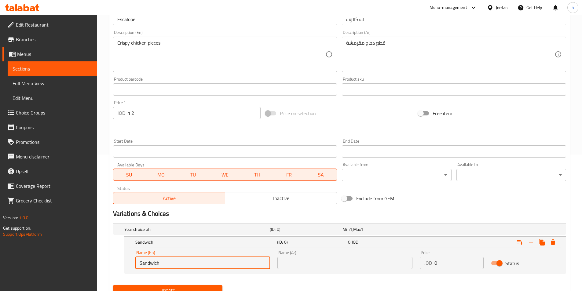
click at [155, 262] on input "Sandwich" at bounding box center [202, 263] width 135 height 12
click at [551, 245] on icon "Expand" at bounding box center [552, 242] width 7 height 7
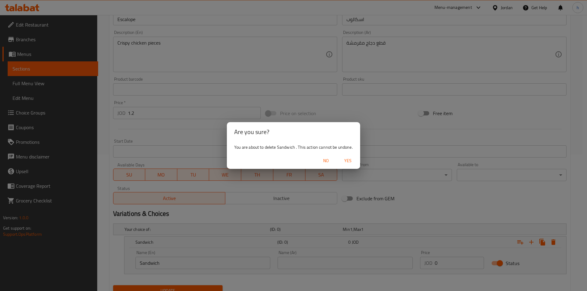
click at [352, 162] on span "Yes" at bounding box center [347, 161] width 15 height 8
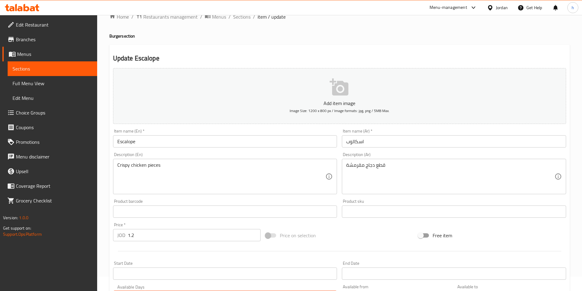
scroll to position [0, 0]
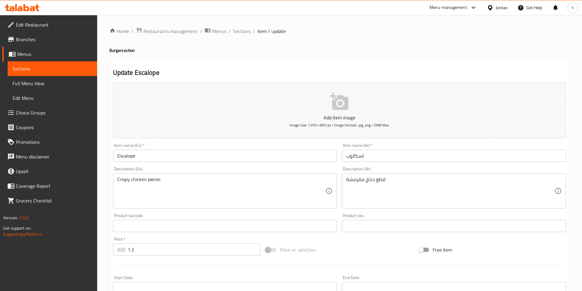
click at [178, 157] on input "Escalope" at bounding box center [225, 156] width 224 height 12
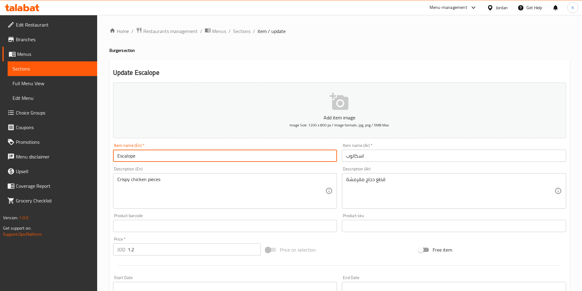
paste input "Sandwich"
type input "Escalope Sandwich"
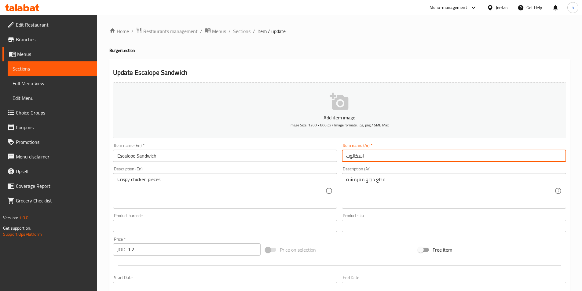
click at [388, 158] on input "اسكالوب" at bounding box center [454, 156] width 224 height 12
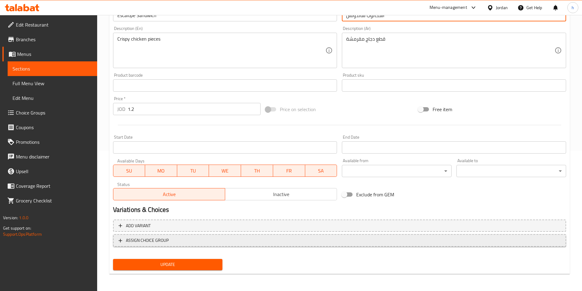
scroll to position [110, 0]
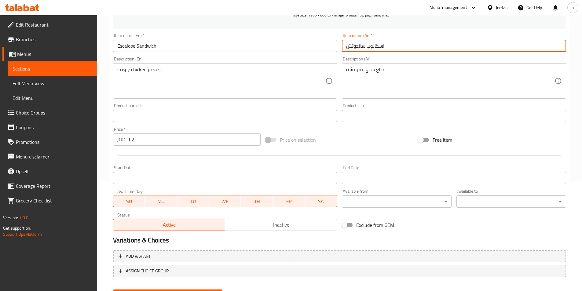
click at [363, 44] on input "اسكالوب ساندوتش" at bounding box center [454, 46] width 224 height 12
click at [352, 48] on input "اسكالوب ساندوتش" at bounding box center [454, 46] width 224 height 12
drag, startPoint x: 366, startPoint y: 46, endPoint x: 340, endPoint y: 44, distance: 26.7
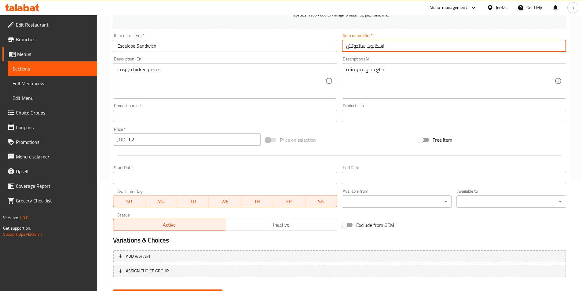
click at [340, 44] on div "Item name (Ar)   * اسكالوب ساندوتش Item name (Ar) *" at bounding box center [454, 43] width 229 height 24
click at [392, 47] on input "اسكالوب" at bounding box center [454, 46] width 224 height 12
click at [345, 46] on input "اسكالوب" at bounding box center [454, 46] width 224 height 12
paste input "ساندوتش"
type input "ساندوتش اسكالوب"
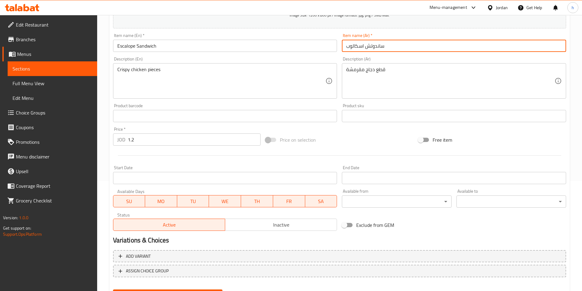
click at [332, 149] on div at bounding box center [340, 155] width 458 height 15
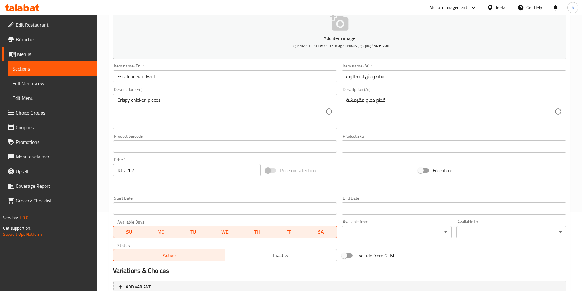
scroll to position [141, 0]
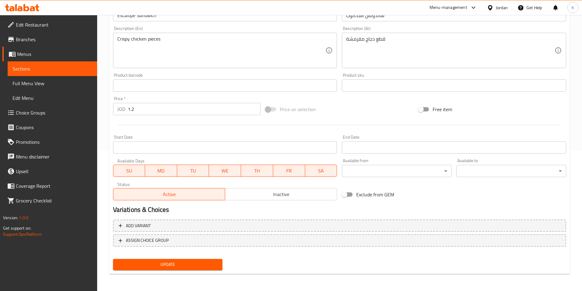
click at [206, 266] on span "Update" at bounding box center [168, 265] width 100 height 8
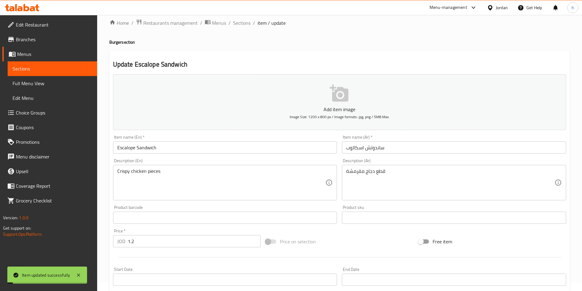
scroll to position [0, 0]
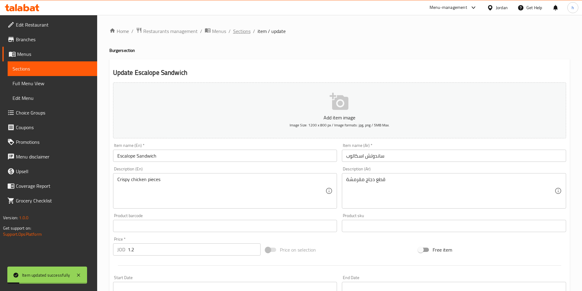
click at [246, 33] on span "Sections" at bounding box center [241, 31] width 17 height 7
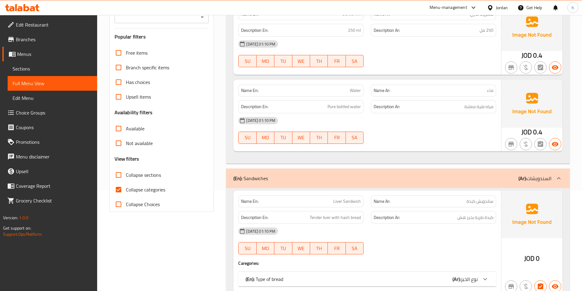
scroll to position [122, 0]
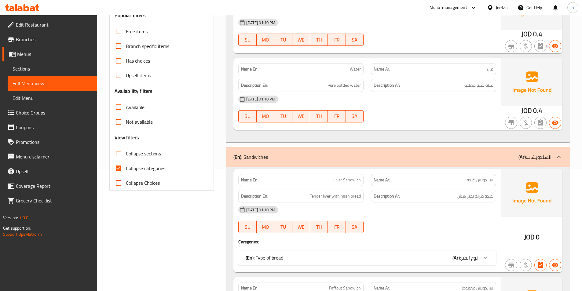
click at [120, 171] on input "Collapse categories" at bounding box center [118, 168] width 15 height 15
checkbox input "false"
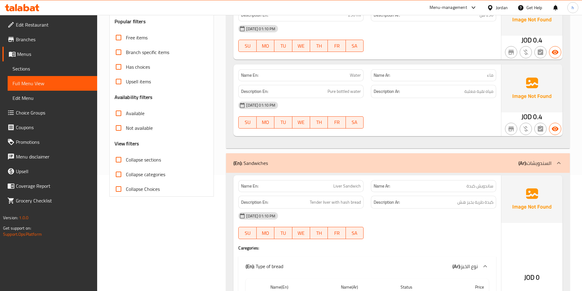
scroll to position [61, 0]
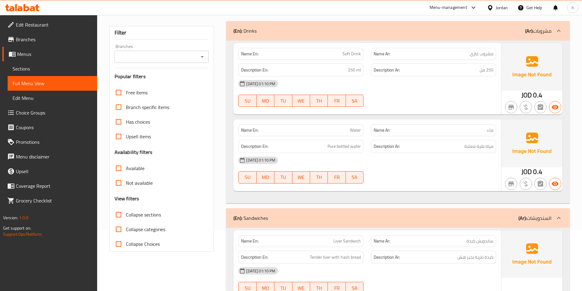
click at [549, 35] on p "(Ar): مشروبات" at bounding box center [538, 30] width 26 height 7
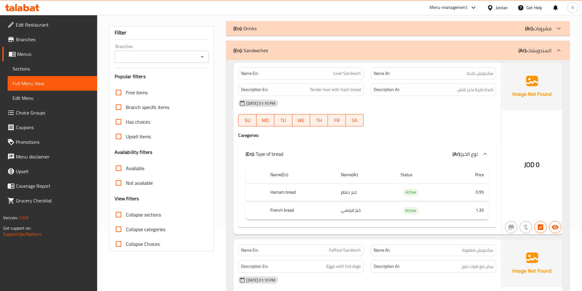
click at [550, 45] on div "(En): Sandwiches (Ar): السندويشات" at bounding box center [398, 51] width 344 height 20
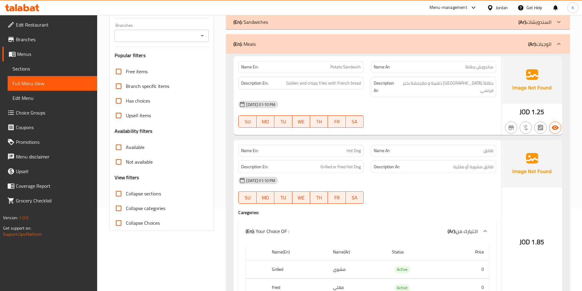
scroll to position [92, 0]
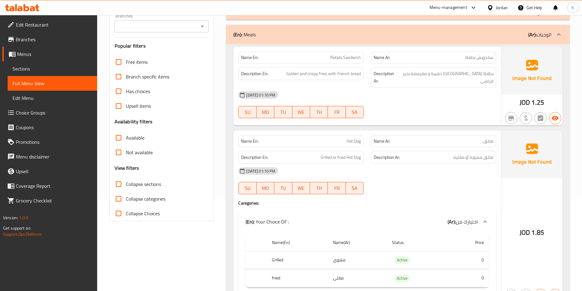
click at [547, 36] on p "(Ar): الوجبات" at bounding box center [539, 34] width 23 height 7
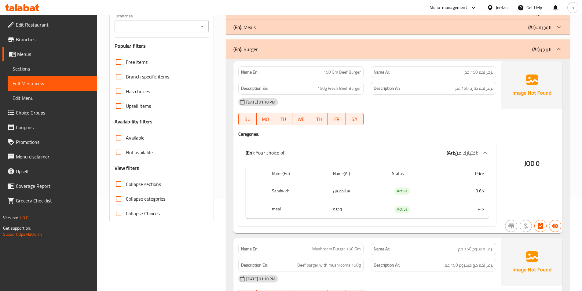
click at [553, 54] on div "(En): Burger (Ar): البرجر" at bounding box center [398, 49] width 344 height 20
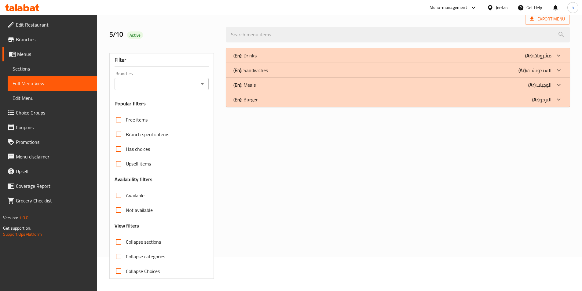
scroll to position [34, 0]
click at [542, 102] on p "(Ar): البرجر" at bounding box center [541, 99] width 19 height 7
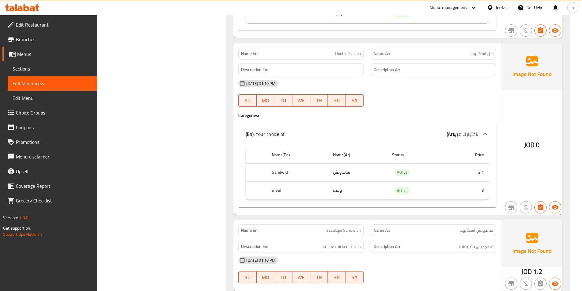
scroll to position [842, 0]
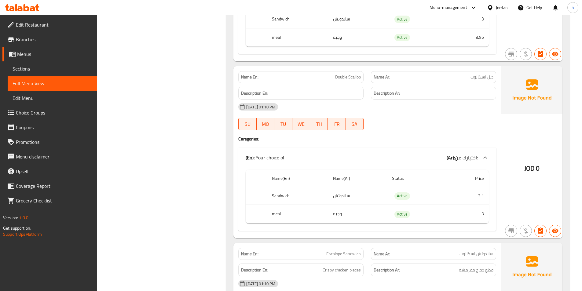
scroll to position [689, 0]
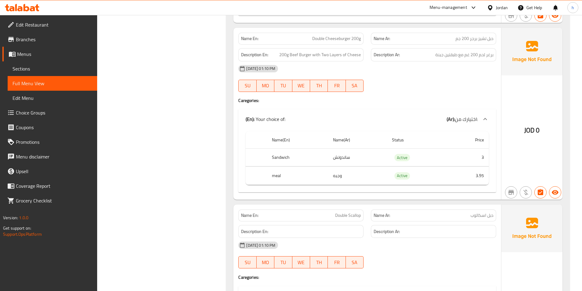
scroll to position [598, 0]
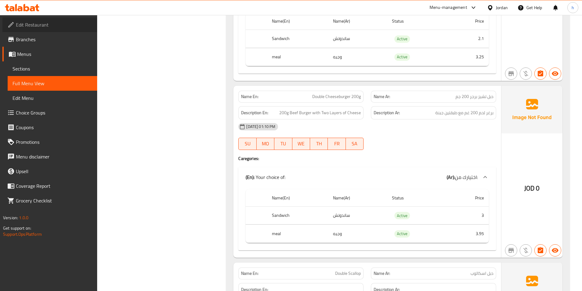
click at [48, 29] on link "Edit Restaurant" at bounding box center [49, 24] width 95 height 15
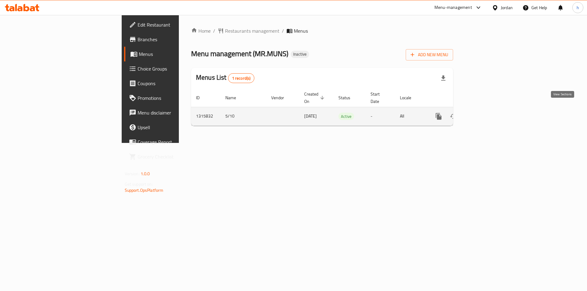
click at [485, 114] on icon "enhanced table" at bounding box center [483, 117] width 6 height 6
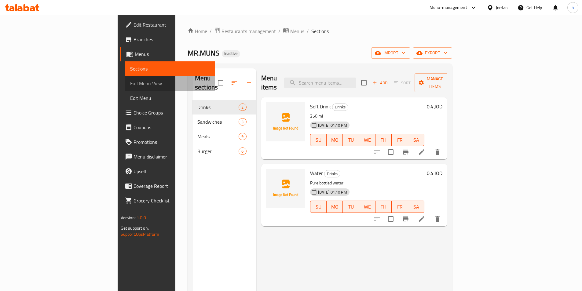
click at [125, 87] on link "Full Menu View" at bounding box center [170, 83] width 90 height 15
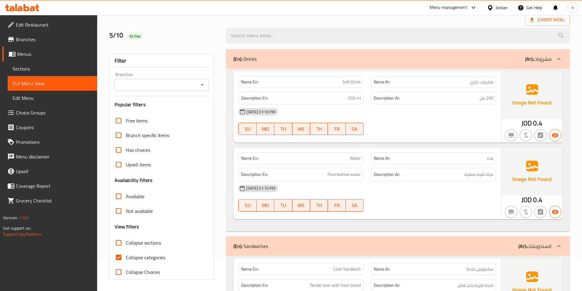
scroll to position [61, 0]
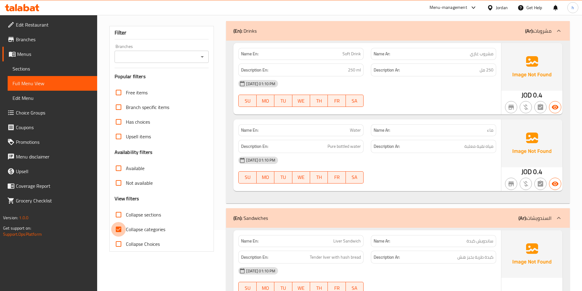
click at [120, 225] on input "Collapse categories" at bounding box center [118, 229] width 15 height 15
checkbox input "false"
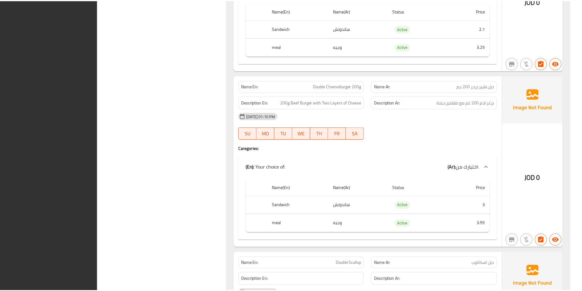
scroll to position [3214, 0]
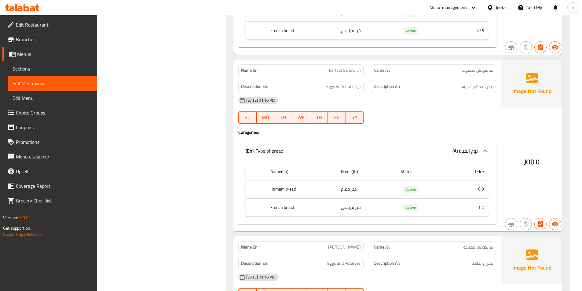
scroll to position [0, 0]
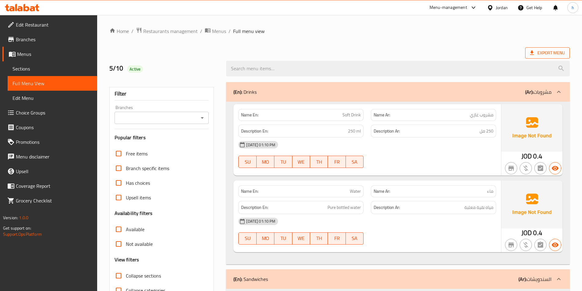
click at [549, 54] on span "Export Menu" at bounding box center [547, 53] width 35 height 8
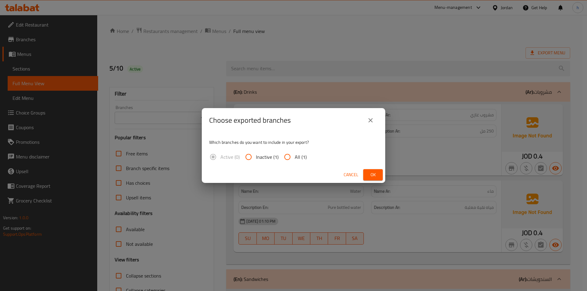
click at [285, 153] on input "All (1)" at bounding box center [287, 157] width 15 height 15
radio input "true"
click at [369, 175] on span "Ok" at bounding box center [373, 175] width 10 height 8
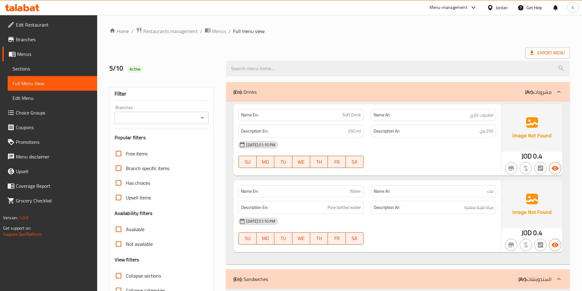
click at [375, 54] on div "Export Menu" at bounding box center [339, 52] width 461 height 11
drag, startPoint x: 344, startPoint y: 116, endPoint x: 365, endPoint y: 115, distance: 21.7
click at [365, 115] on div "Name En: Soft Drink" at bounding box center [301, 114] width 133 height 19
drag, startPoint x: 487, startPoint y: 131, endPoint x: 501, endPoint y: 131, distance: 13.4
click at [501, 131] on div "Name En: Soft Drink Name Ar: مشروب [PERSON_NAME] En: 250 ml Description Ar: 250…" at bounding box center [367, 140] width 268 height 72
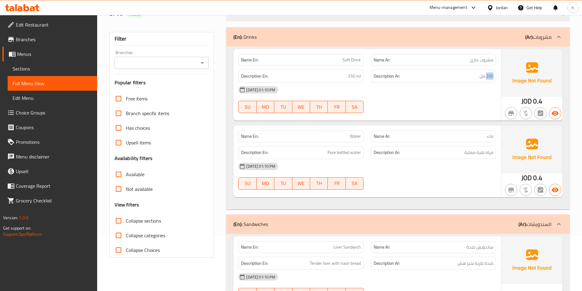
scroll to position [61, 0]
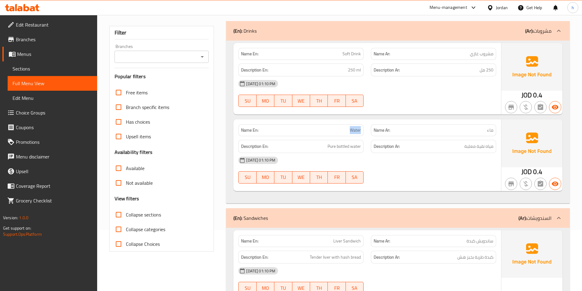
drag, startPoint x: 350, startPoint y: 128, endPoint x: 375, endPoint y: 127, distance: 25.7
click at [375, 127] on div "Name En: Water Name Ar: ماء" at bounding box center [367, 130] width 265 height 19
drag, startPoint x: 332, startPoint y: 146, endPoint x: 358, endPoint y: 146, distance: 26.3
click at [358, 146] on span "Pure bottled water" at bounding box center [344, 147] width 33 height 8
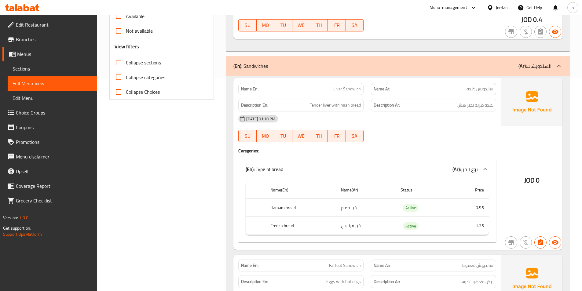
scroll to position [214, 0]
drag, startPoint x: 340, startPoint y: 94, endPoint x: 360, endPoint y: 92, distance: 20.4
click at [360, 92] on div "Name En: Liver Sandwich Name Ar: ساندويش كبدة Description En: Tender liver with…" at bounding box center [367, 164] width 268 height 172
click at [320, 87] on p "Name En: Liver Sandwich" at bounding box center [301, 88] width 120 height 6
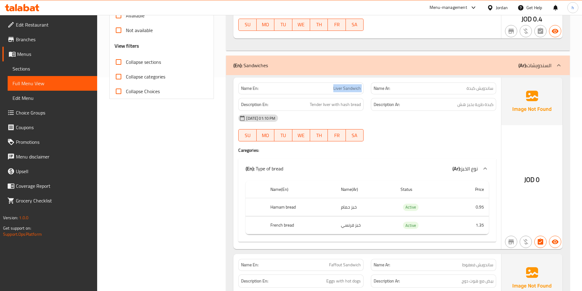
click at [320, 87] on p "Name En: Liver Sandwich" at bounding box center [301, 88] width 120 height 6
click at [324, 108] on span "Tender liver with hash bread" at bounding box center [335, 105] width 51 height 8
click at [314, 108] on div "Description En: Tender liver with hash bread" at bounding box center [300, 104] width 125 height 13
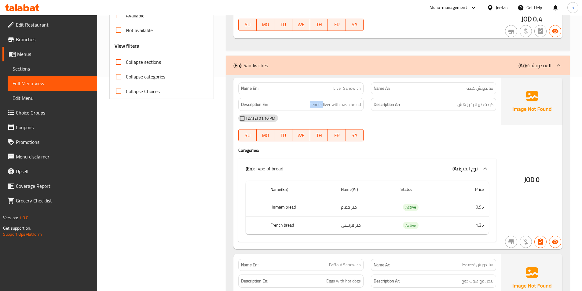
click at [314, 108] on div "Description En: Tender liver with hash bread" at bounding box center [300, 104] width 125 height 13
drag, startPoint x: 337, startPoint y: 106, endPoint x: 366, endPoint y: 105, distance: 28.7
click at [366, 105] on div "Description En: Tender liver with hash bread" at bounding box center [301, 104] width 133 height 20
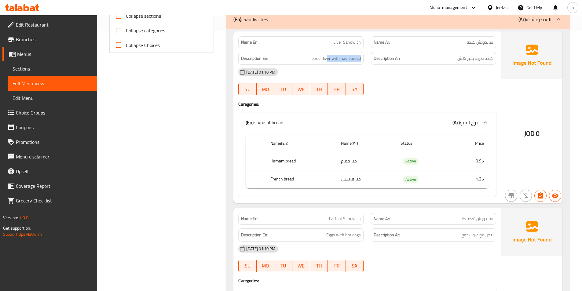
scroll to position [275, 0]
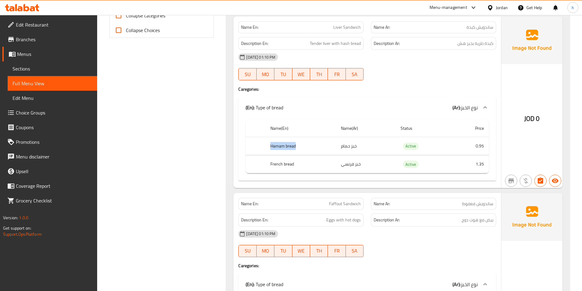
drag, startPoint x: 277, startPoint y: 147, endPoint x: 315, endPoint y: 146, distance: 37.3
click at [315, 146] on th "Hamam bread" at bounding box center [301, 146] width 71 height 18
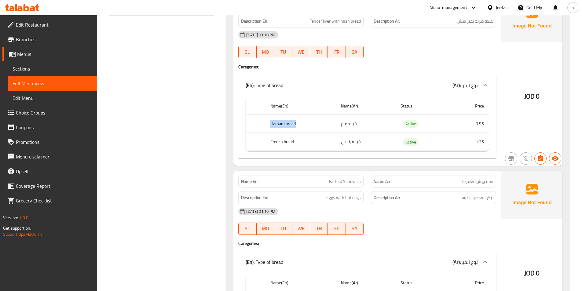
scroll to position [336, 0]
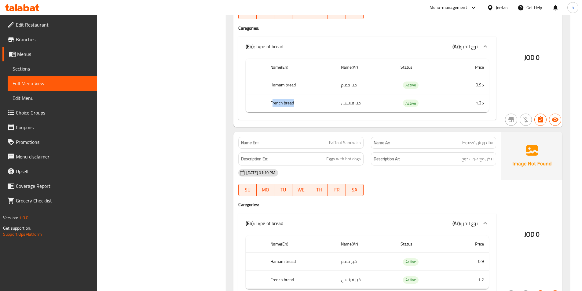
drag, startPoint x: 277, startPoint y: 104, endPoint x: 293, endPoint y: 104, distance: 15.6
click at [293, 104] on th "French bread" at bounding box center [301, 103] width 71 height 18
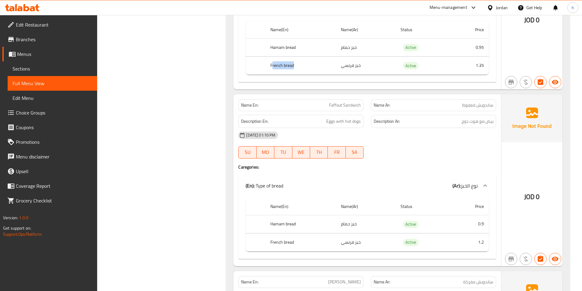
scroll to position [397, 0]
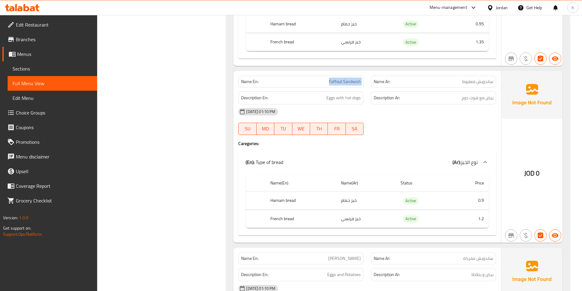
drag, startPoint x: 324, startPoint y: 84, endPoint x: 373, endPoint y: 83, distance: 48.9
click at [373, 83] on div "Name En: Faffout Sandwich Name Ar: ساندويش فعفوط" at bounding box center [367, 81] width 265 height 19
click at [347, 98] on span "Eggs with hot dogs" at bounding box center [343, 98] width 35 height 8
drag, startPoint x: 321, startPoint y: 100, endPoint x: 377, endPoint y: 97, distance: 55.7
click at [377, 97] on div "Description En: Eggs with hot dogs Description Ar: بيض مع هوت دوج" at bounding box center [367, 98] width 265 height 20
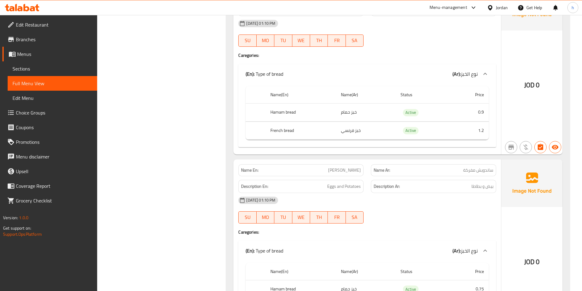
scroll to position [489, 0]
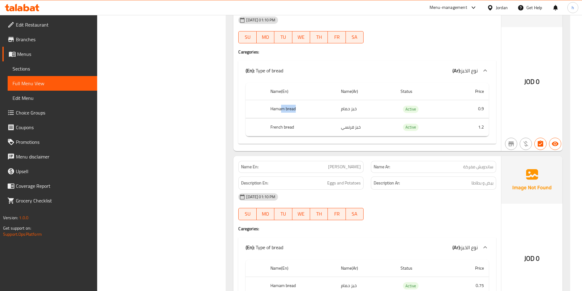
drag, startPoint x: 283, startPoint y: 110, endPoint x: 298, endPoint y: 110, distance: 15.3
click at [298, 110] on th "Hamam bread" at bounding box center [301, 109] width 71 height 18
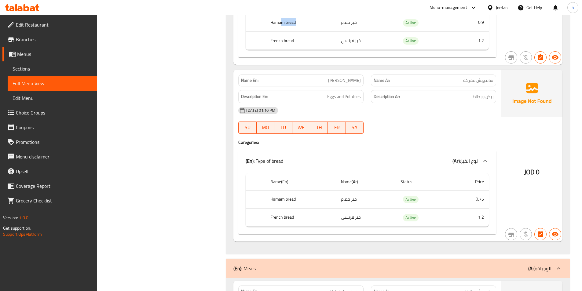
scroll to position [581, 0]
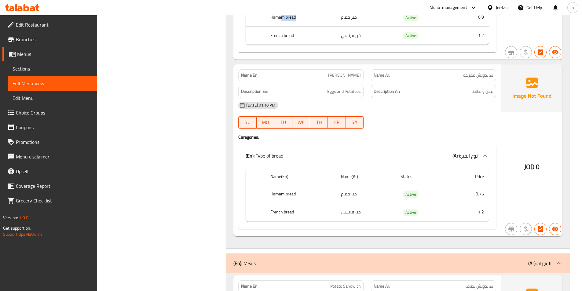
drag, startPoint x: 333, startPoint y: 75, endPoint x: 358, endPoint y: 75, distance: 25.4
click at [358, 75] on span "[PERSON_NAME]" at bounding box center [344, 75] width 33 height 6
drag, startPoint x: 325, startPoint y: 91, endPoint x: 381, endPoint y: 91, distance: 56.2
click at [379, 90] on div "Description En: Eggs and Potatoes Description Ar: بيض و بطاطا" at bounding box center [367, 91] width 265 height 20
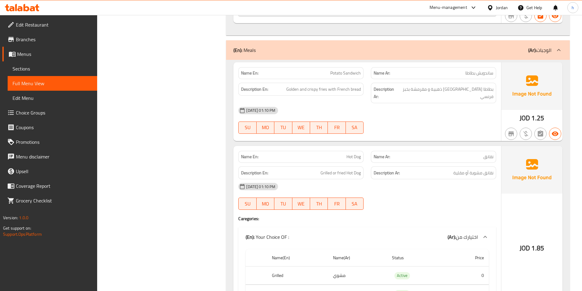
scroll to position [795, 0]
drag, startPoint x: 321, startPoint y: 73, endPoint x: 370, endPoint y: 73, distance: 49.2
click at [370, 73] on div "Name En: Potato Sandwich Name Ar: ساندويش بطاطا" at bounding box center [367, 72] width 265 height 19
drag, startPoint x: 283, startPoint y: 90, endPoint x: 366, endPoint y: 91, distance: 83.1
click at [366, 91] on div "Description En: Golden and crispy fries with French bread" at bounding box center [301, 93] width 133 height 28
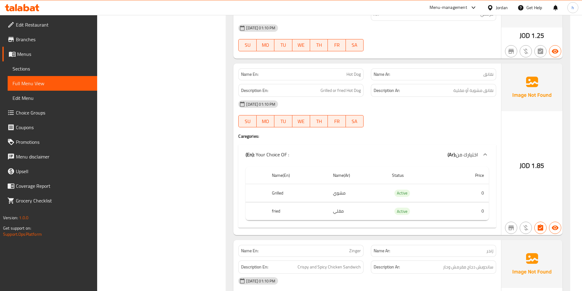
scroll to position [886, 0]
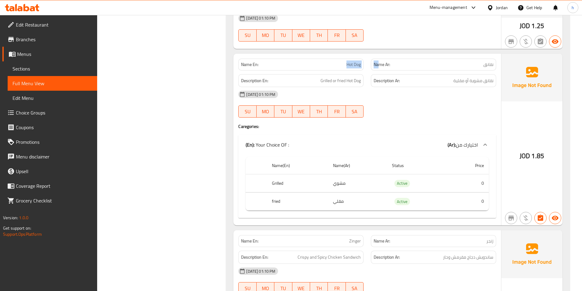
drag, startPoint x: 349, startPoint y: 61, endPoint x: 380, endPoint y: 61, distance: 31.5
click at [380, 61] on div "Name En: Hot Dog Name Ar: نقانق" at bounding box center [367, 64] width 265 height 19
drag, startPoint x: 317, startPoint y: 78, endPoint x: 363, endPoint y: 75, distance: 46.6
click at [363, 75] on div "Description En: Grilled or fried Hot Dog" at bounding box center [300, 80] width 125 height 13
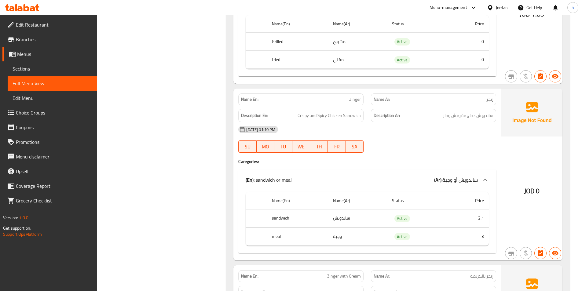
scroll to position [1039, 0]
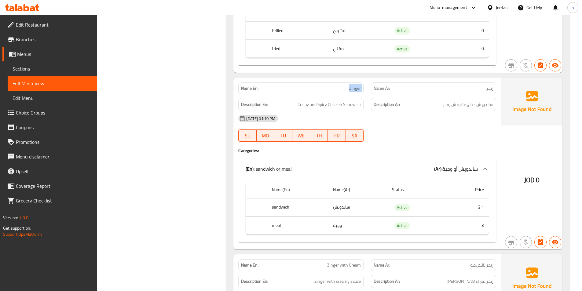
drag, startPoint x: 355, startPoint y: 85, endPoint x: 369, endPoint y: 83, distance: 14.6
click at [369, 83] on div "Name En: Zinger Name Ar: زنجر" at bounding box center [367, 88] width 265 height 19
drag, startPoint x: 298, startPoint y: 106, endPoint x: 345, endPoint y: 103, distance: 47.8
click at [345, 103] on div "Name En: Zinger Name Ar: زنجر Description En: Crispy and Spicy Chicken Sandwich…" at bounding box center [367, 164] width 268 height 172
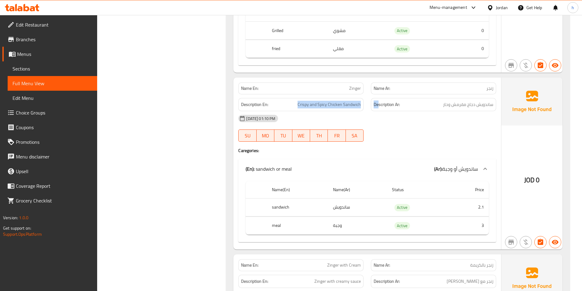
drag, startPoint x: 295, startPoint y: 96, endPoint x: 380, endPoint y: 101, distance: 84.5
click at [380, 101] on div "Description En: Crispy and Spicy Chicken Sandwich Description Ar: ساندويش دجاج …" at bounding box center [367, 104] width 265 height 20
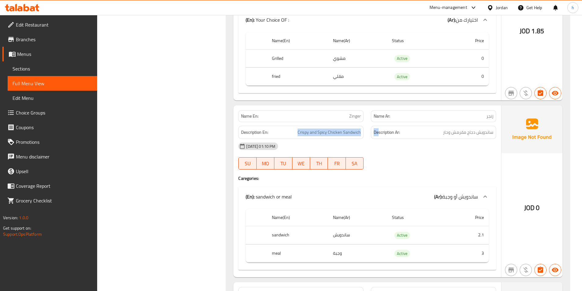
scroll to position [1009, 0]
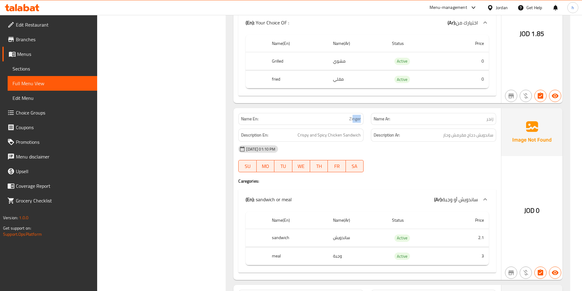
drag, startPoint x: 354, startPoint y: 111, endPoint x: 366, endPoint y: 112, distance: 11.9
click at [366, 112] on div "Name En: Zinger" at bounding box center [301, 118] width 133 height 19
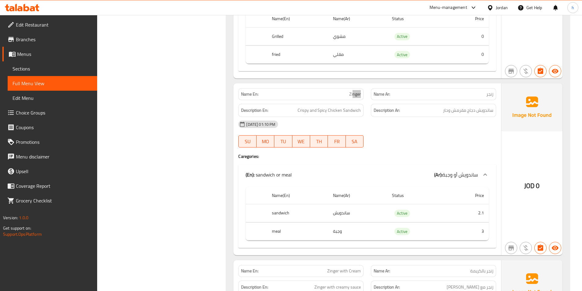
scroll to position [1070, 0]
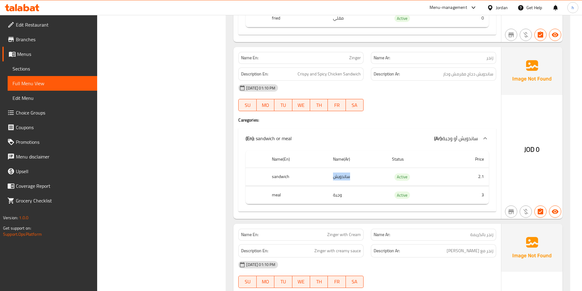
drag, startPoint x: 334, startPoint y: 172, endPoint x: 380, endPoint y: 175, distance: 45.6
click at [380, 175] on td "ساندويش" at bounding box center [357, 177] width 59 height 18
drag, startPoint x: 329, startPoint y: 193, endPoint x: 362, endPoint y: 190, distance: 34.0
click at [361, 190] on tr "meal وجبة Active 3" at bounding box center [367, 195] width 243 height 18
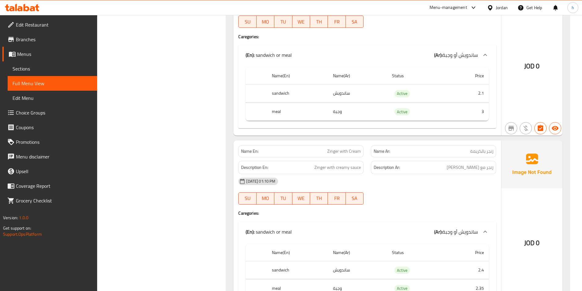
scroll to position [1161, 0]
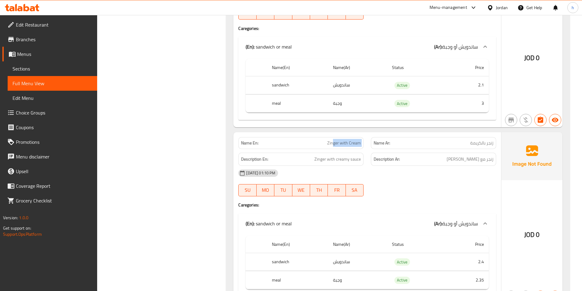
drag, startPoint x: 333, startPoint y: 136, endPoint x: 373, endPoint y: 137, distance: 39.4
click at [373, 137] on div "Name En: Zinger with Cream Name Ar: زنجر بالكريمة" at bounding box center [367, 143] width 265 height 19
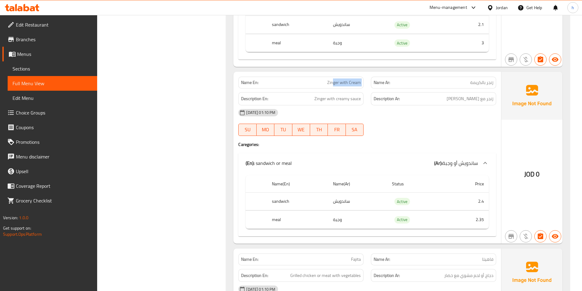
scroll to position [1222, 0]
drag, startPoint x: 408, startPoint y: 190, endPoint x: 478, endPoint y: 205, distance: 71.6
click at [478, 205] on tbody "sandwich ساندويش Active 2.4 meal وجبة Active 2.35" at bounding box center [367, 210] width 243 height 36
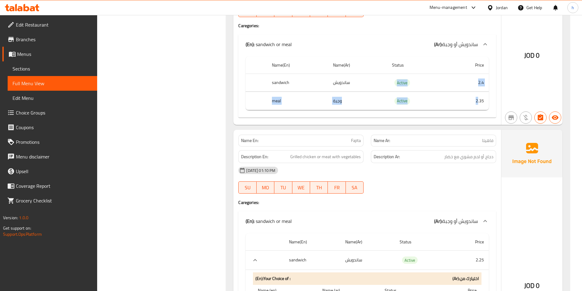
scroll to position [1345, 0]
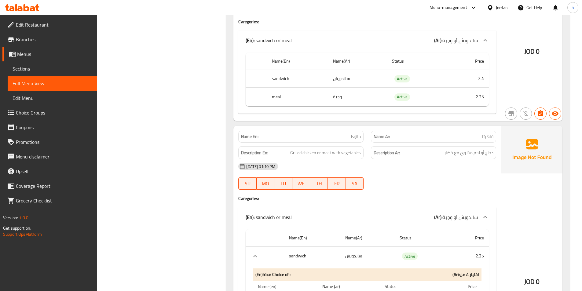
drag, startPoint x: 432, startPoint y: 225, endPoint x: 447, endPoint y: 230, distance: 16.3
click at [447, 230] on th "Status" at bounding box center [423, 238] width 56 height 17
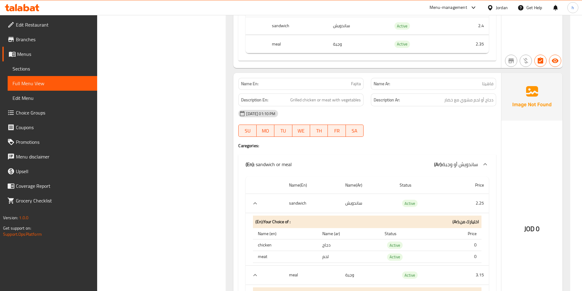
scroll to position [1406, 0]
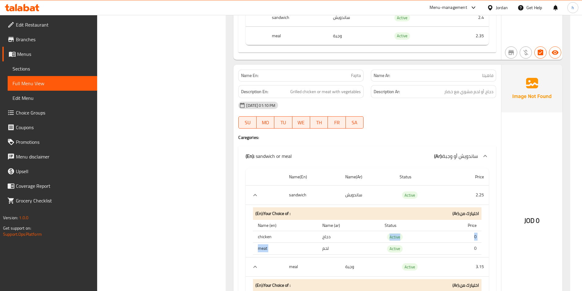
drag, startPoint x: 318, startPoint y: 231, endPoint x: 340, endPoint y: 247, distance: 26.9
click at [340, 247] on tbody "chicken دجاج Active 0 meat لحم Active 0" at bounding box center [367, 243] width 229 height 24
drag, startPoint x: 341, startPoint y: 70, endPoint x: 383, endPoint y: 71, distance: 42.2
click at [383, 71] on div "Name En: Fajita Name Ar: فاهيتا" at bounding box center [367, 75] width 265 height 19
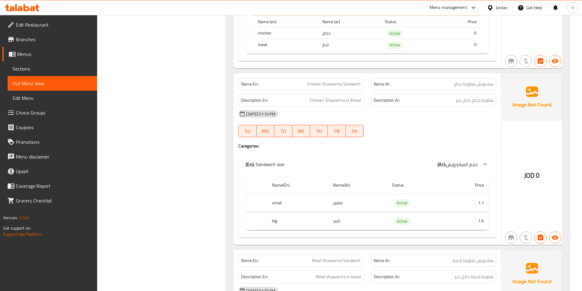
scroll to position [1711, 0]
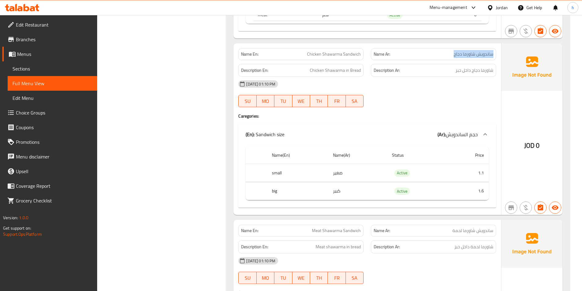
drag, startPoint x: 424, startPoint y: 45, endPoint x: 494, endPoint y: 46, distance: 70.6
click at [494, 48] on div "Name Ar: ساندويش شاورما دجاج" at bounding box center [433, 54] width 125 height 12
drag, startPoint x: 451, startPoint y: 64, endPoint x: 492, endPoint y: 61, distance: 41.4
click at [492, 67] on h6 "Description Ar: شاورما دجاج داخل خبز" at bounding box center [434, 71] width 120 height 8
drag, startPoint x: 349, startPoint y: 165, endPoint x: 360, endPoint y: 165, distance: 11.6
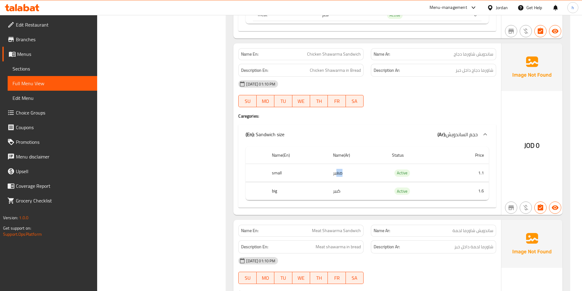
click at [360, 165] on td "صغير" at bounding box center [357, 173] width 59 height 18
drag, startPoint x: 335, startPoint y: 183, endPoint x: 361, endPoint y: 183, distance: 26.3
click at [361, 183] on td "كبير" at bounding box center [357, 191] width 59 height 18
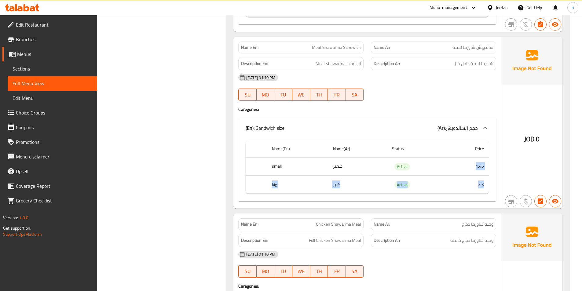
drag, startPoint x: 469, startPoint y: 159, endPoint x: 489, endPoint y: 171, distance: 23.3
click at [489, 171] on div "Name(En) Name(Ar) Status Price small صغير Active 1.45 big كبير Active 2.3" at bounding box center [367, 170] width 258 height 64
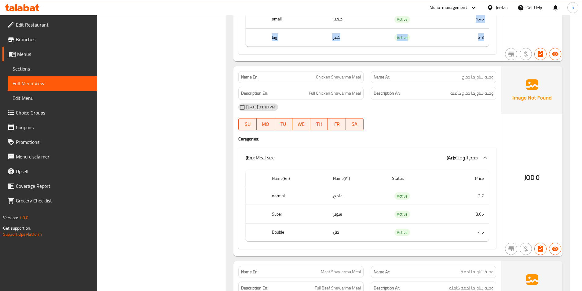
scroll to position [2048, 0]
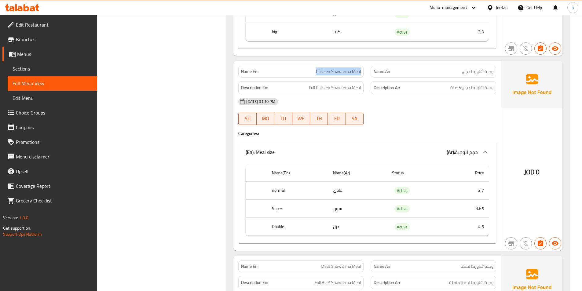
drag, startPoint x: 308, startPoint y: 65, endPoint x: 367, endPoint y: 67, distance: 59.3
click at [367, 67] on div "Name En: Chicken Shawarma Meal" at bounding box center [301, 71] width 133 height 19
drag, startPoint x: 304, startPoint y: 83, endPoint x: 377, endPoint y: 83, distance: 73.0
click at [377, 83] on div "Description En: Full Chicken Shawarma Meal Description Ar: وجبة شاورما دجاج كام…" at bounding box center [367, 88] width 265 height 20
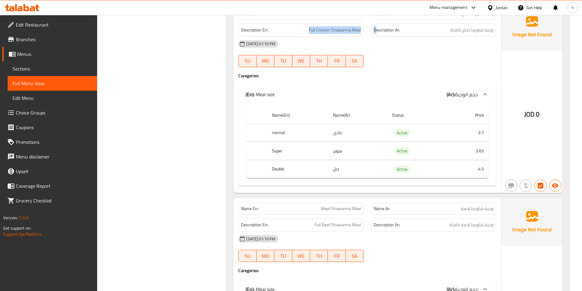
scroll to position [2109, 0]
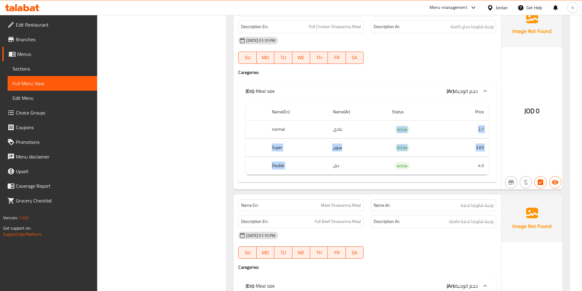
drag, startPoint x: 334, startPoint y: 121, endPoint x: 341, endPoint y: 158, distance: 37.1
click at [341, 158] on tbody "normal عادي Active 2.7 Super سوبر Active 3.65 Double دبل Active 4.5" at bounding box center [367, 147] width 243 height 55
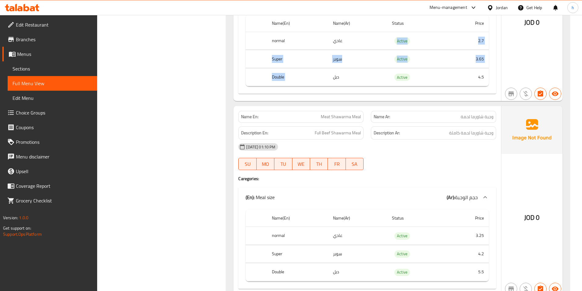
scroll to position [2200, 0]
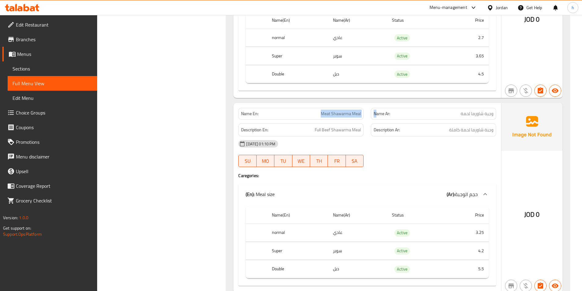
drag, startPoint x: 310, startPoint y: 105, endPoint x: 376, endPoint y: 107, distance: 66.0
click at [376, 107] on div "Name En: Meat Shawarma Meal Name Ar: وجبة شاورما لحمة" at bounding box center [367, 113] width 265 height 19
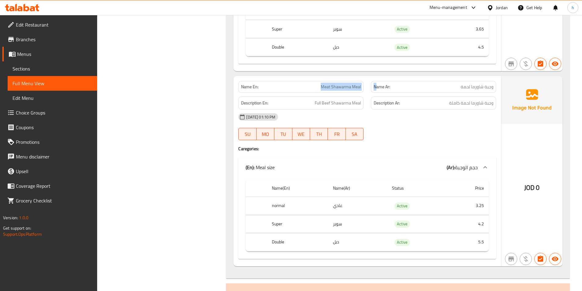
scroll to position [2262, 0]
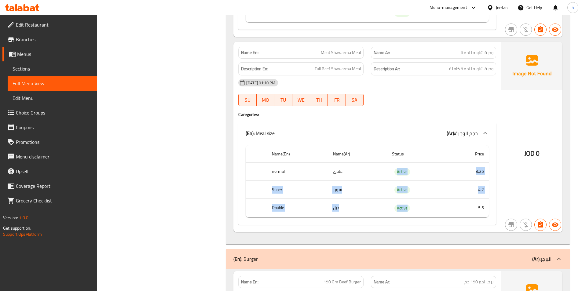
drag, startPoint x: 391, startPoint y: 158, endPoint x: 413, endPoint y: 197, distance: 44.2
click at [413, 197] on tbody "normal عادي Active 3.25 Super سوبر Active 4.2 Double دبل Active 5.5" at bounding box center [367, 190] width 243 height 55
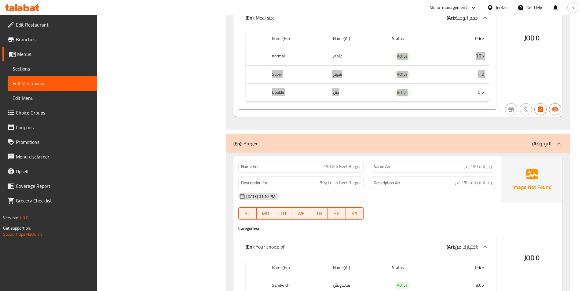
scroll to position [2384, 0]
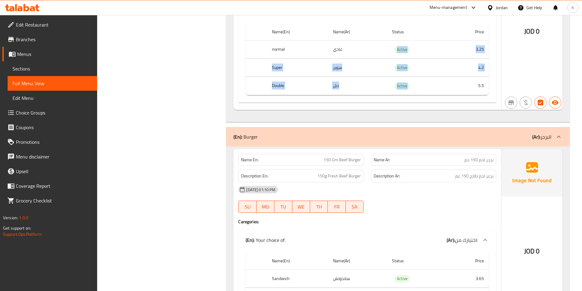
drag, startPoint x: 322, startPoint y: 164, endPoint x: 377, endPoint y: 181, distance: 58.7
click at [377, 181] on div "Name En: 150 Gm Beef Burger Name Ar: برجر لحم 150 جم Description En: 150g Fresh…" at bounding box center [367, 235] width 268 height 172
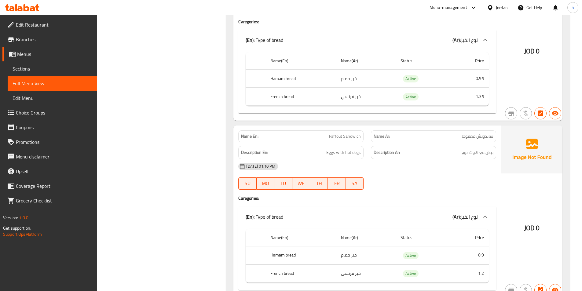
scroll to position [0, 0]
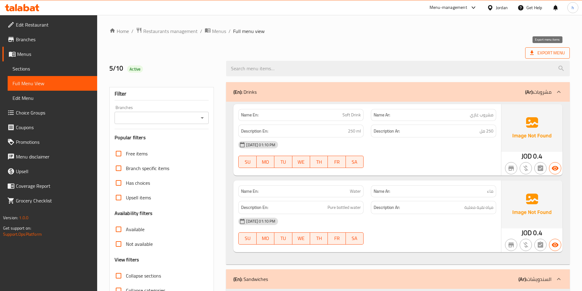
click at [546, 53] on span "Export Menu" at bounding box center [547, 53] width 35 height 8
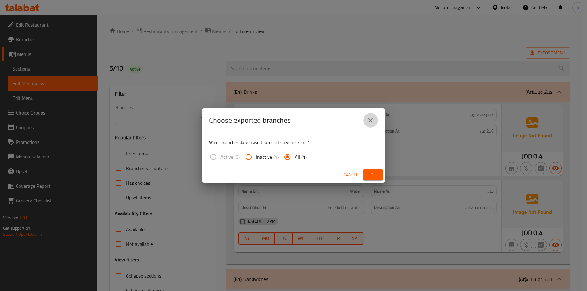
click at [371, 117] on icon "close" at bounding box center [370, 120] width 7 height 7
